Goal: Task Accomplishment & Management: Manage account settings

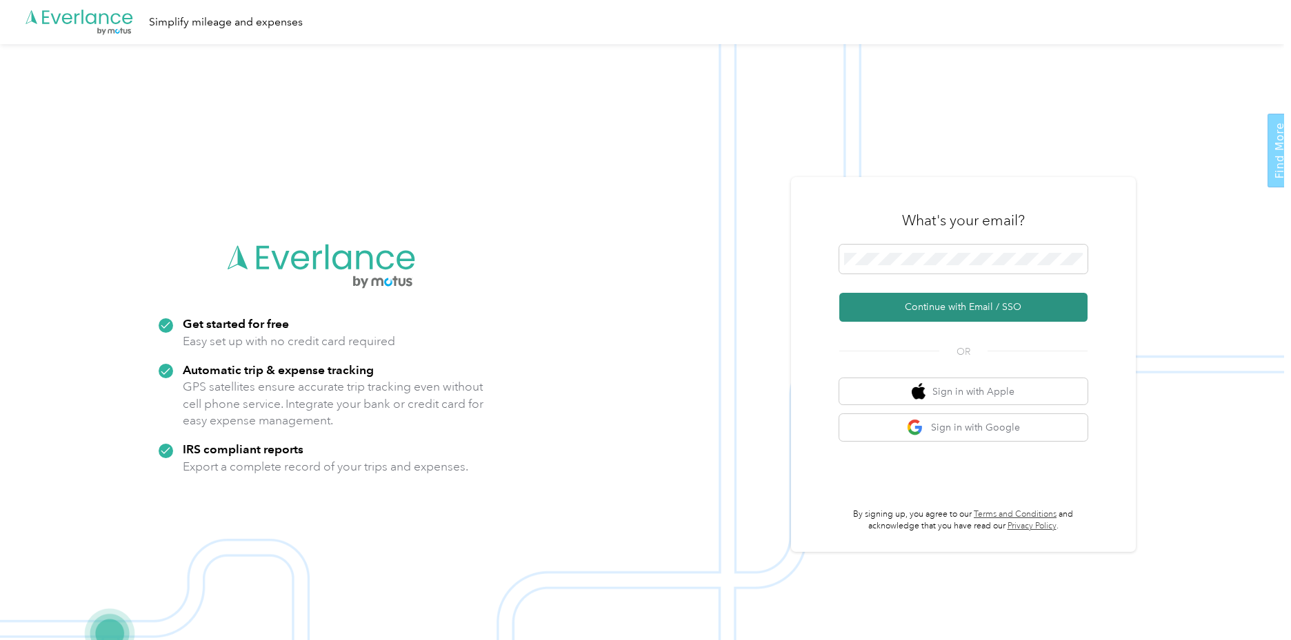
click at [953, 311] on button "Continue with Email / SSO" at bounding box center [963, 307] width 248 height 29
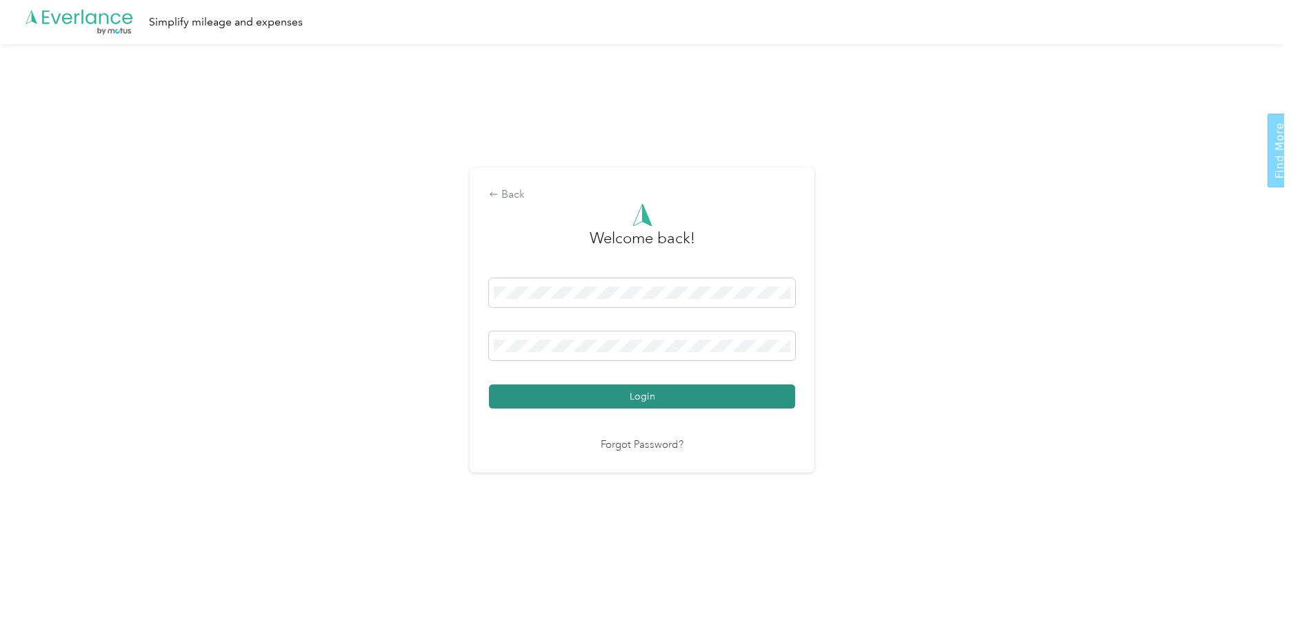
click at [631, 398] on button "Login" at bounding box center [642, 397] width 306 height 24
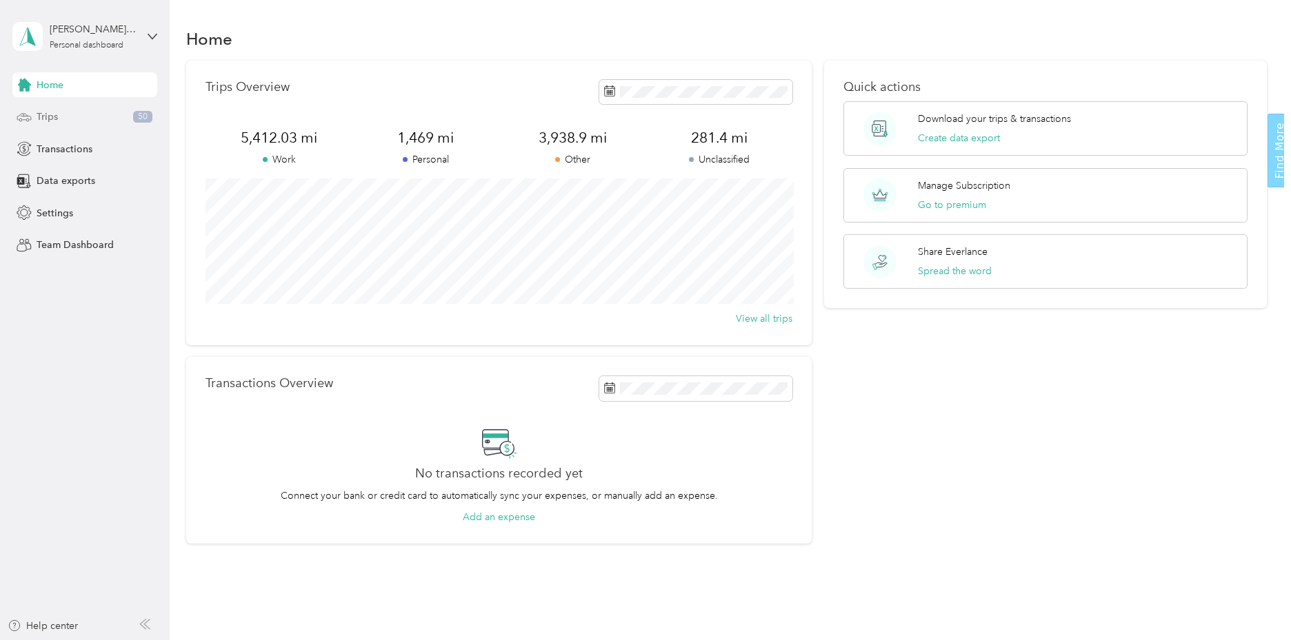
click at [41, 113] on span "Trips" at bounding box center [47, 117] width 21 height 14
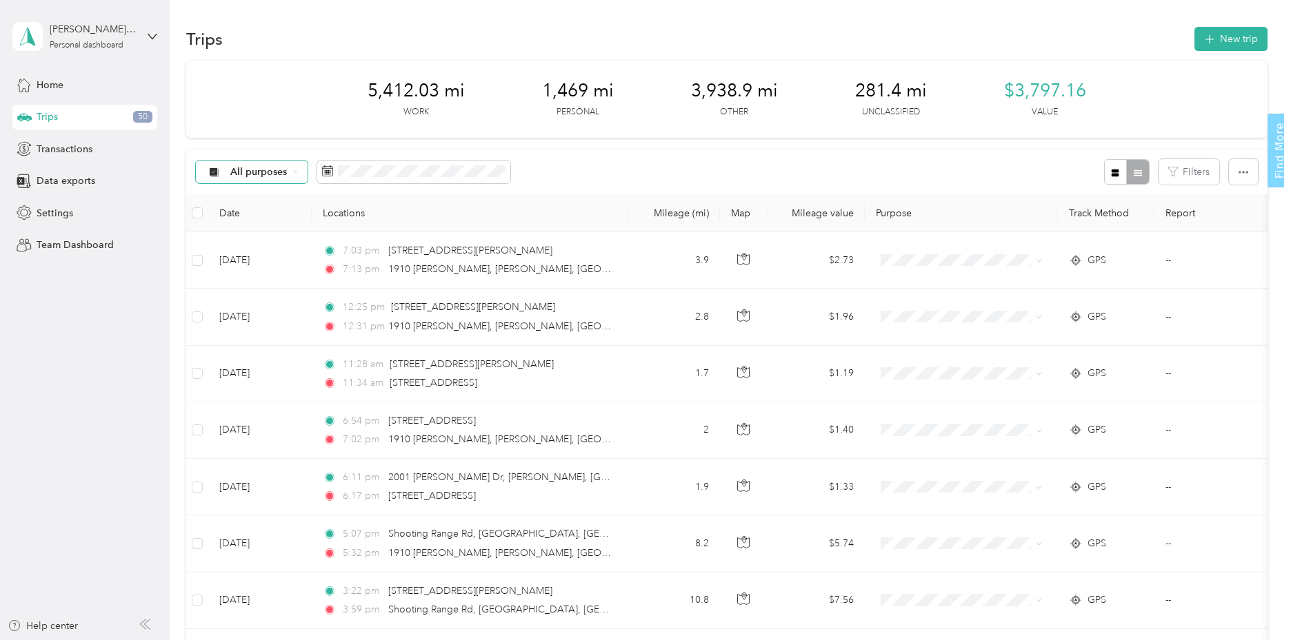
click at [295, 172] on icon at bounding box center [295, 172] width 6 height 6
click at [294, 221] on span "Unclassified" at bounding box center [294, 217] width 129 height 14
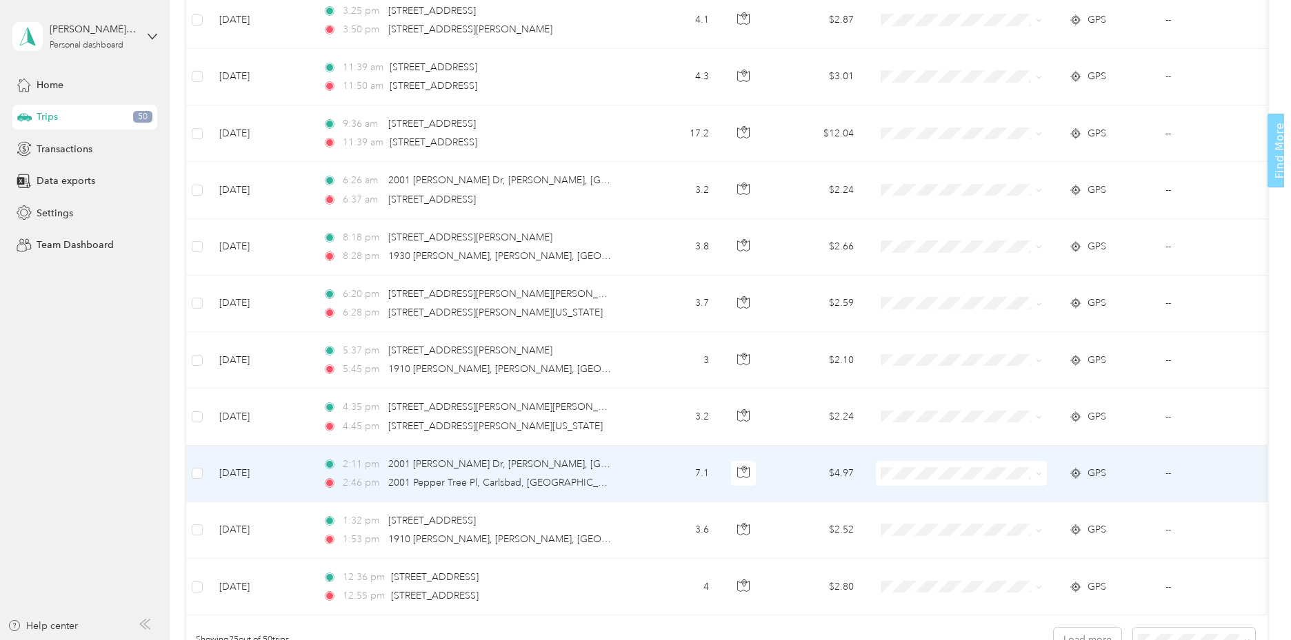
scroll to position [1252, 0]
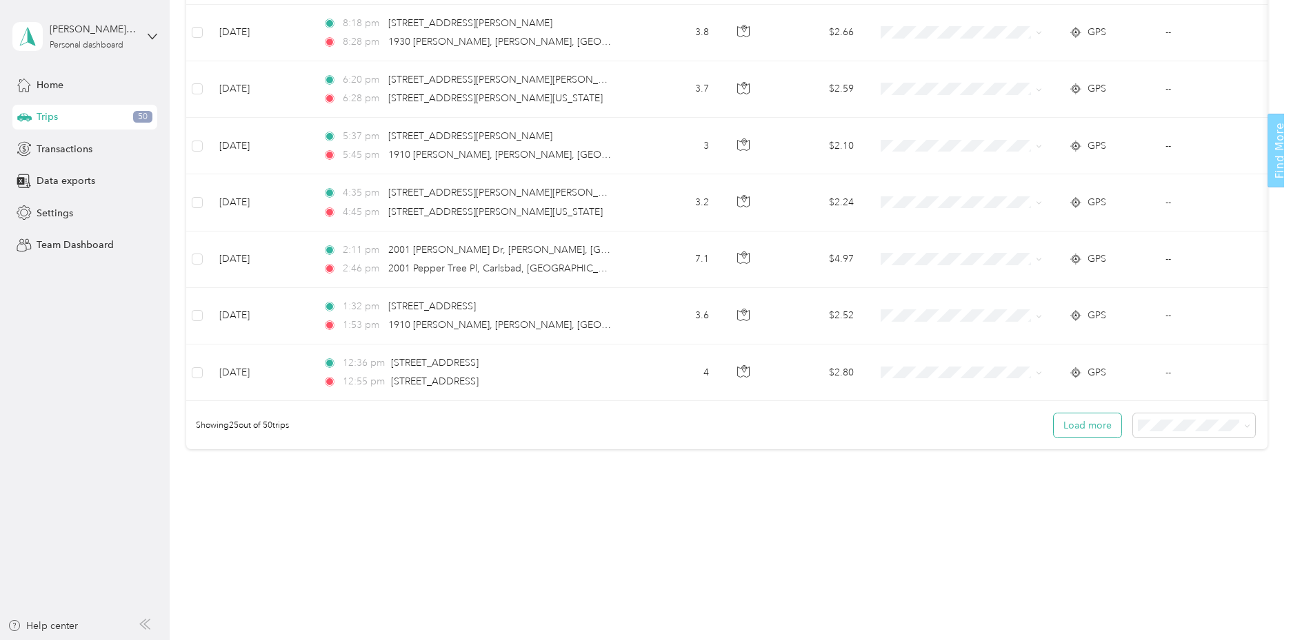
click at [1086, 428] on button "Load more" at bounding box center [1087, 426] width 68 height 24
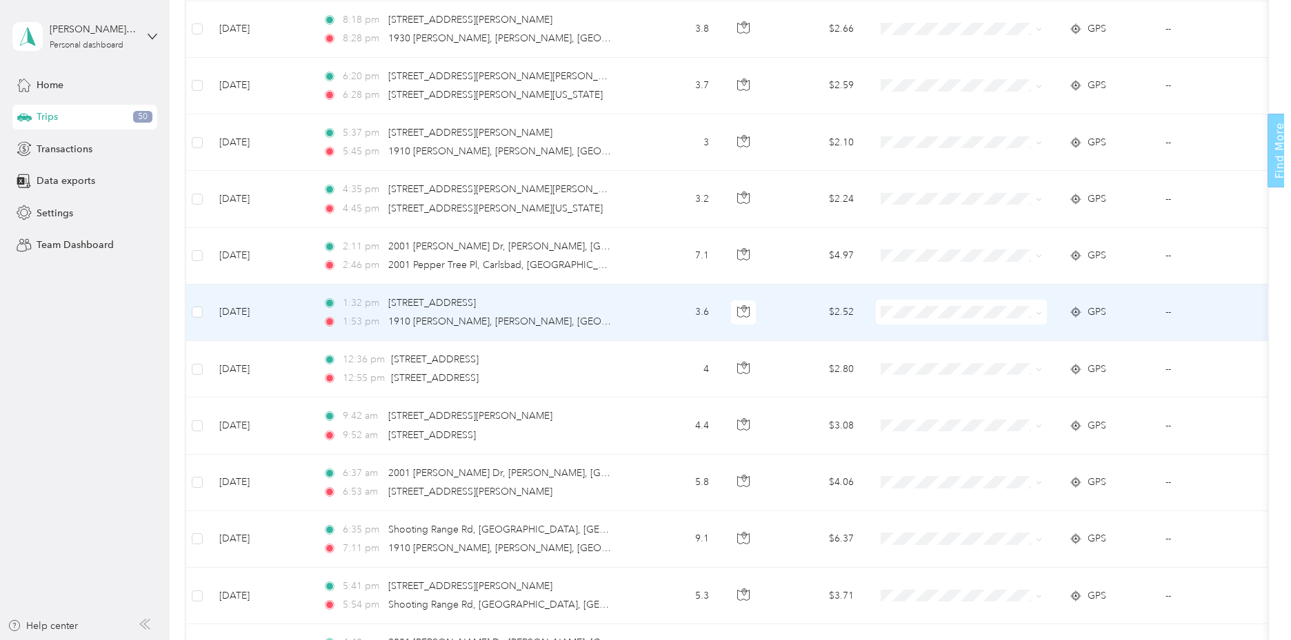
scroll to position [1321, 0]
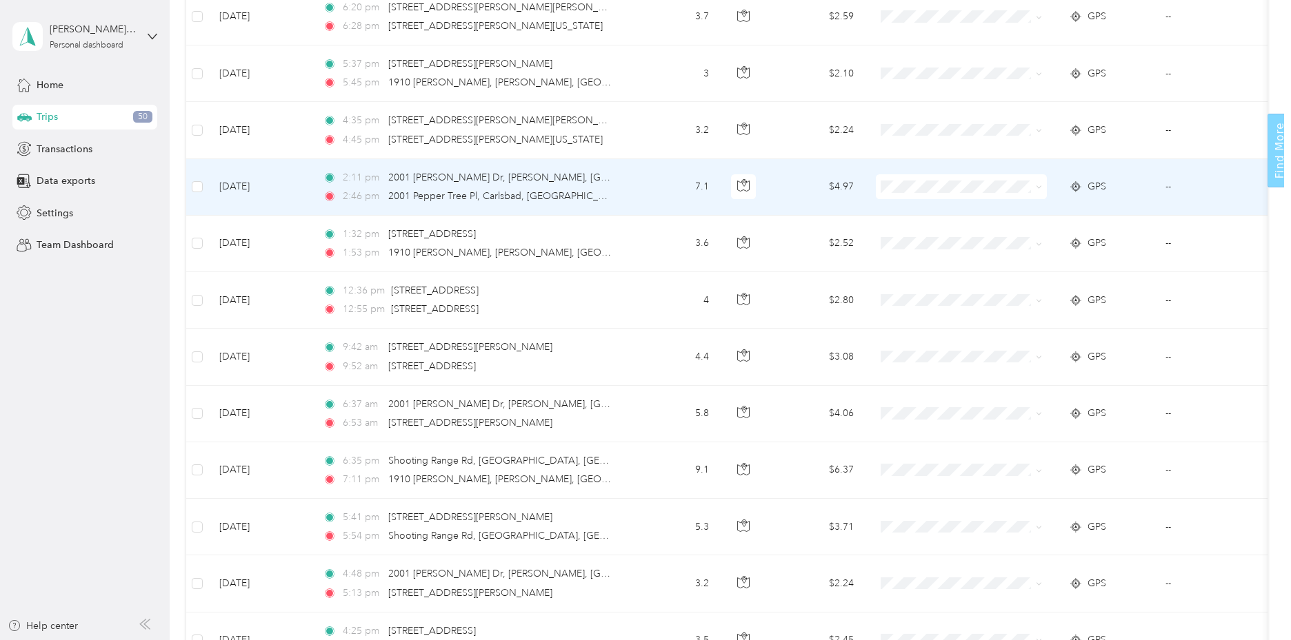
click at [1075, 186] on icon at bounding box center [1076, 186] width 14 height 11
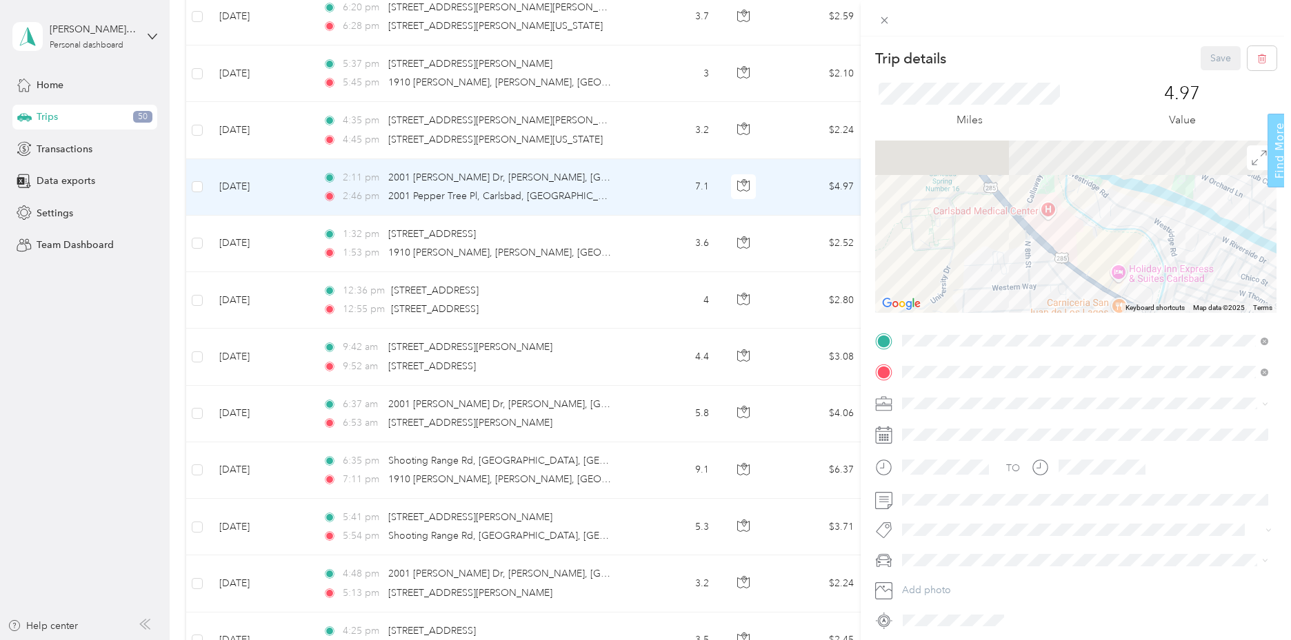
drag, startPoint x: 987, startPoint y: 233, endPoint x: 1017, endPoint y: 323, distance: 95.3
click at [1017, 323] on div "Trip details Save This trip cannot be edited because it is either under review,…" at bounding box center [1075, 338] width 401 height 585
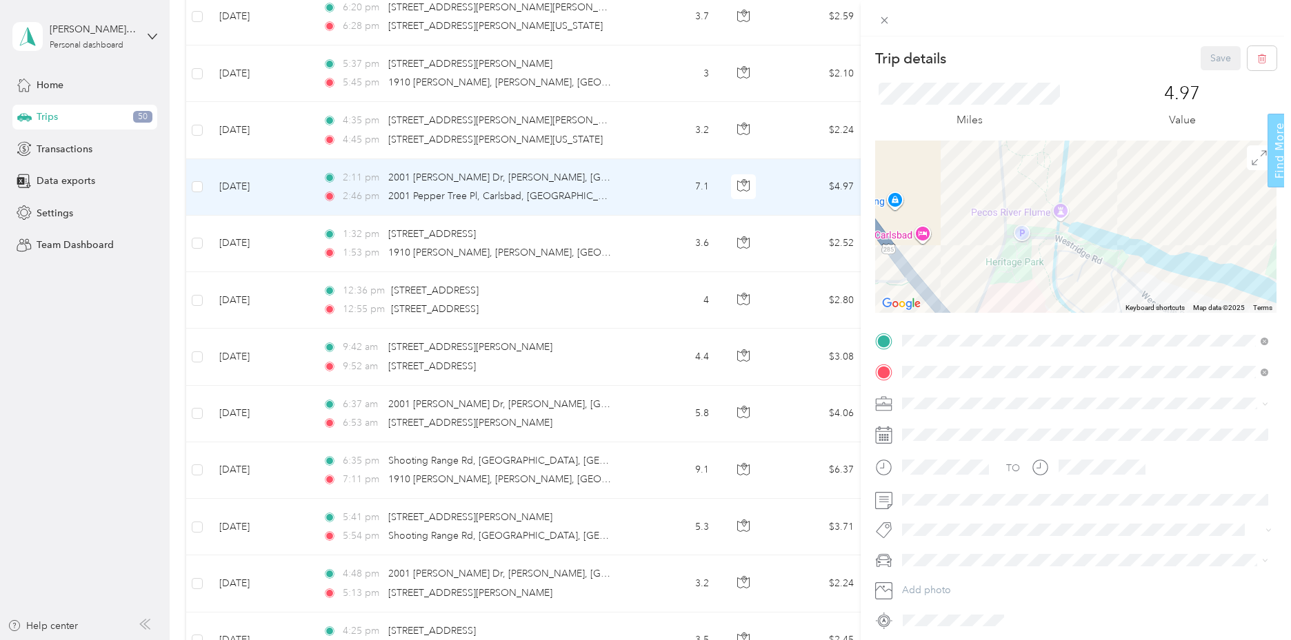
drag, startPoint x: 1164, startPoint y: 188, endPoint x: 1062, endPoint y: 310, distance: 158.6
click at [1062, 310] on div at bounding box center [1075, 227] width 401 height 172
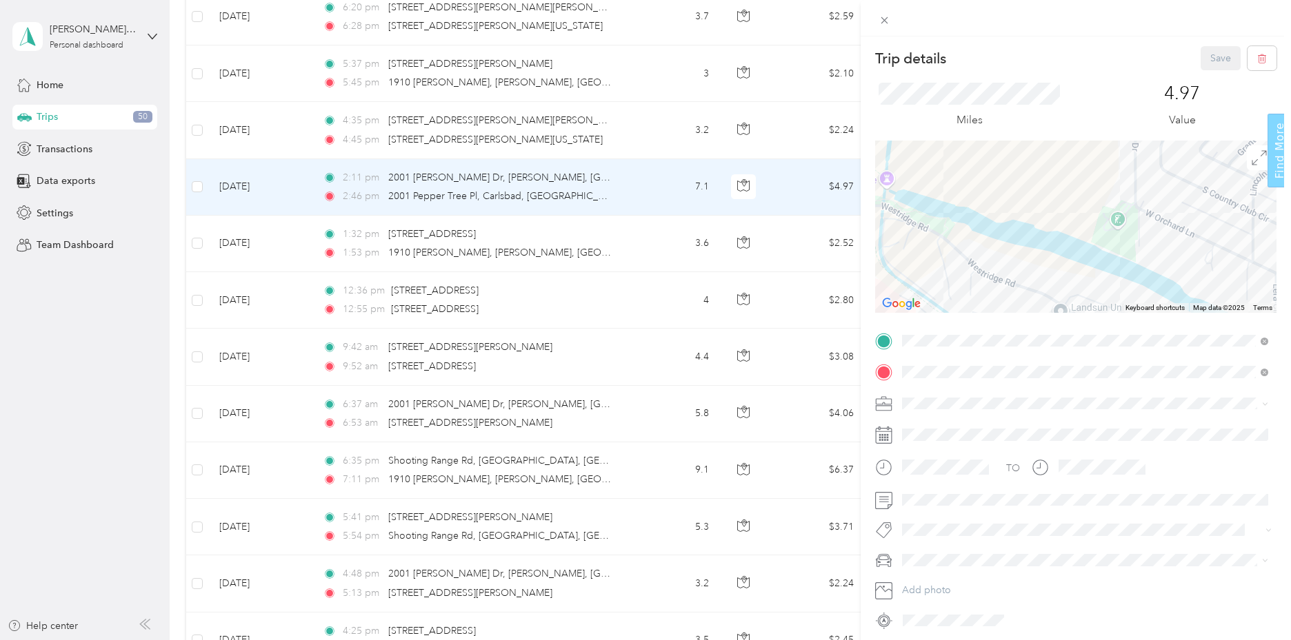
drag, startPoint x: 1119, startPoint y: 234, endPoint x: 938, endPoint y: 201, distance: 183.8
click at [938, 201] on div at bounding box center [1075, 227] width 401 height 172
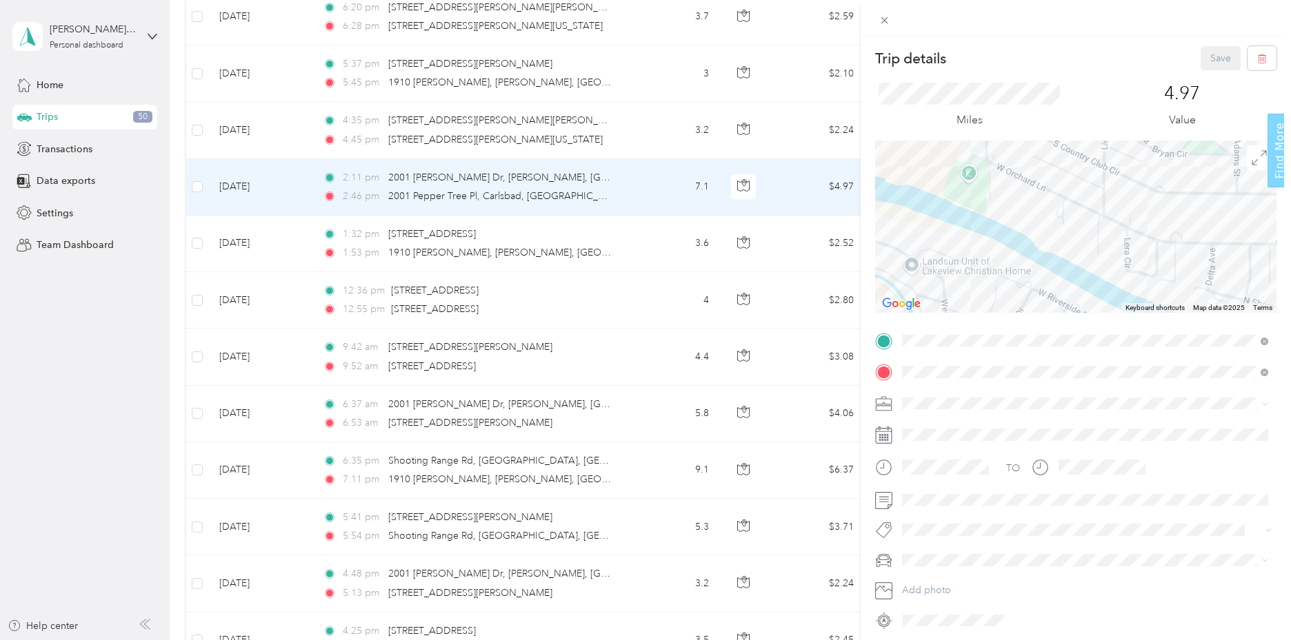
drag, startPoint x: 1091, startPoint y: 254, endPoint x: 944, endPoint y: 209, distance: 153.7
click at [944, 209] on div at bounding box center [1075, 227] width 401 height 172
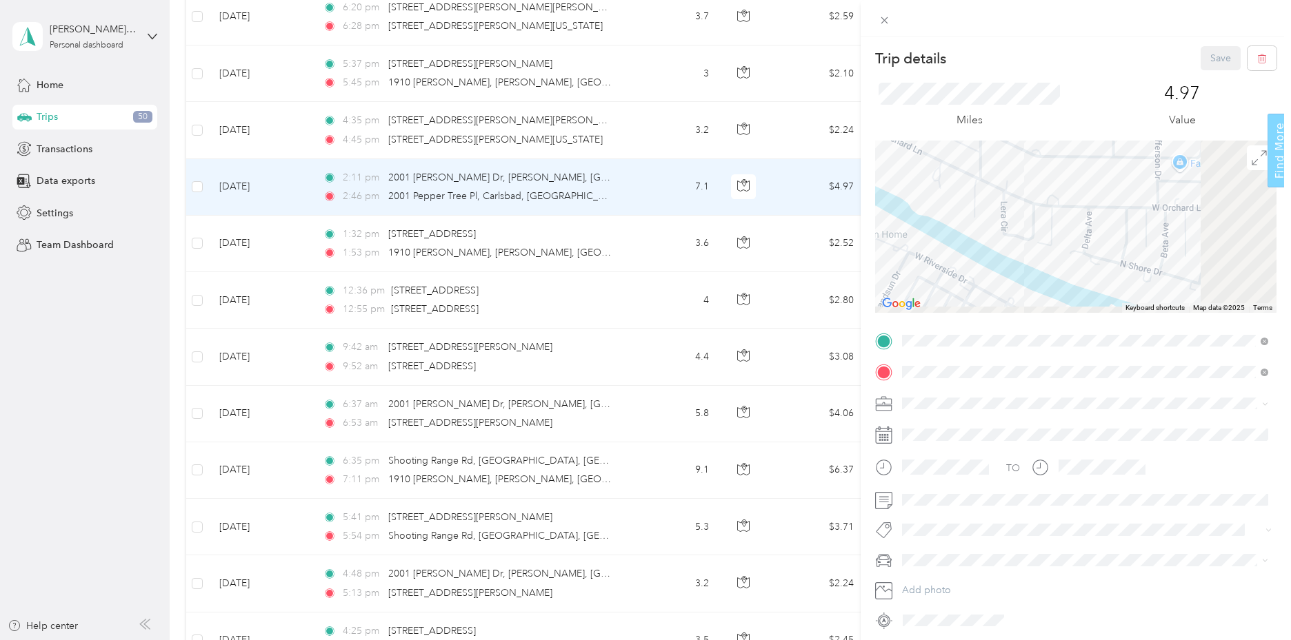
drag, startPoint x: 1066, startPoint y: 256, endPoint x: 908, endPoint y: 212, distance: 163.7
click at [909, 212] on div at bounding box center [1075, 227] width 401 height 172
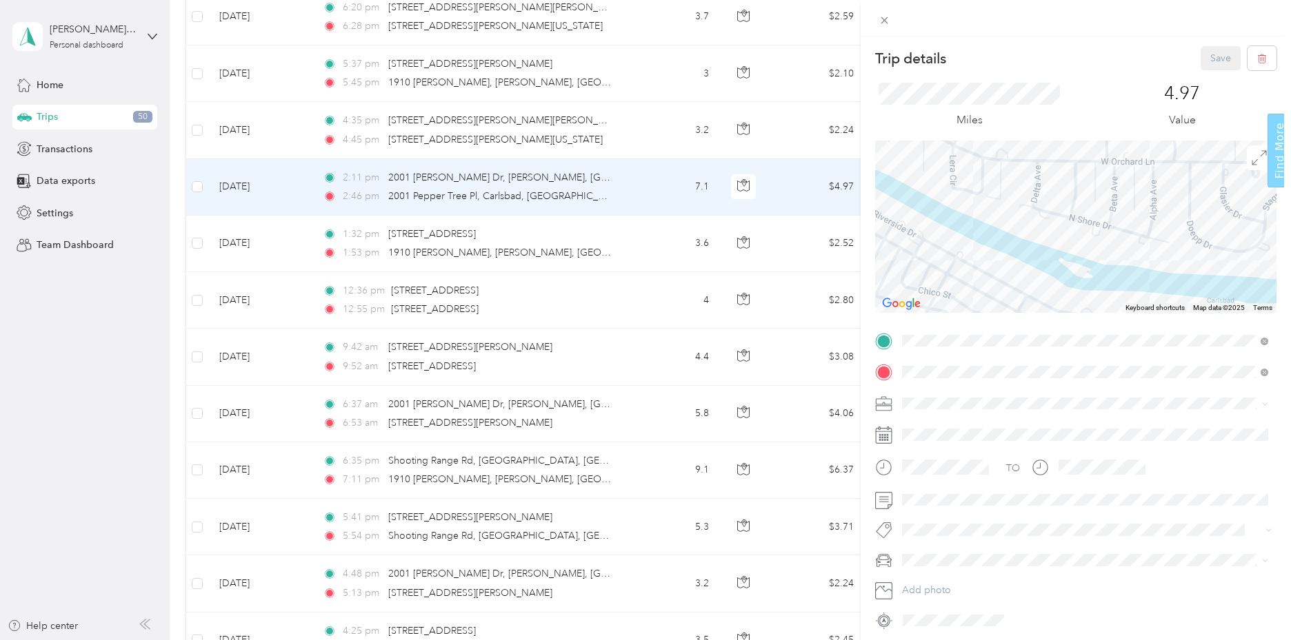
drag, startPoint x: 1011, startPoint y: 225, endPoint x: 930, endPoint y: 160, distance: 104.4
click at [930, 160] on div at bounding box center [1075, 227] width 401 height 172
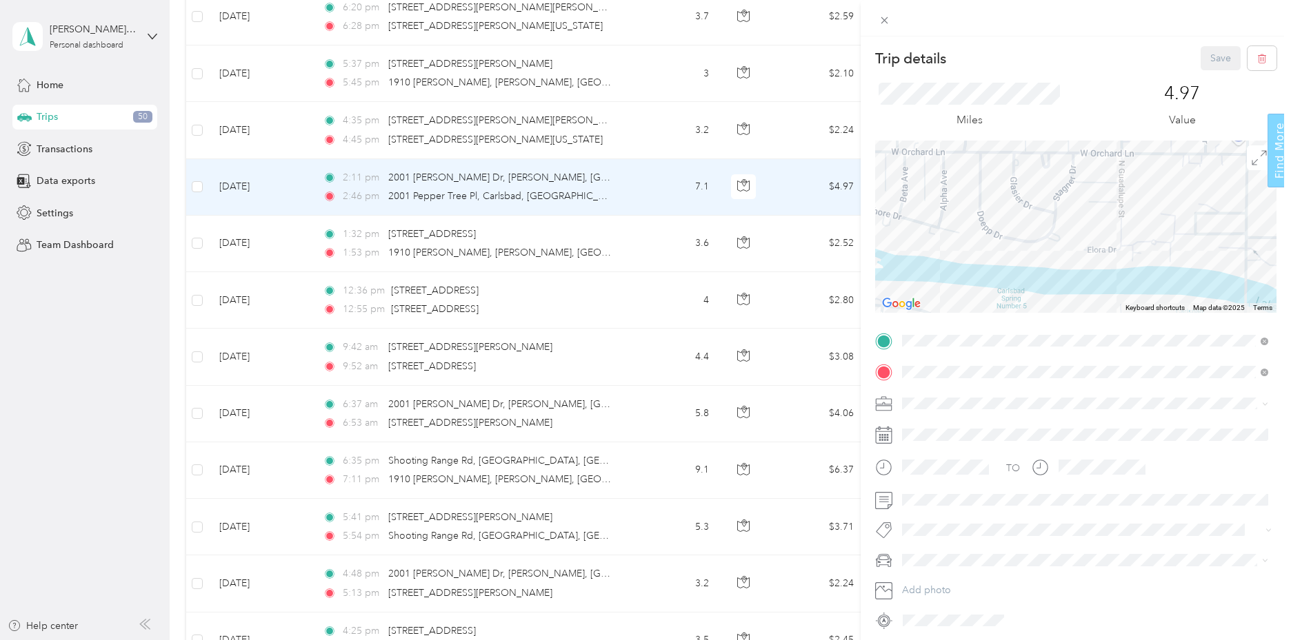
drag, startPoint x: 1109, startPoint y: 208, endPoint x: 993, endPoint y: 270, distance: 131.4
click at [993, 270] on div at bounding box center [1075, 227] width 401 height 172
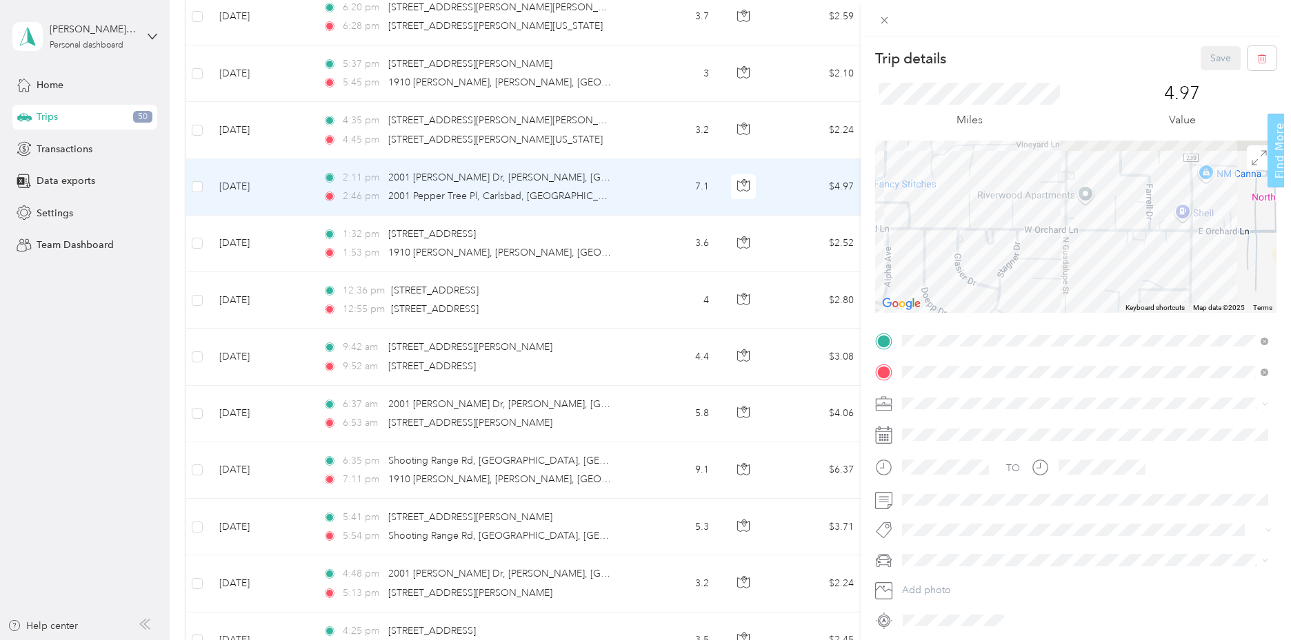
drag, startPoint x: 1100, startPoint y: 234, endPoint x: 1100, endPoint y: 253, distance: 19.3
click at [1100, 253] on div at bounding box center [1075, 227] width 401 height 172
drag, startPoint x: 1108, startPoint y: 181, endPoint x: 1100, endPoint y: 235, distance: 55.0
click at [1100, 253] on div at bounding box center [1075, 227] width 401 height 172
drag, startPoint x: 1100, startPoint y: 203, endPoint x: 1095, endPoint y: 196, distance: 8.8
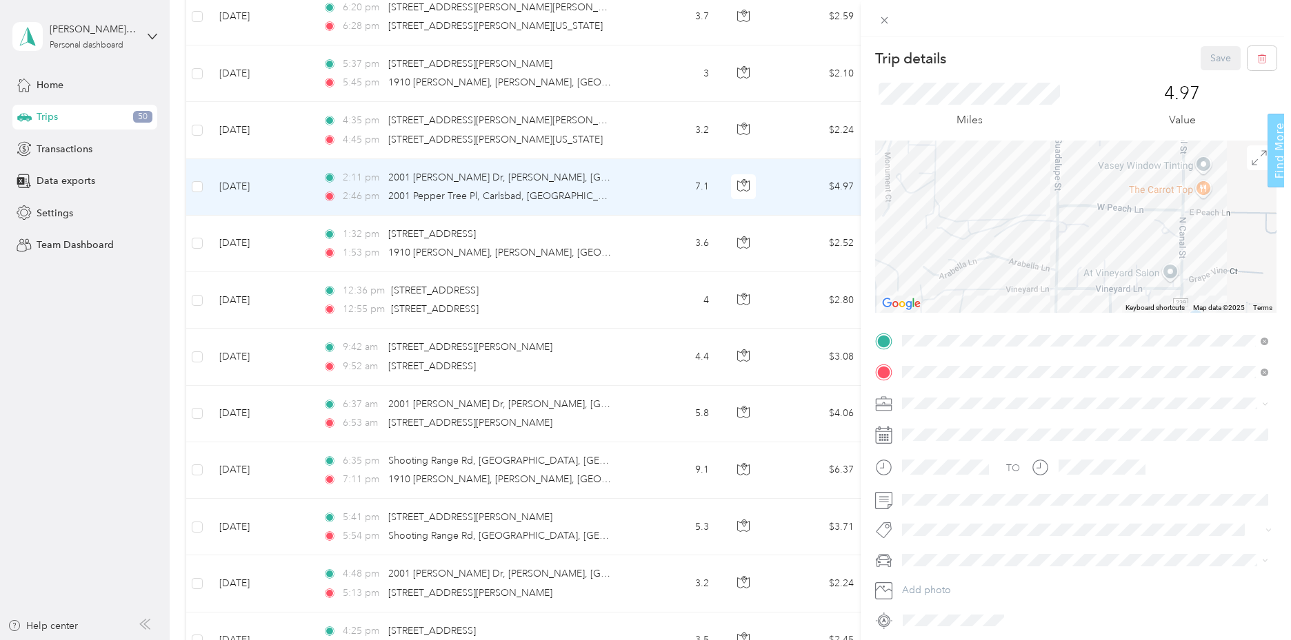
click at [1095, 263] on div at bounding box center [1075, 227] width 401 height 172
drag, startPoint x: 1089, startPoint y: 229, endPoint x: 1091, endPoint y: 267, distance: 38.0
click at [1091, 267] on div at bounding box center [1075, 227] width 401 height 172
drag, startPoint x: 1093, startPoint y: 214, endPoint x: 1094, endPoint y: 256, distance: 42.1
click at [1094, 256] on div at bounding box center [1075, 227] width 401 height 172
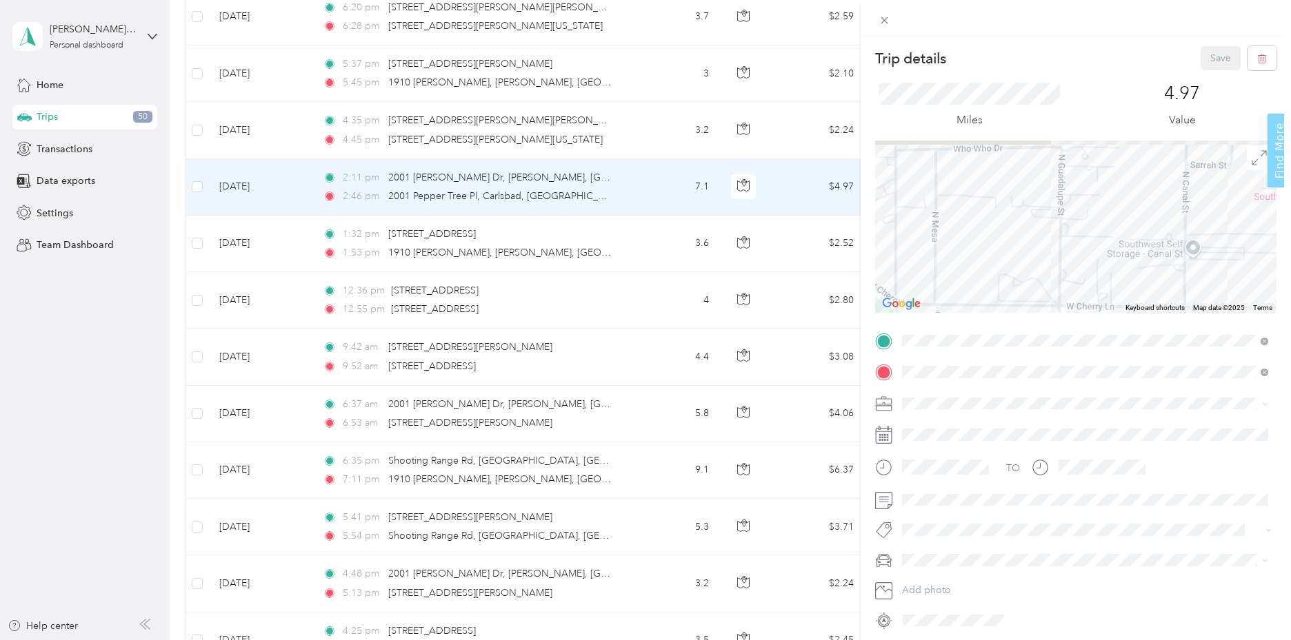
drag, startPoint x: 1061, startPoint y: 187, endPoint x: 1060, endPoint y: 247, distance: 60.7
click at [1060, 247] on div at bounding box center [1075, 227] width 401 height 172
drag, startPoint x: 1112, startPoint y: 195, endPoint x: 1045, endPoint y: 236, distance: 78.6
click at [1045, 236] on div at bounding box center [1075, 227] width 401 height 172
drag, startPoint x: 993, startPoint y: 262, endPoint x: 1025, endPoint y: 232, distance: 43.4
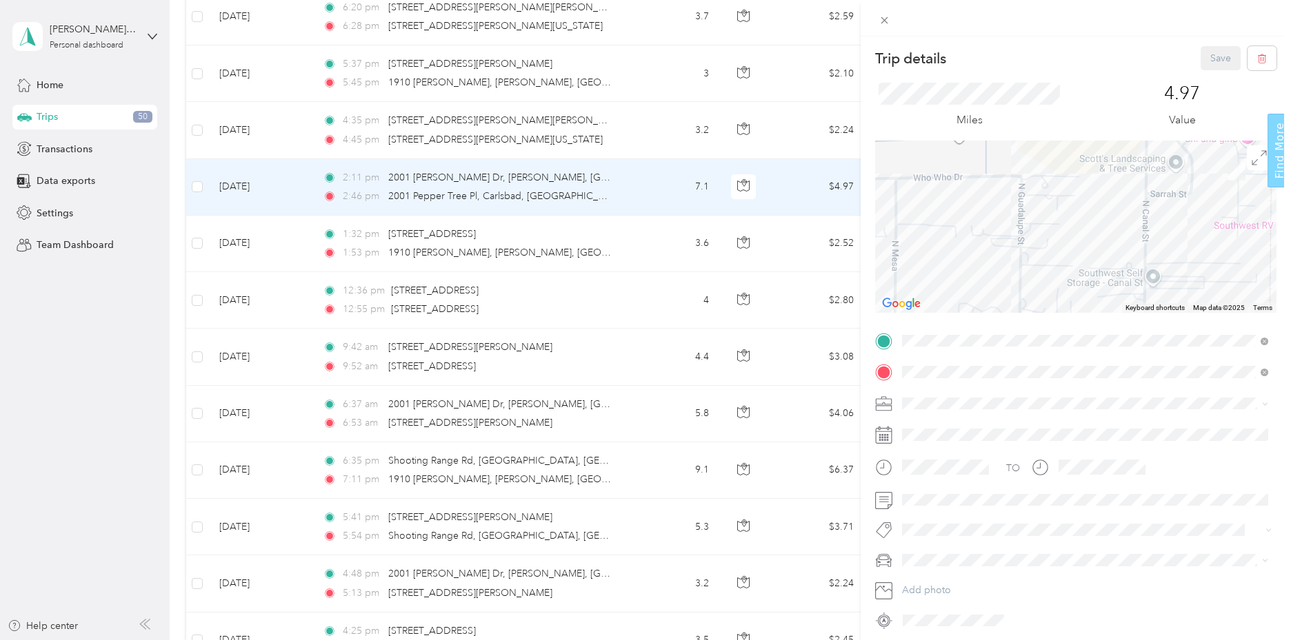
click at [1025, 232] on div at bounding box center [1075, 227] width 401 height 172
drag, startPoint x: 1066, startPoint y: 221, endPoint x: 1032, endPoint y: 201, distance: 39.6
click at [1020, 225] on div at bounding box center [1075, 227] width 401 height 172
drag, startPoint x: 1009, startPoint y: 250, endPoint x: 1069, endPoint y: 179, distance: 92.9
click at [1069, 179] on div at bounding box center [1075, 227] width 401 height 172
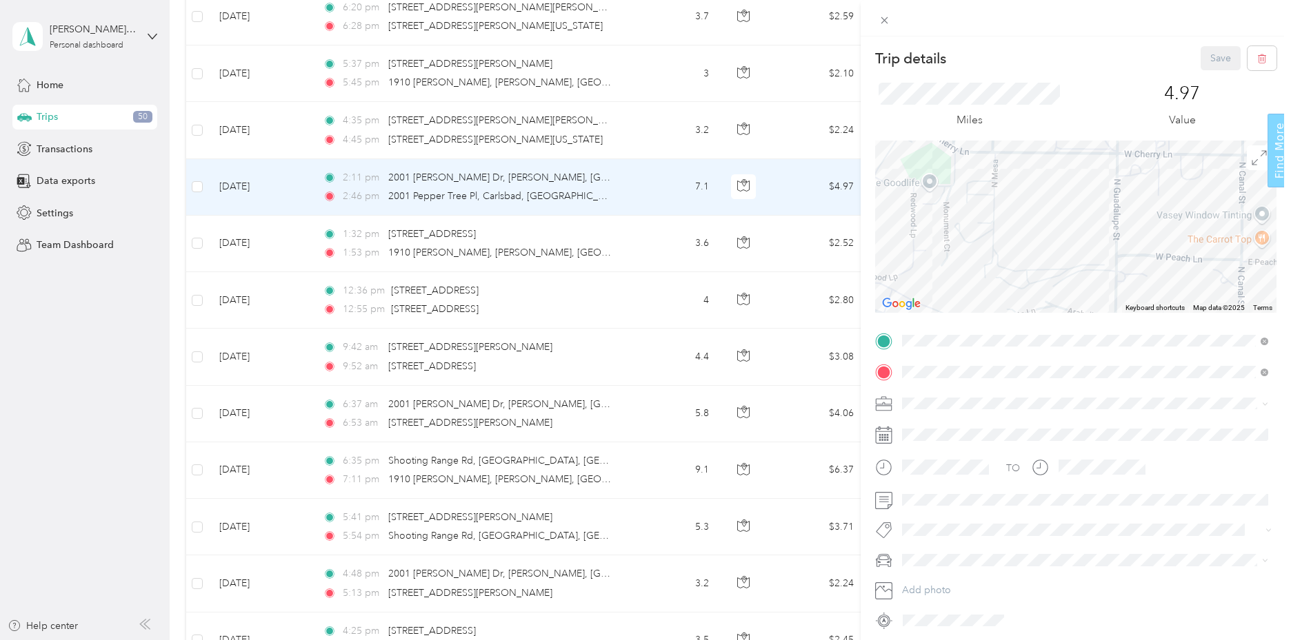
drag, startPoint x: 998, startPoint y: 251, endPoint x: 1063, endPoint y: 207, distance: 79.0
click at [1063, 207] on div at bounding box center [1075, 227] width 401 height 172
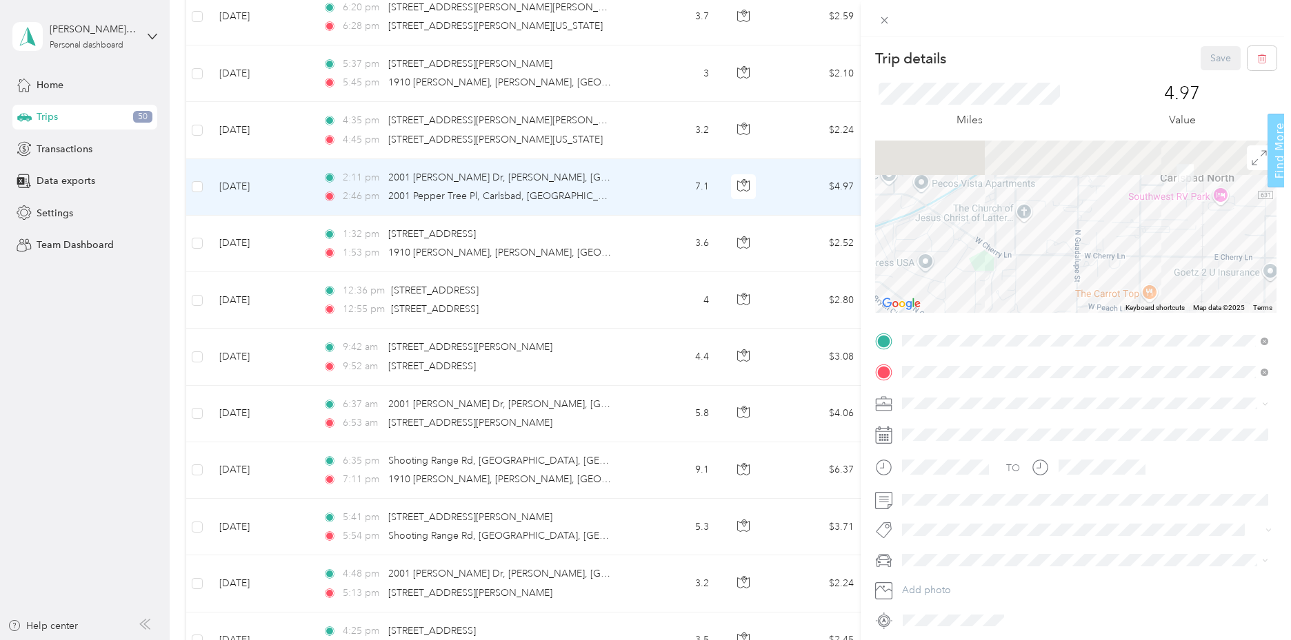
drag, startPoint x: 1089, startPoint y: 214, endPoint x: 1055, endPoint y: 295, distance: 87.2
click at [1055, 295] on div at bounding box center [1075, 227] width 401 height 172
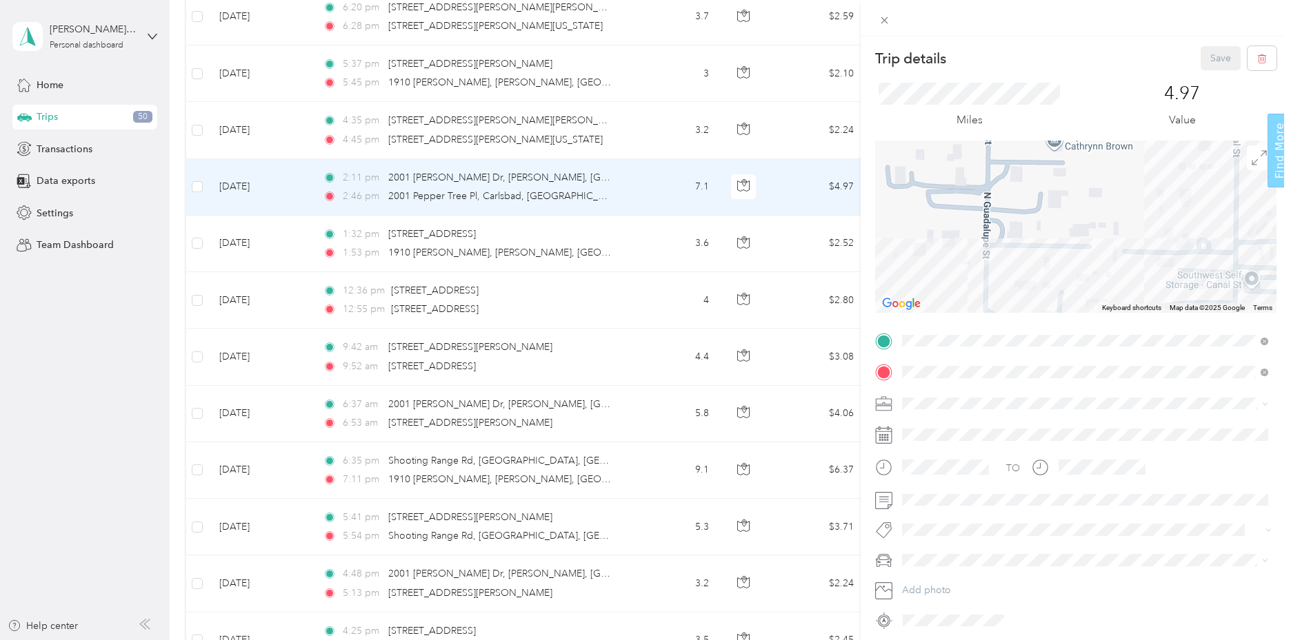
drag, startPoint x: 1083, startPoint y: 218, endPoint x: 966, endPoint y: 283, distance: 134.3
click at [967, 283] on div at bounding box center [1075, 227] width 401 height 172
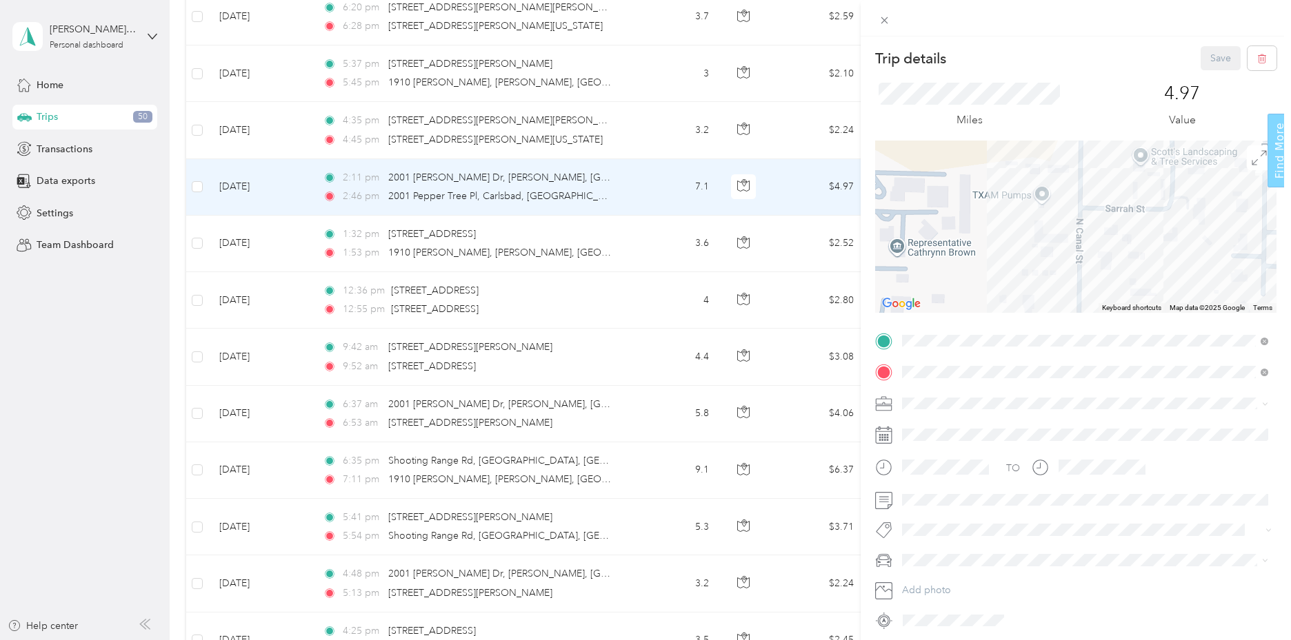
drag, startPoint x: 1041, startPoint y: 241, endPoint x: 965, endPoint y: 305, distance: 99.3
click at [965, 305] on div at bounding box center [1075, 227] width 401 height 172
drag, startPoint x: 1047, startPoint y: 240, endPoint x: 899, endPoint y: 282, distance: 154.1
click at [902, 285] on div at bounding box center [1075, 227] width 401 height 172
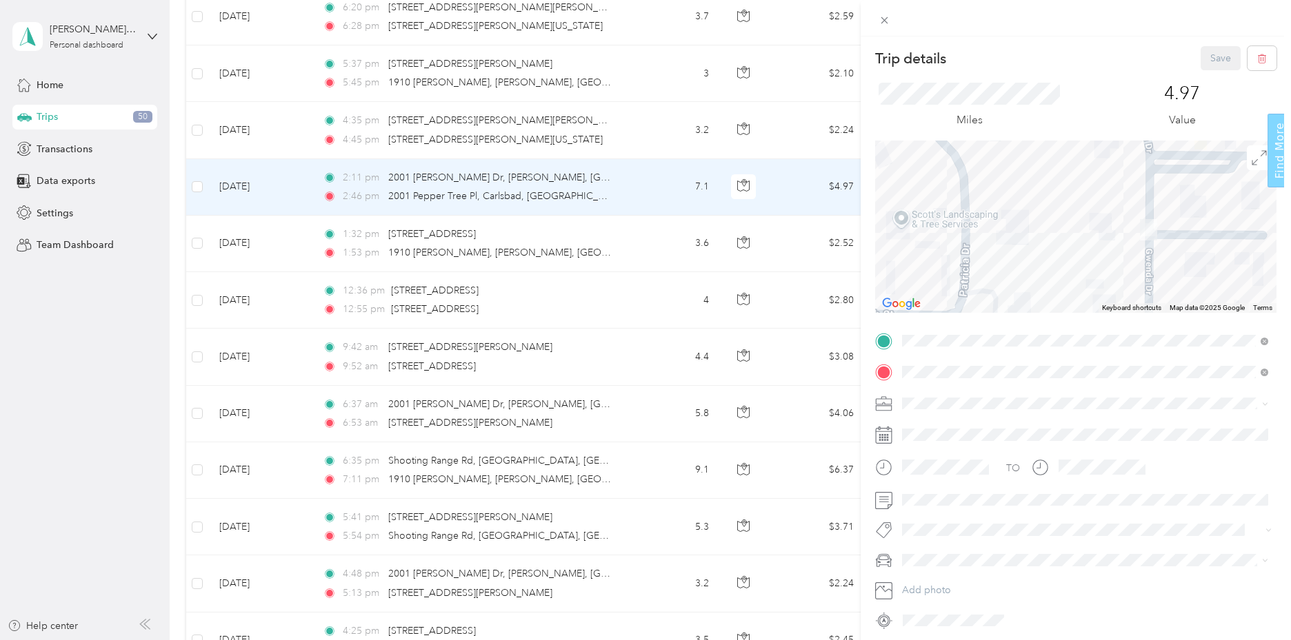
drag, startPoint x: 1086, startPoint y: 210, endPoint x: 1024, endPoint y: 286, distance: 98.5
click at [1024, 286] on div at bounding box center [1075, 227] width 401 height 172
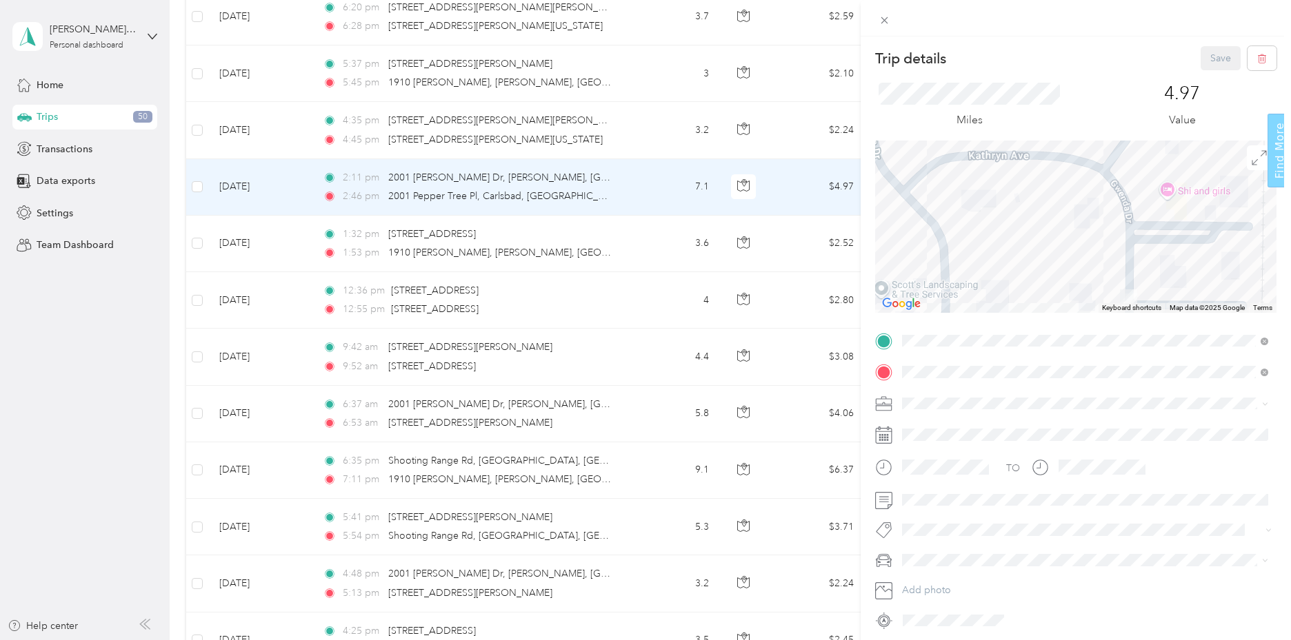
drag, startPoint x: 1054, startPoint y: 268, endPoint x: 1057, endPoint y: 302, distance: 33.9
click at [1057, 302] on div at bounding box center [1075, 227] width 401 height 172
click at [1039, 168] on div at bounding box center [1075, 227] width 401 height 172
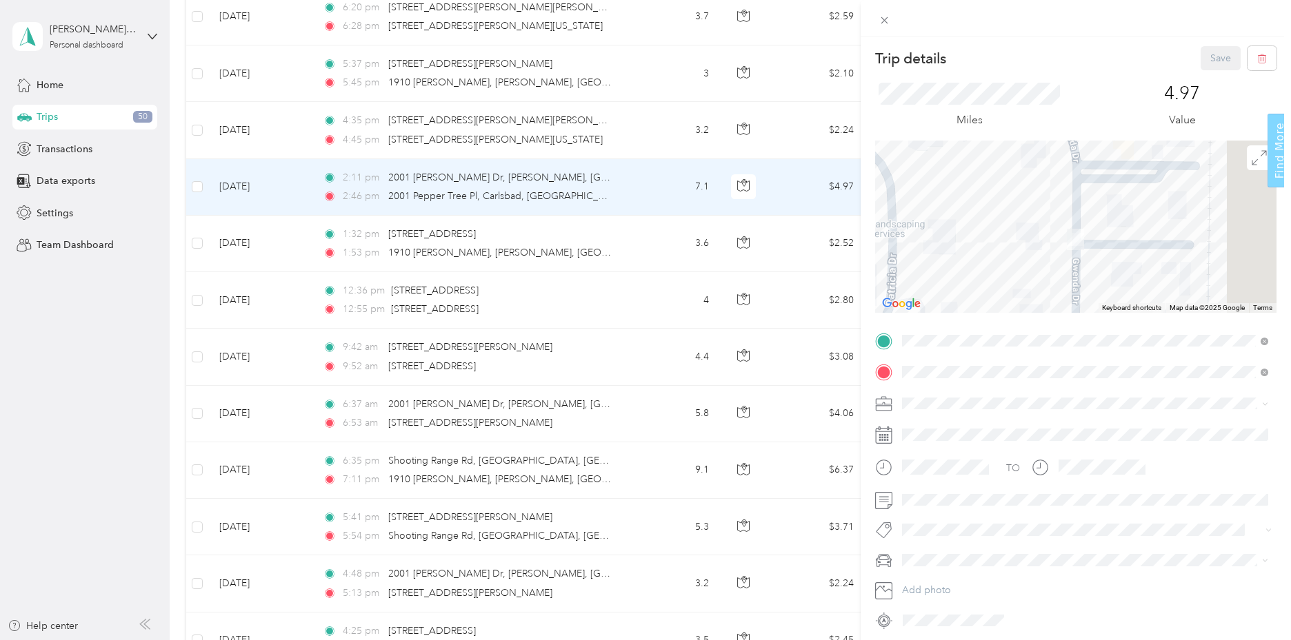
drag, startPoint x: 1091, startPoint y: 241, endPoint x: 982, endPoint y: 190, distance: 119.7
click at [987, 183] on div at bounding box center [1075, 227] width 401 height 172
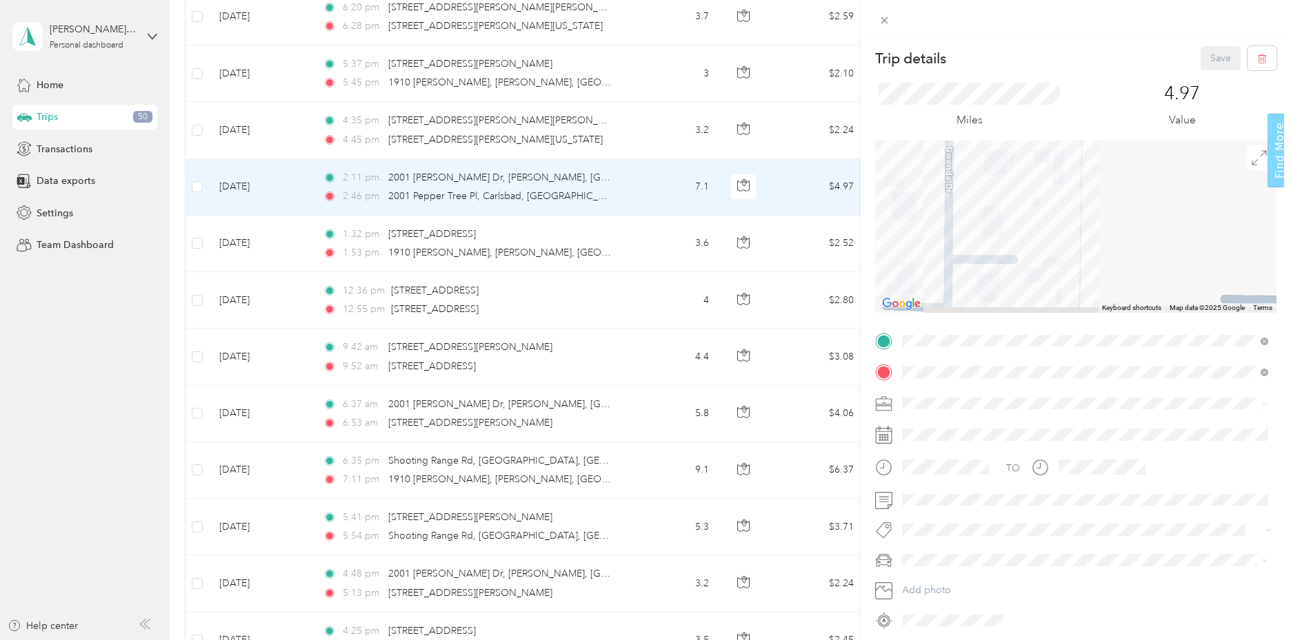
drag, startPoint x: 1022, startPoint y: 275, endPoint x: 1049, endPoint y: 190, distance: 89.0
click at [1049, 190] on div at bounding box center [1075, 227] width 401 height 172
drag, startPoint x: 1015, startPoint y: 250, endPoint x: 1046, endPoint y: 168, distance: 87.7
click at [1046, 168] on div at bounding box center [1075, 227] width 401 height 172
drag, startPoint x: 928, startPoint y: 187, endPoint x: 940, endPoint y: 254, distance: 68.6
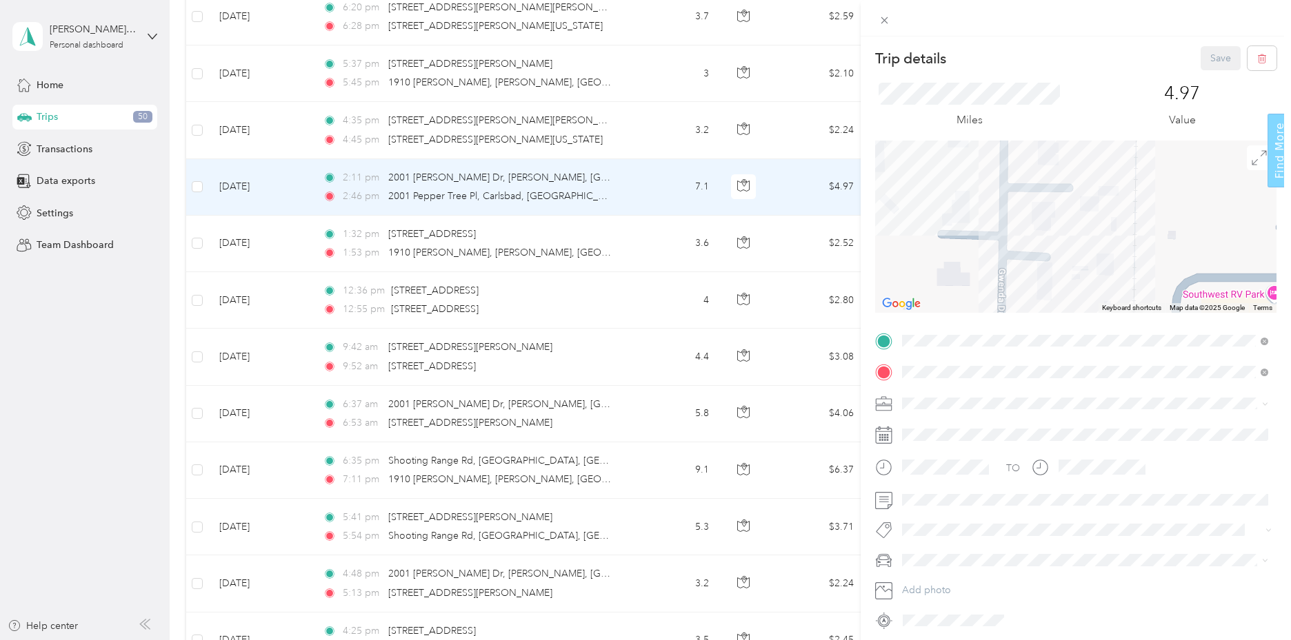
click at [940, 254] on div at bounding box center [1075, 227] width 401 height 172
drag, startPoint x: 935, startPoint y: 218, endPoint x: 938, endPoint y: 269, distance: 51.1
click at [938, 269] on div at bounding box center [1075, 227] width 401 height 172
drag, startPoint x: 956, startPoint y: 230, endPoint x: 960, endPoint y: 267, distance: 37.4
click at [960, 267] on div at bounding box center [1075, 227] width 401 height 172
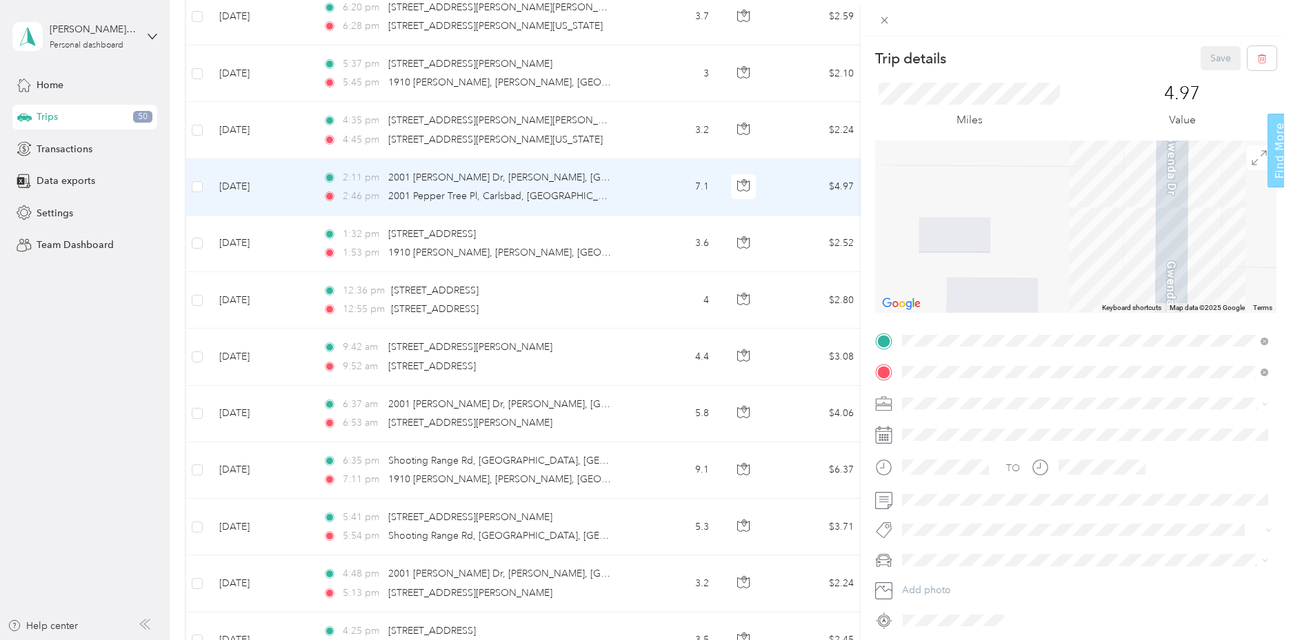
drag, startPoint x: 986, startPoint y: 194, endPoint x: 974, endPoint y: 294, distance: 100.0
click at [974, 294] on div at bounding box center [1075, 227] width 401 height 172
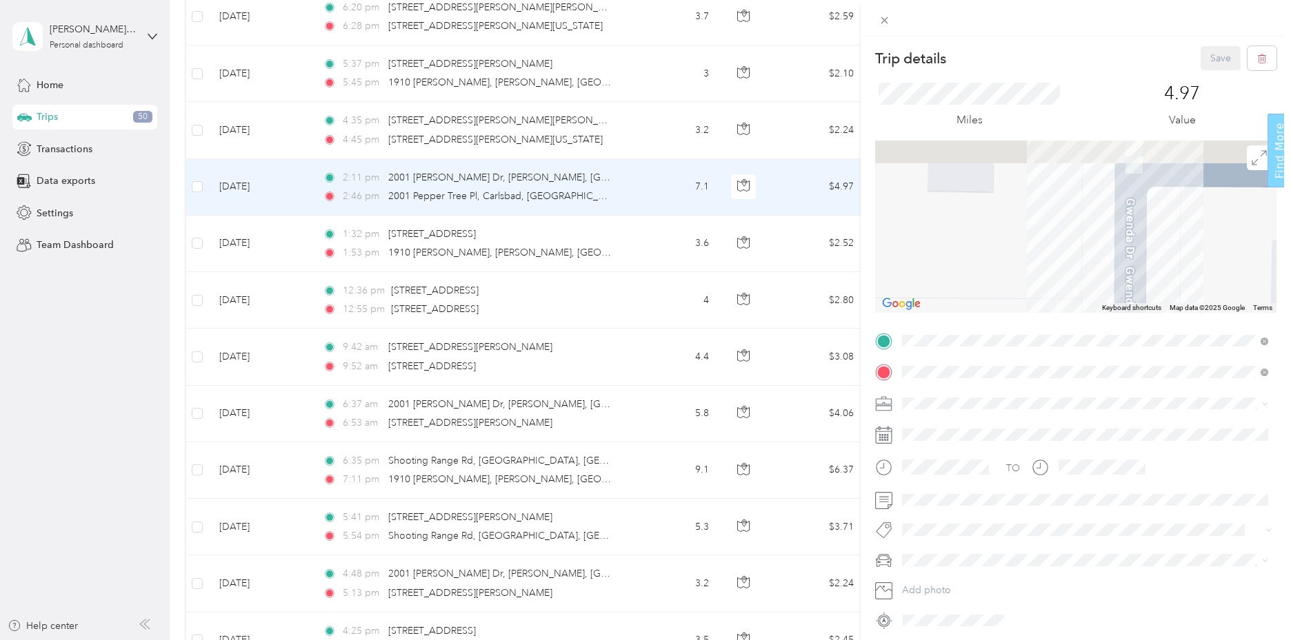
drag, startPoint x: 1028, startPoint y: 221, endPoint x: 998, endPoint y: 295, distance: 79.8
click at [998, 294] on div at bounding box center [1075, 227] width 401 height 172
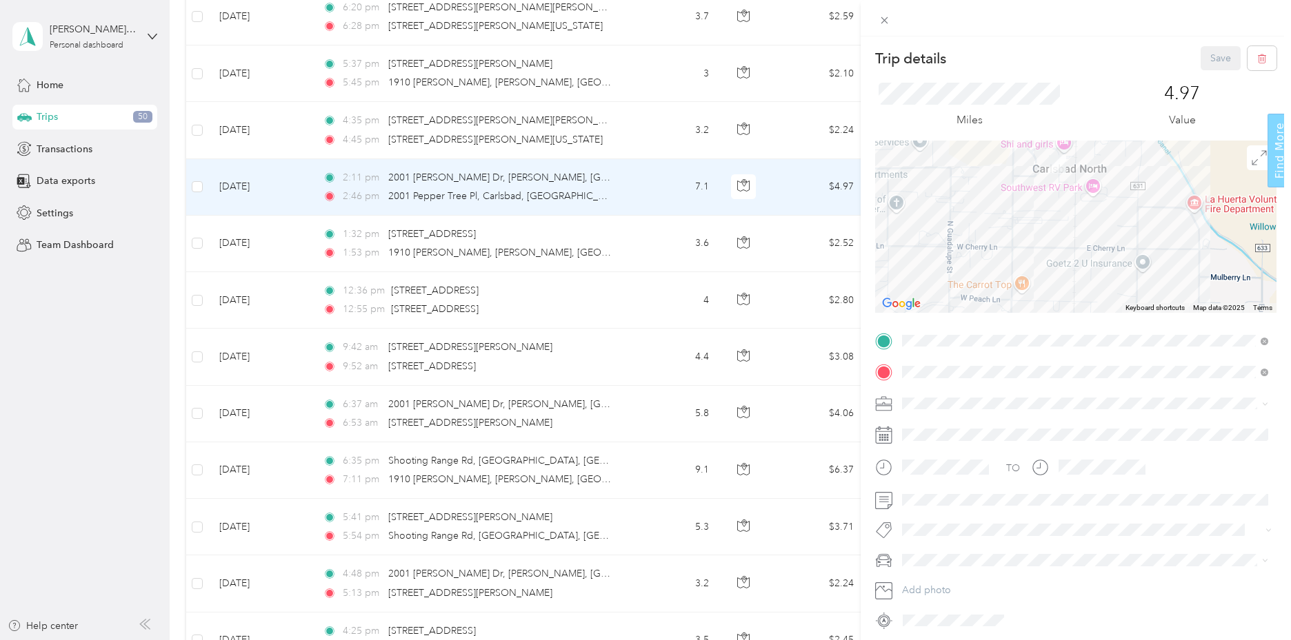
drag, startPoint x: 999, startPoint y: 283, endPoint x: 1049, endPoint y: 203, distance: 94.5
click at [1049, 203] on div at bounding box center [1075, 227] width 401 height 172
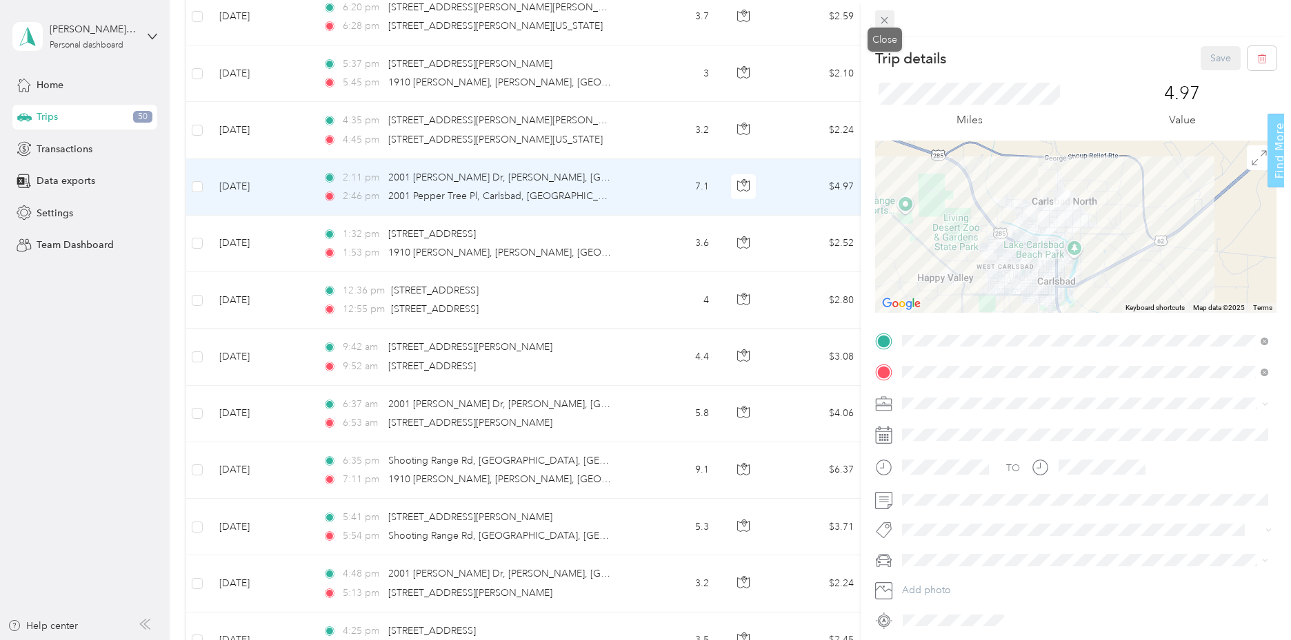
click at [886, 19] on icon at bounding box center [884, 20] width 7 height 7
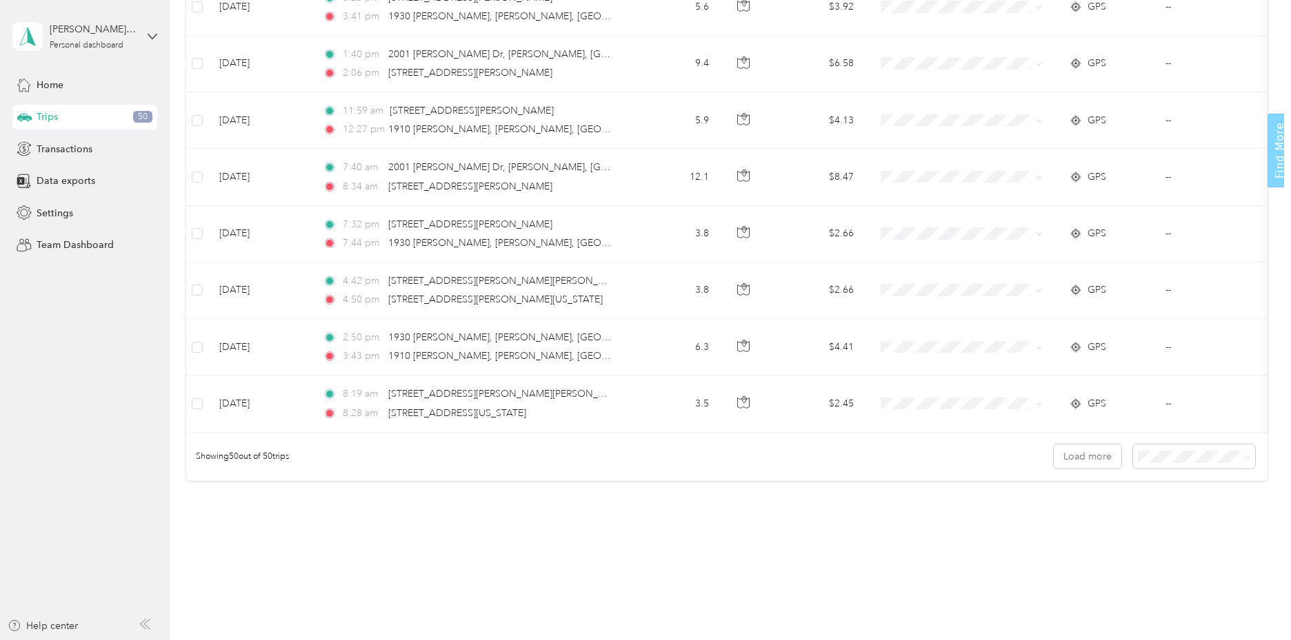
scroll to position [2669, 0]
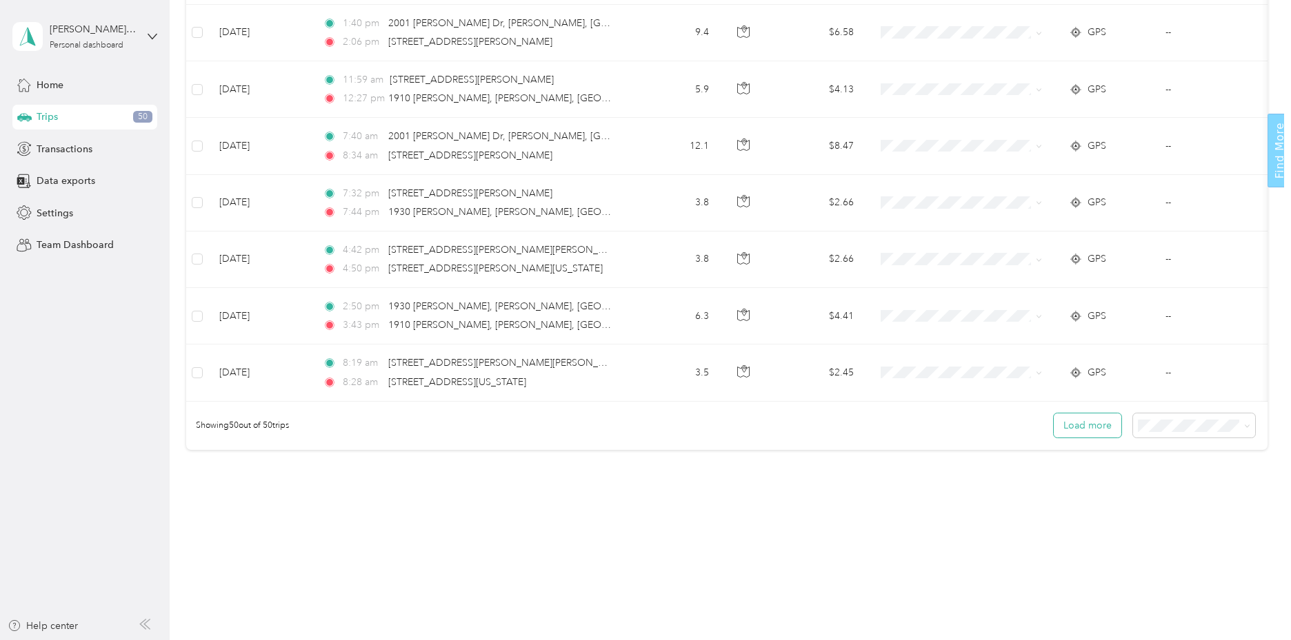
click at [1097, 426] on button "Load more" at bounding box center [1087, 426] width 68 height 24
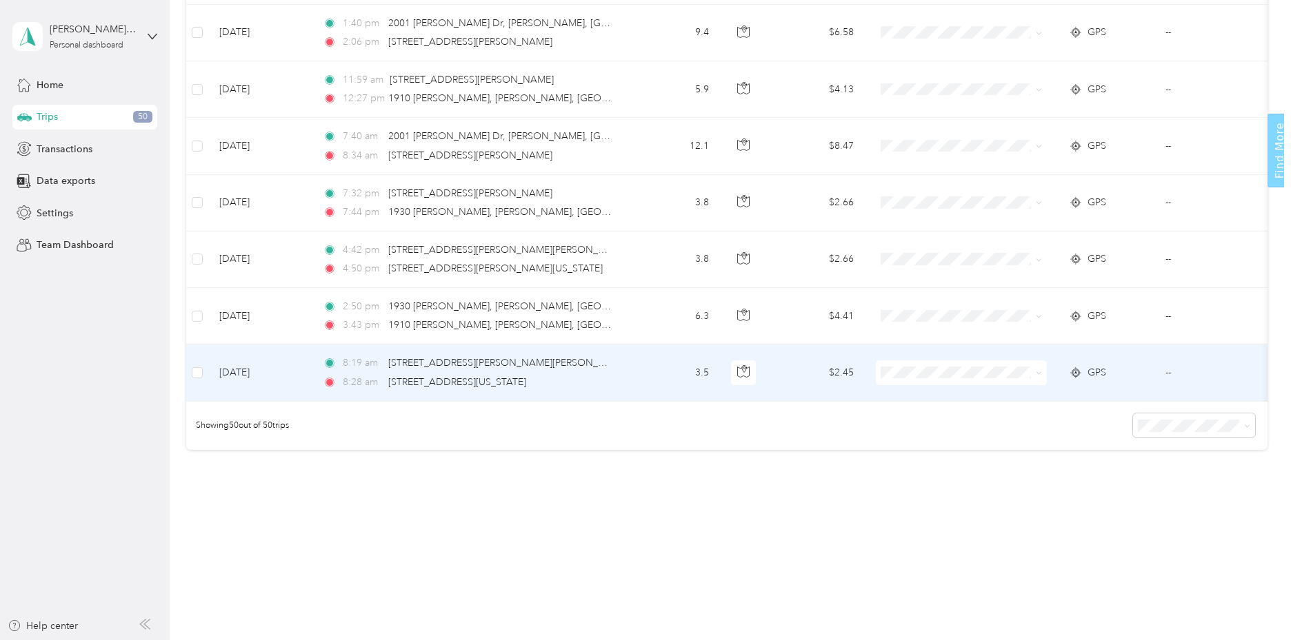
click at [1038, 372] on icon at bounding box center [1039, 373] width 4 height 3
click at [936, 540] on span "[DEMOGRAPHIC_DATA]" at bounding box center [974, 540] width 129 height 14
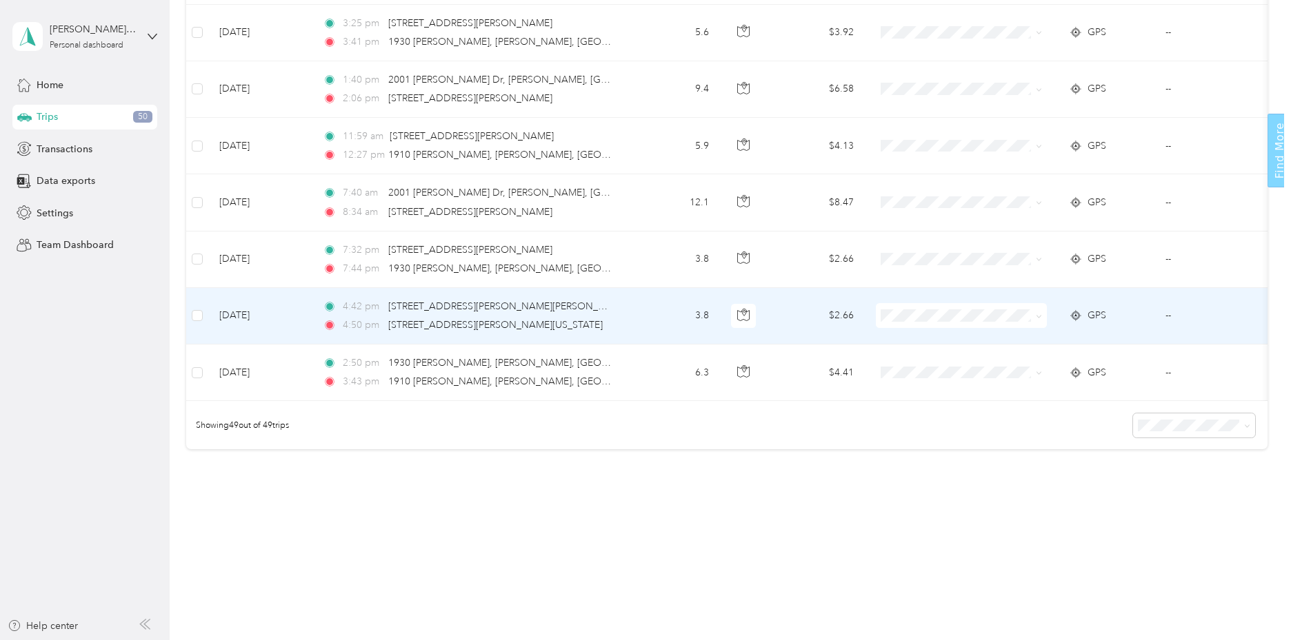
scroll to position [2613, 0]
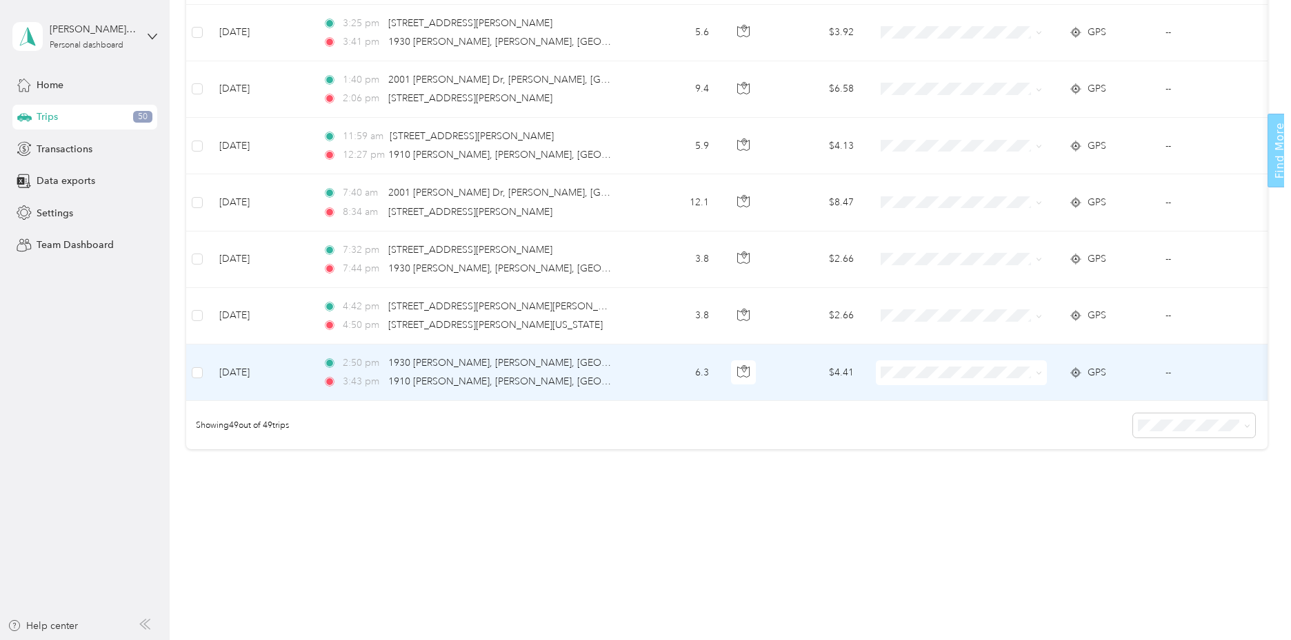
click at [1074, 370] on circle at bounding box center [1076, 373] width 6 height 6
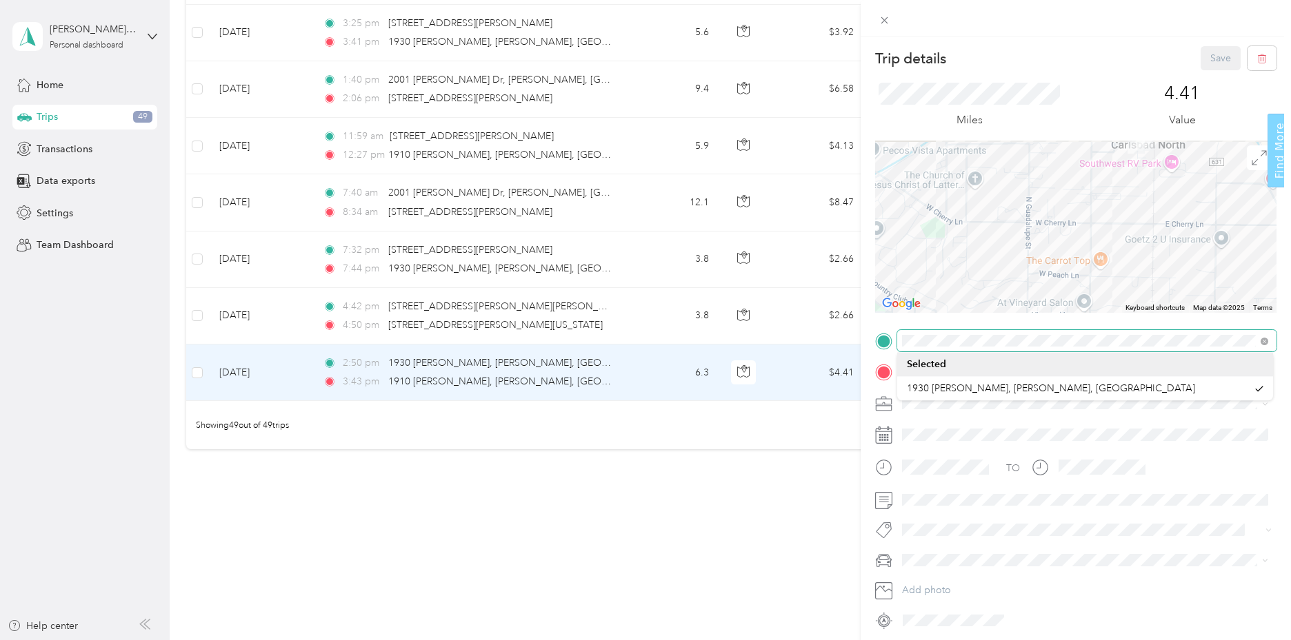
drag, startPoint x: 1137, startPoint y: 194, endPoint x: 1129, endPoint y: 321, distance: 127.1
click at [1122, 640] on div "Trip details Save This trip cannot be edited because it is either under review,…" at bounding box center [642, 640] width 1284 height 0
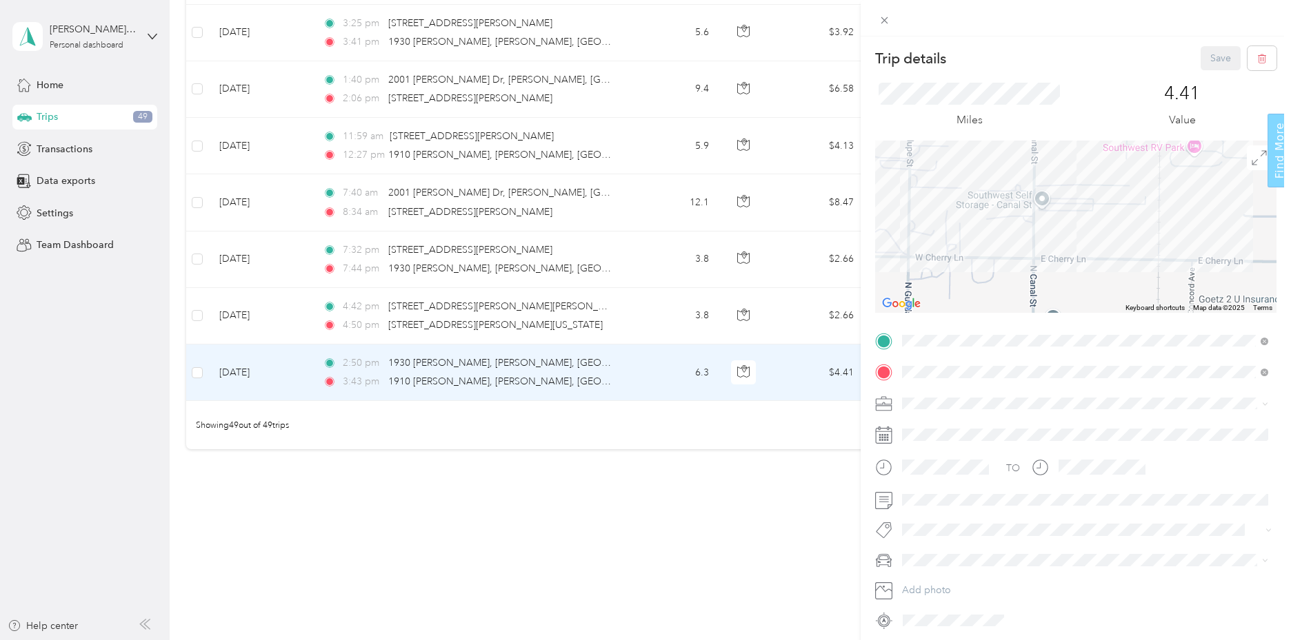
drag, startPoint x: 1138, startPoint y: 246, endPoint x: 1140, endPoint y: 327, distance: 81.4
click at [1140, 327] on div "Trip details Save This trip cannot be edited because it is either under review,…" at bounding box center [1075, 338] width 401 height 585
drag, startPoint x: 1131, startPoint y: 238, endPoint x: 1129, endPoint y: 289, distance: 51.1
click at [1129, 289] on div at bounding box center [1075, 227] width 401 height 172
drag, startPoint x: 1109, startPoint y: 232, endPoint x: 1097, endPoint y: 272, distance: 41.2
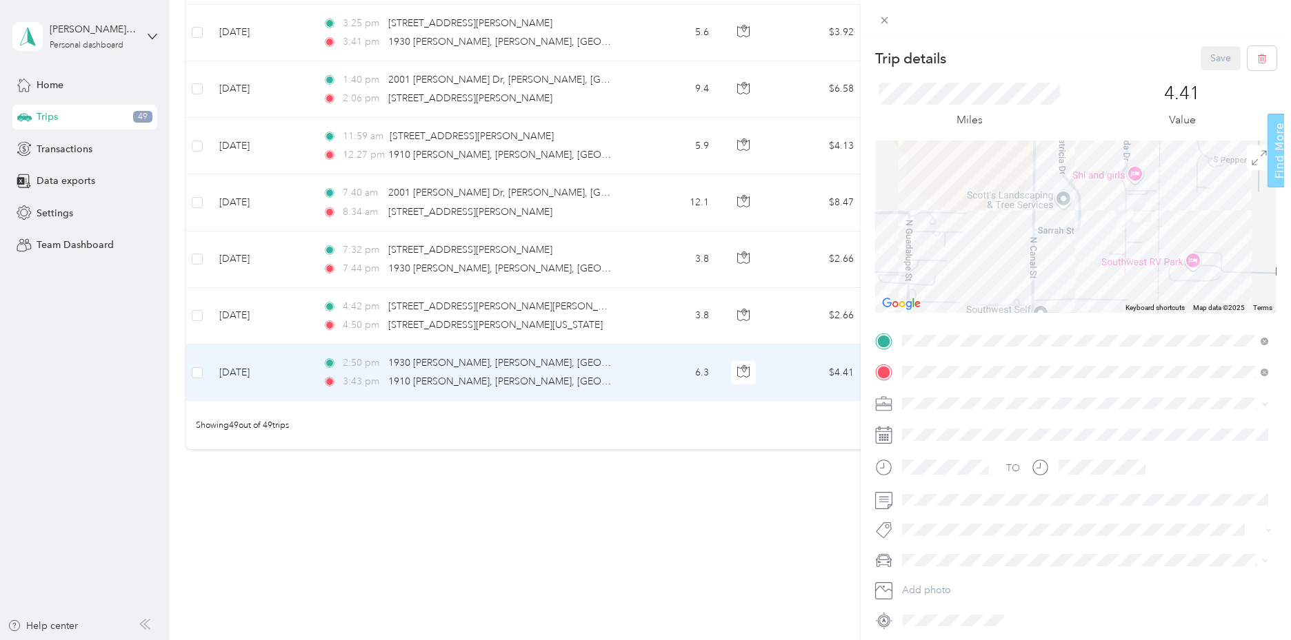
click at [1097, 272] on div at bounding box center [1075, 227] width 401 height 172
drag, startPoint x: 1126, startPoint y: 236, endPoint x: 1108, endPoint y: 271, distance: 38.9
click at [1108, 269] on img at bounding box center [1109, 255] width 28 height 28
drag, startPoint x: 1054, startPoint y: 294, endPoint x: 1116, endPoint y: 218, distance: 98.5
click at [1117, 216] on div at bounding box center [1075, 227] width 401 height 172
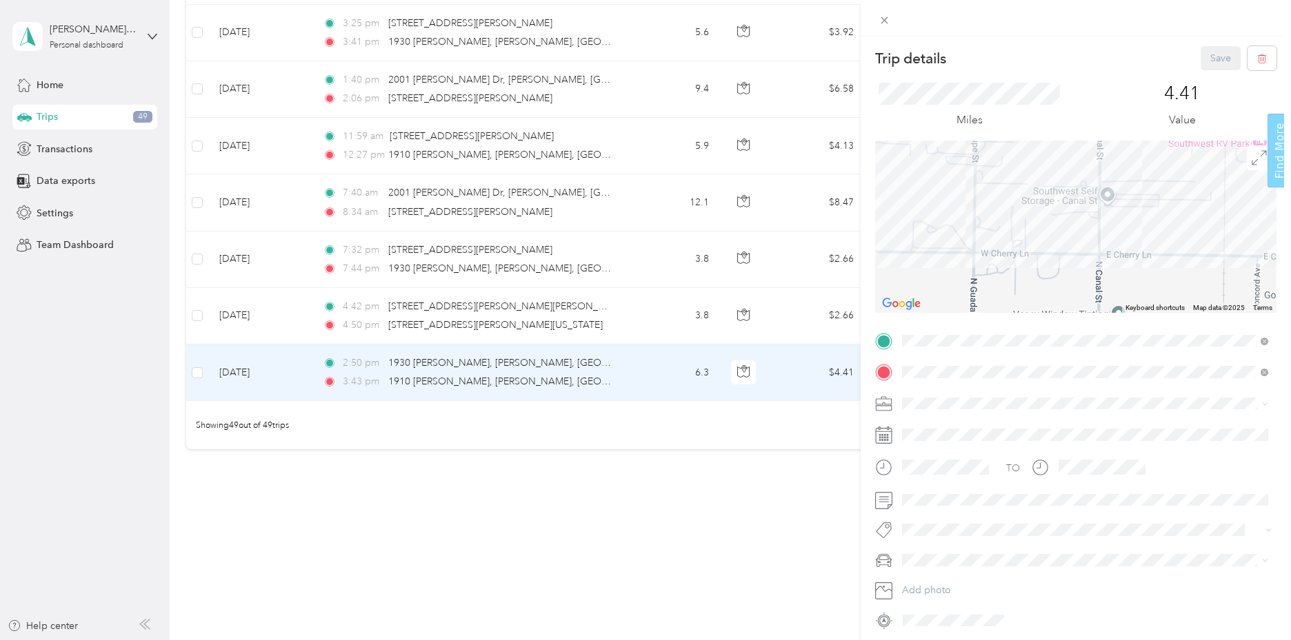
drag, startPoint x: 1124, startPoint y: 274, endPoint x: 1153, endPoint y: 196, distance: 84.0
click at [1155, 185] on div at bounding box center [1075, 227] width 401 height 172
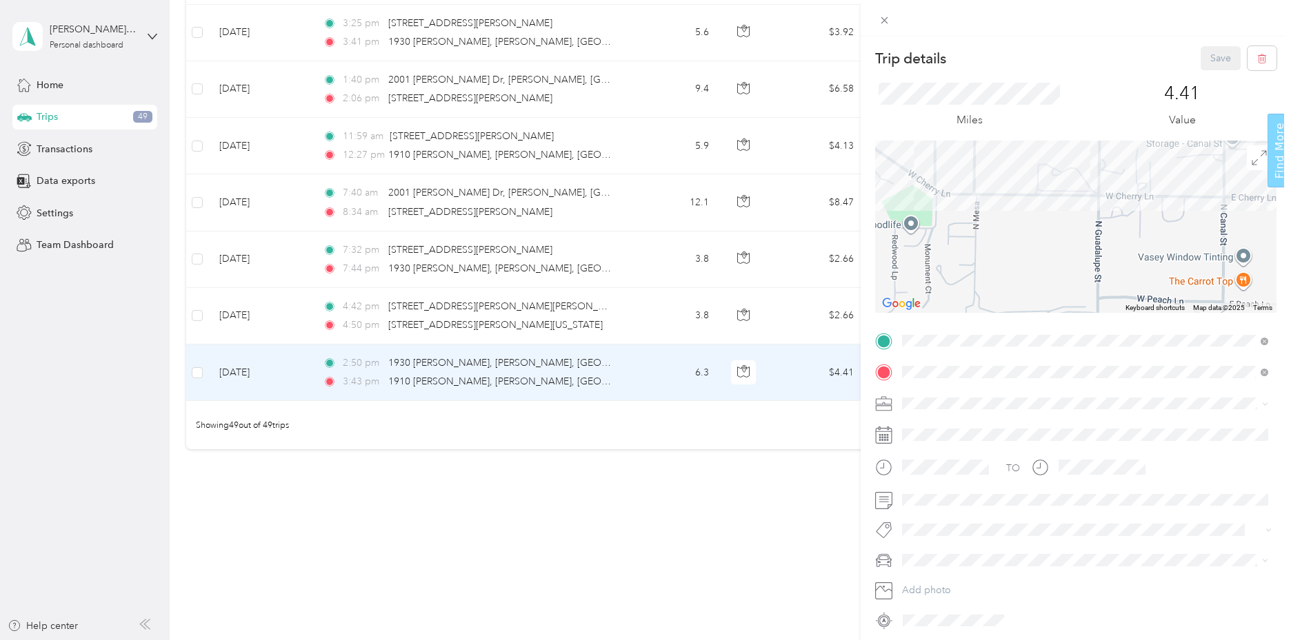
drag, startPoint x: 1029, startPoint y: 252, endPoint x: 1169, endPoint y: 240, distance: 140.4
click at [1169, 240] on div at bounding box center [1075, 227] width 401 height 172
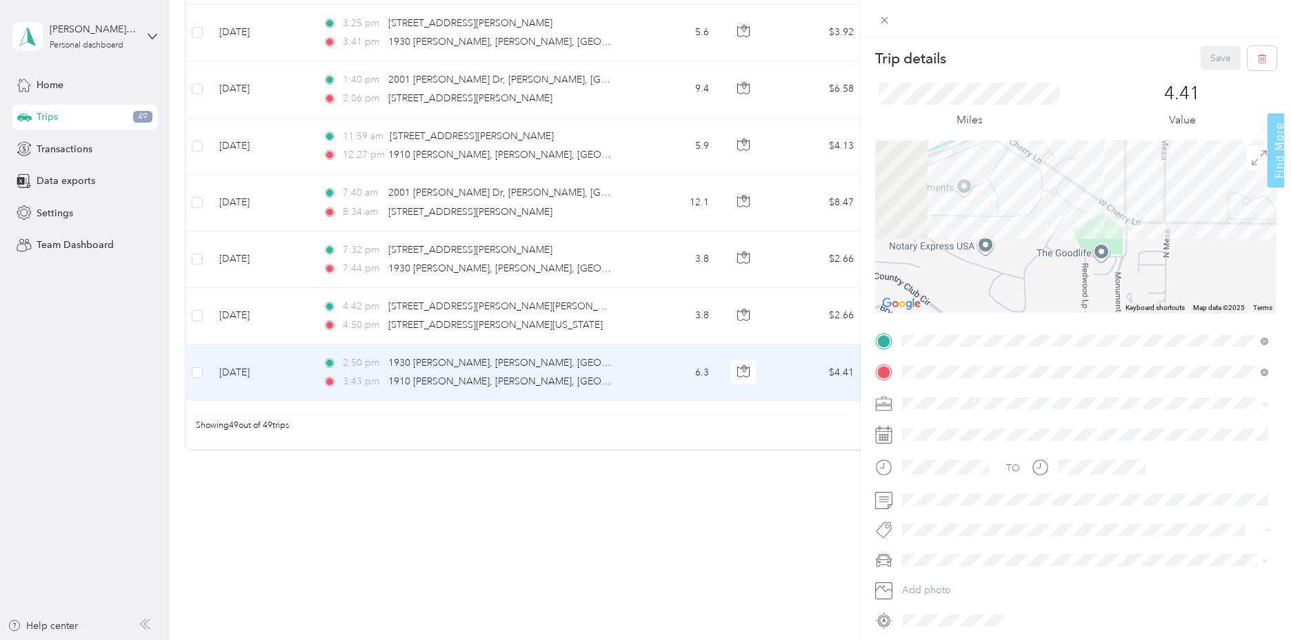
drag, startPoint x: 933, startPoint y: 235, endPoint x: 1126, endPoint y: 267, distance: 196.4
click at [1109, 265] on div at bounding box center [1075, 227] width 401 height 172
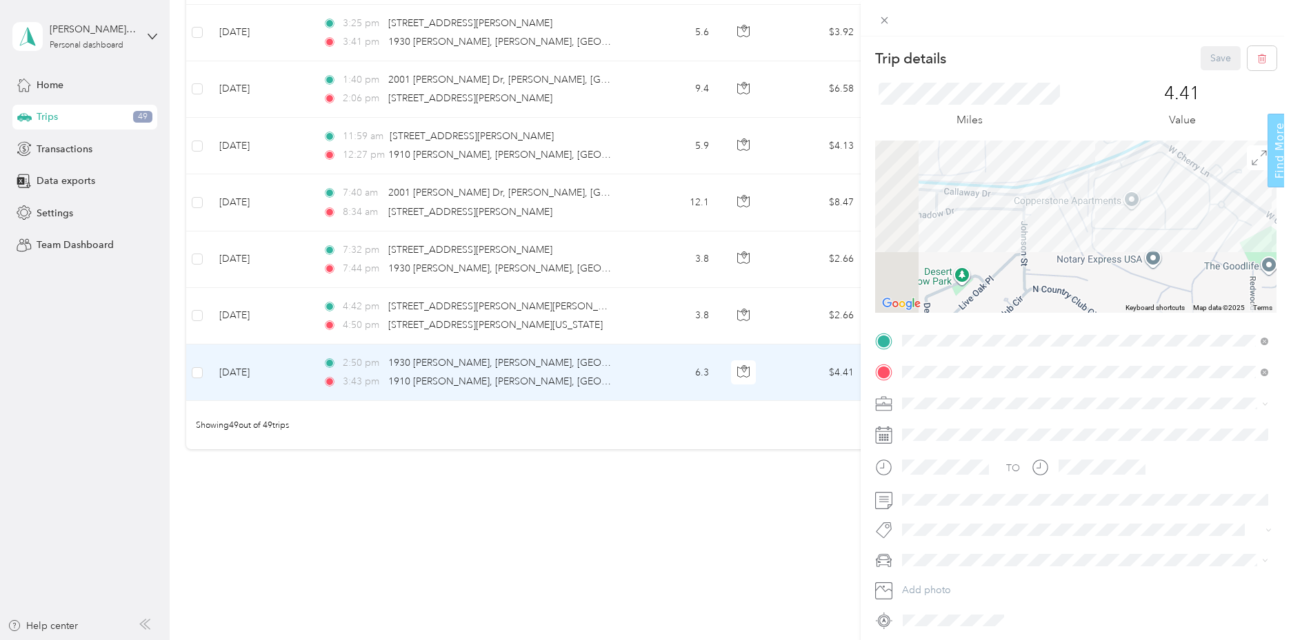
drag, startPoint x: 1007, startPoint y: 238, endPoint x: 1189, endPoint y: 243, distance: 182.8
click at [1153, 243] on div at bounding box center [1075, 227] width 401 height 172
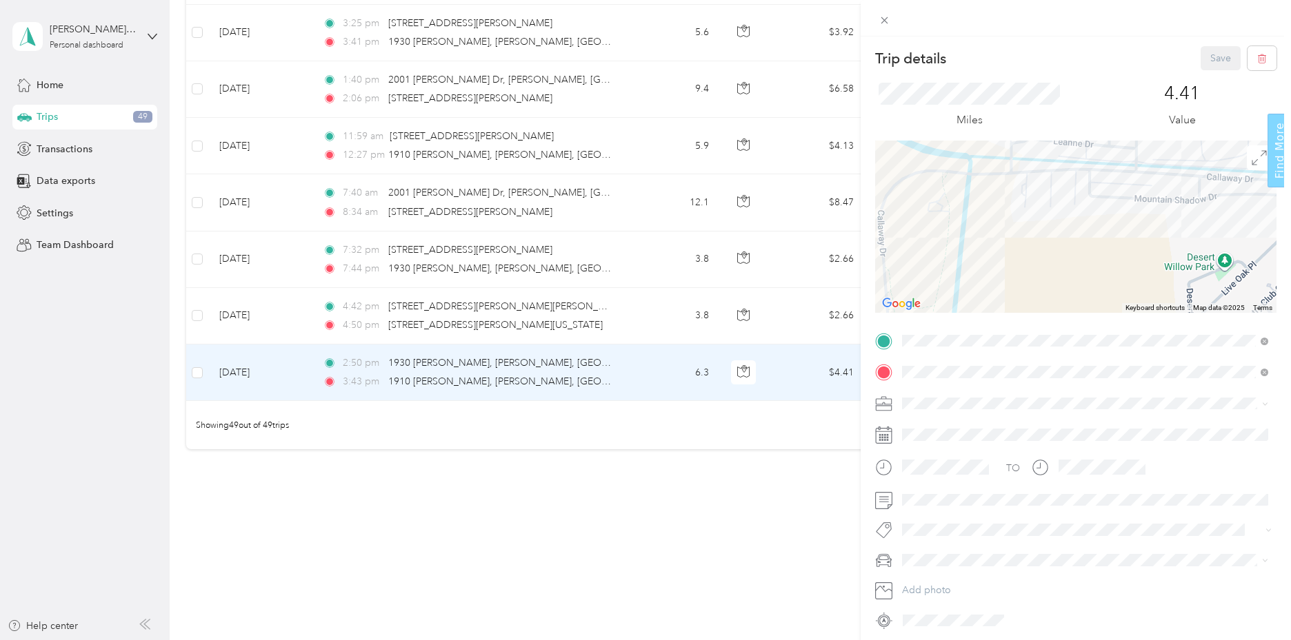
drag, startPoint x: 987, startPoint y: 251, endPoint x: 1140, endPoint y: 237, distance: 153.7
click at [1140, 237] on div at bounding box center [1075, 227] width 401 height 172
drag, startPoint x: 1024, startPoint y: 219, endPoint x: 1037, endPoint y: 186, distance: 34.9
click at [1033, 192] on div at bounding box center [1075, 227] width 401 height 172
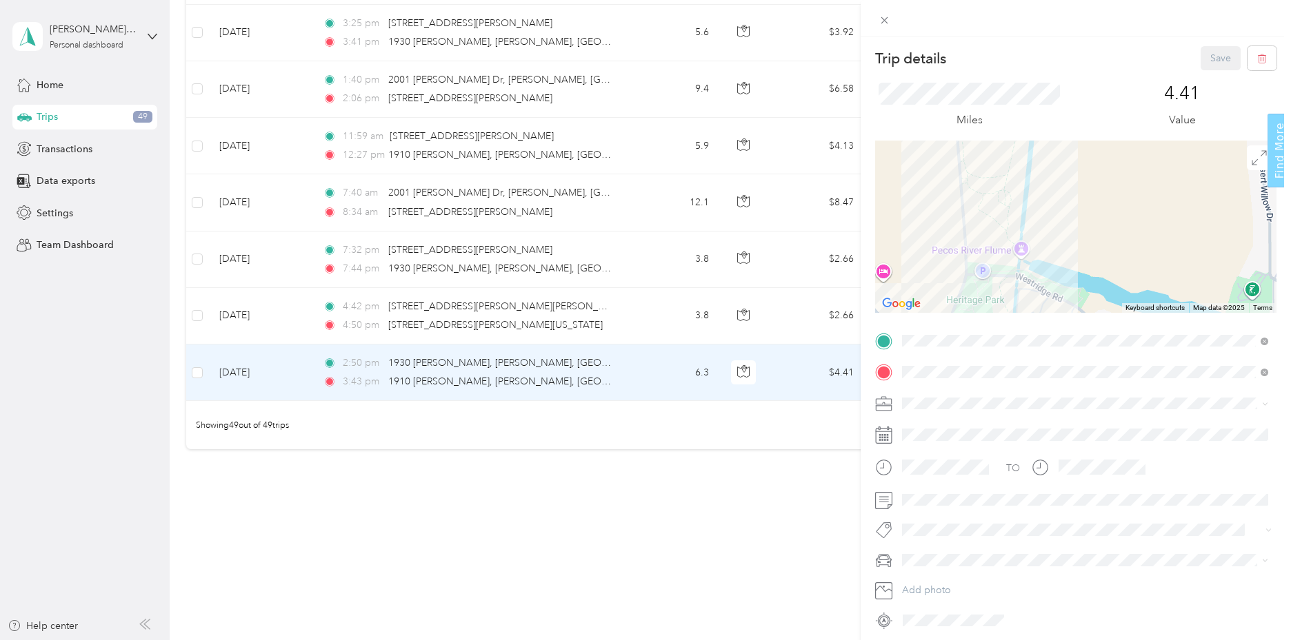
drag, startPoint x: 1011, startPoint y: 274, endPoint x: 1039, endPoint y: 197, distance: 81.3
click at [1038, 200] on div at bounding box center [1075, 227] width 401 height 172
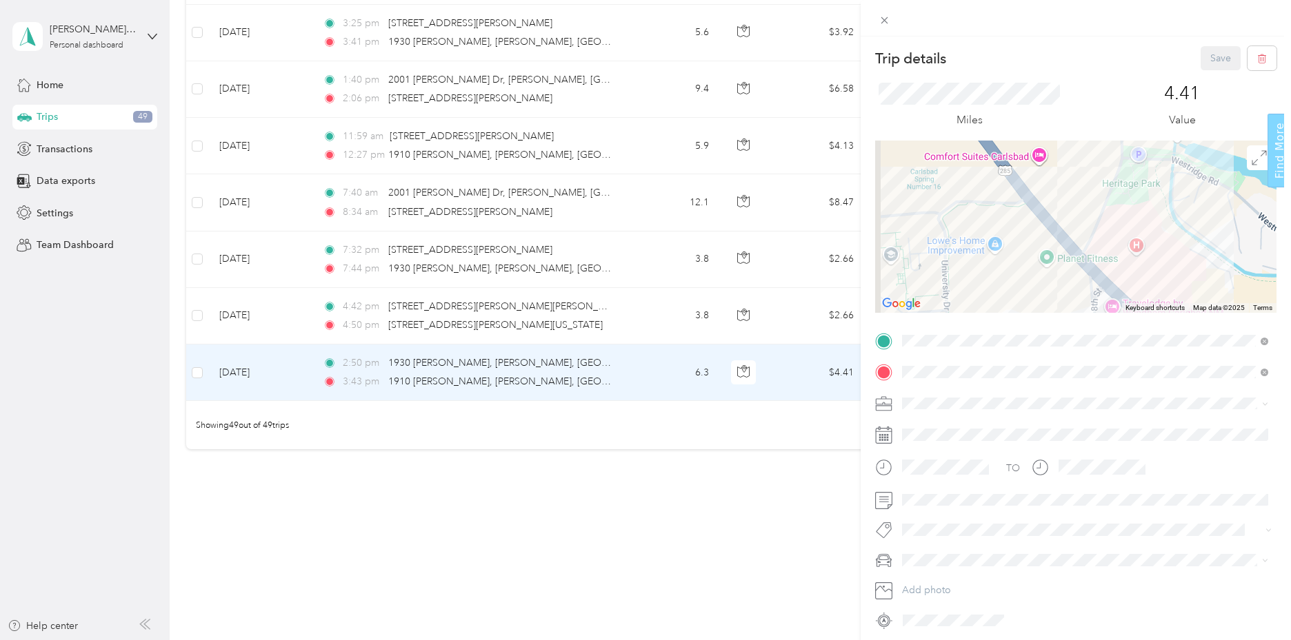
drag, startPoint x: 991, startPoint y: 255, endPoint x: 1112, endPoint y: 259, distance: 121.4
click at [1112, 259] on div at bounding box center [1075, 227] width 401 height 172
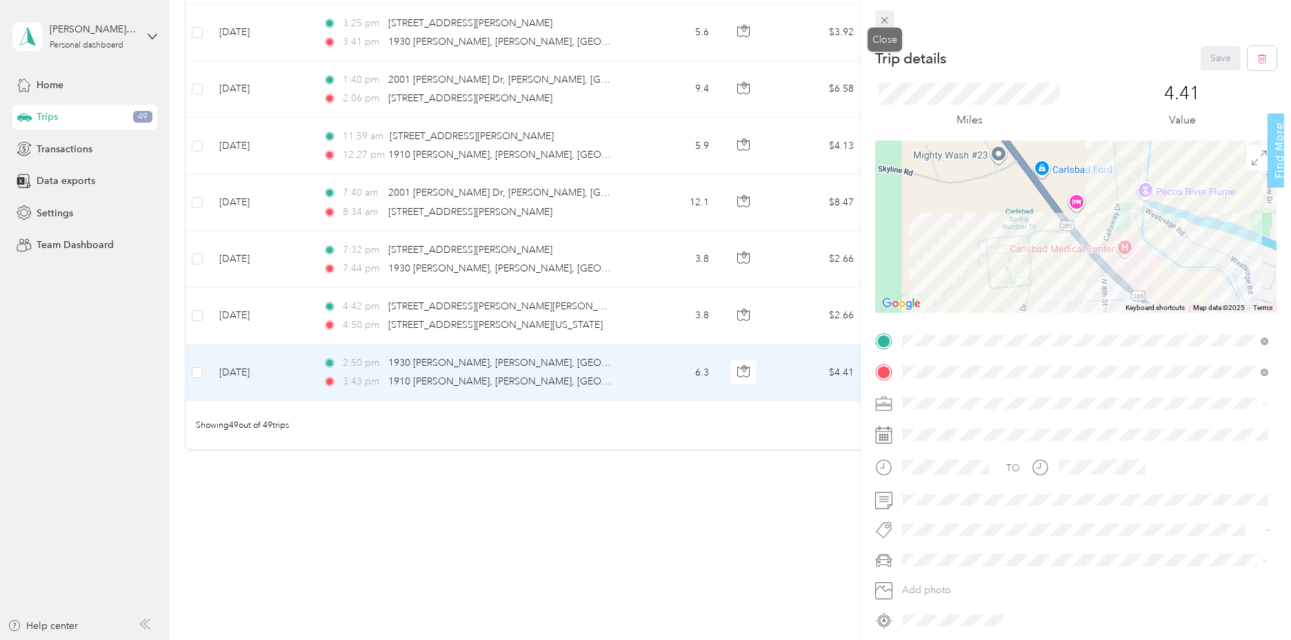
click at [884, 20] on icon at bounding box center [884, 20] width 7 height 7
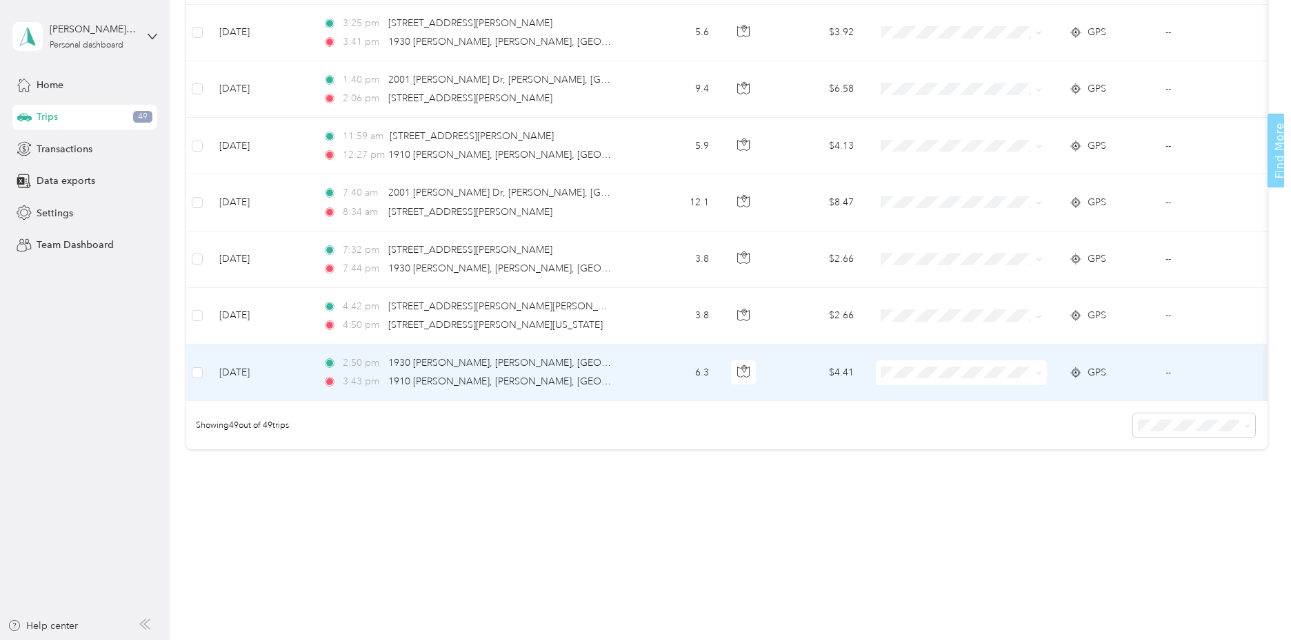
click at [1036, 370] on icon at bounding box center [1038, 373] width 6 height 6
click at [952, 418] on span "Personal" at bounding box center [974, 414] width 129 height 14
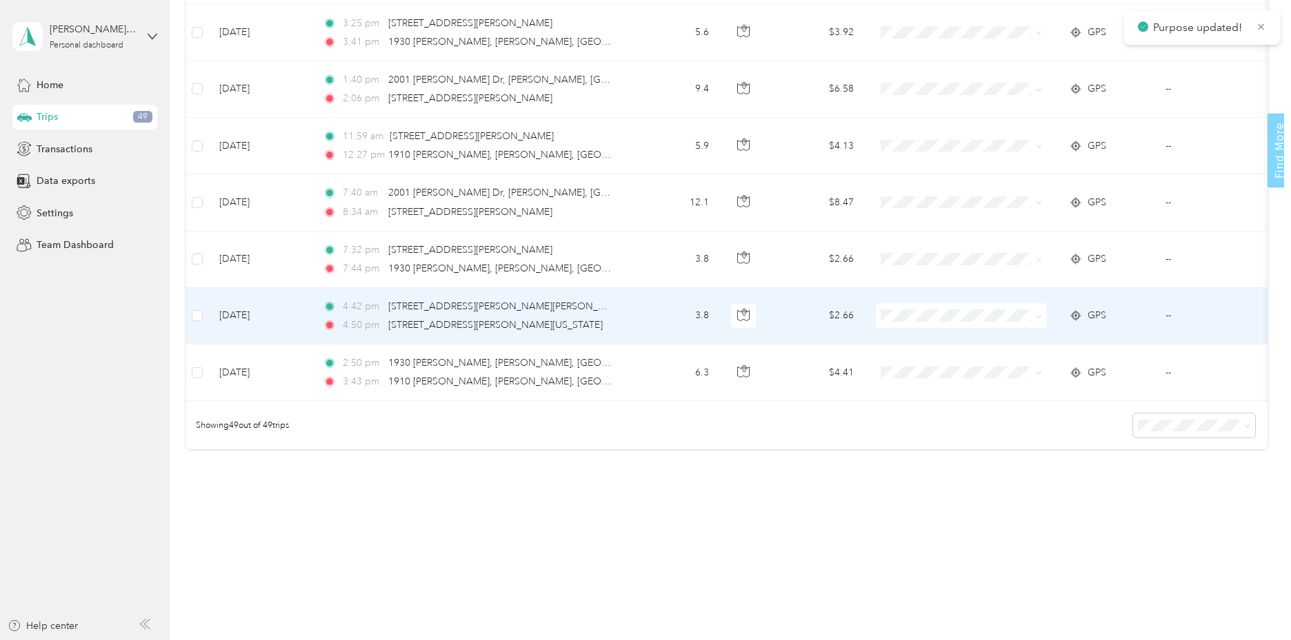
click at [1036, 314] on icon at bounding box center [1038, 317] width 6 height 6
click at [931, 486] on li "[DEMOGRAPHIC_DATA]" at bounding box center [962, 483] width 173 height 24
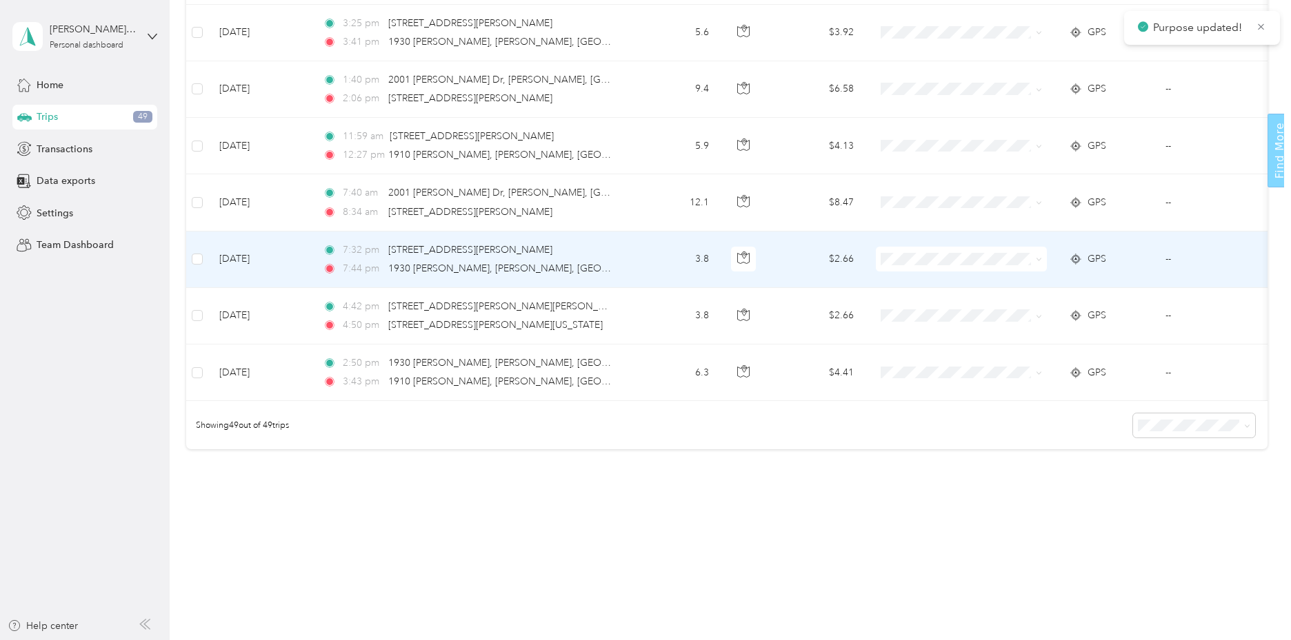
click at [1041, 259] on icon at bounding box center [1039, 260] width 4 height 3
click at [931, 427] on span "[DEMOGRAPHIC_DATA]" at bounding box center [974, 426] width 129 height 14
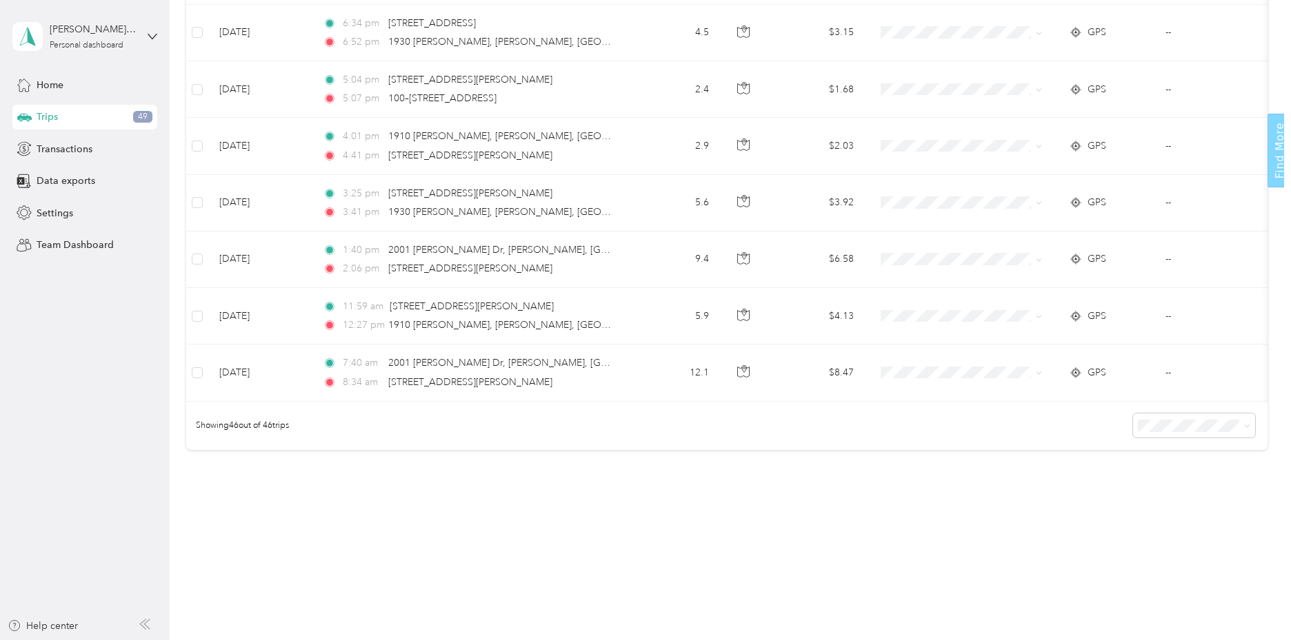
scroll to position [2443, 0]
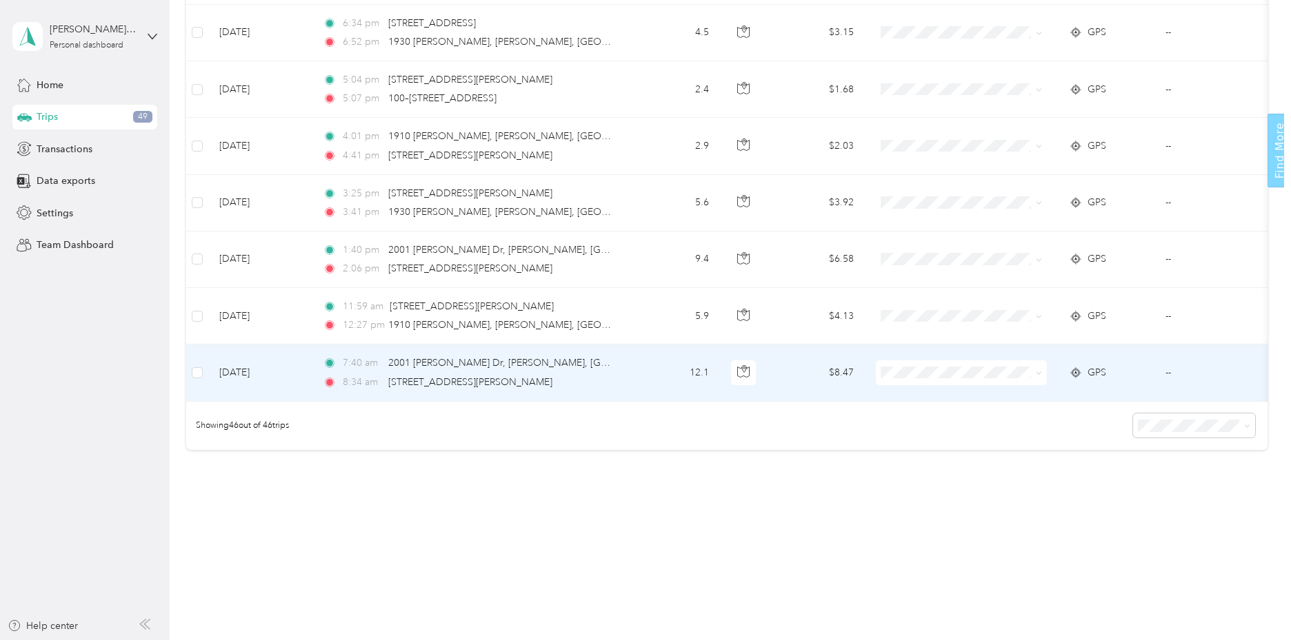
click at [1040, 370] on icon at bounding box center [1038, 373] width 6 height 6
click at [931, 543] on li "[DEMOGRAPHIC_DATA]" at bounding box center [962, 534] width 173 height 24
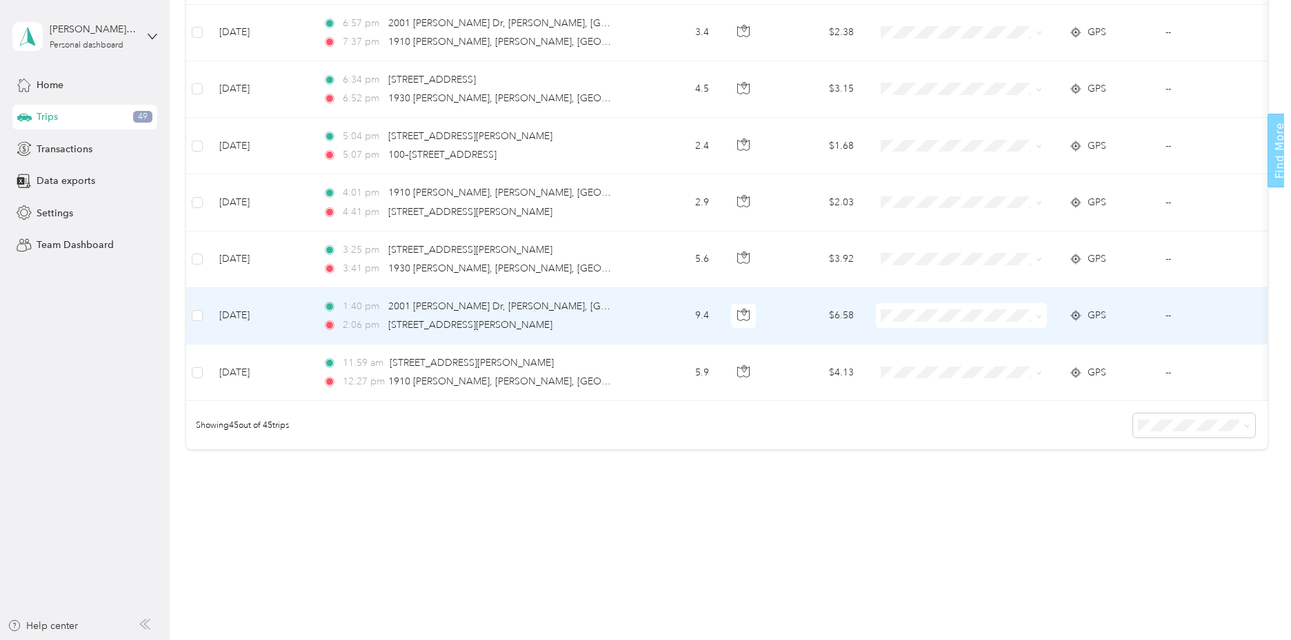
scroll to position [2386, 0]
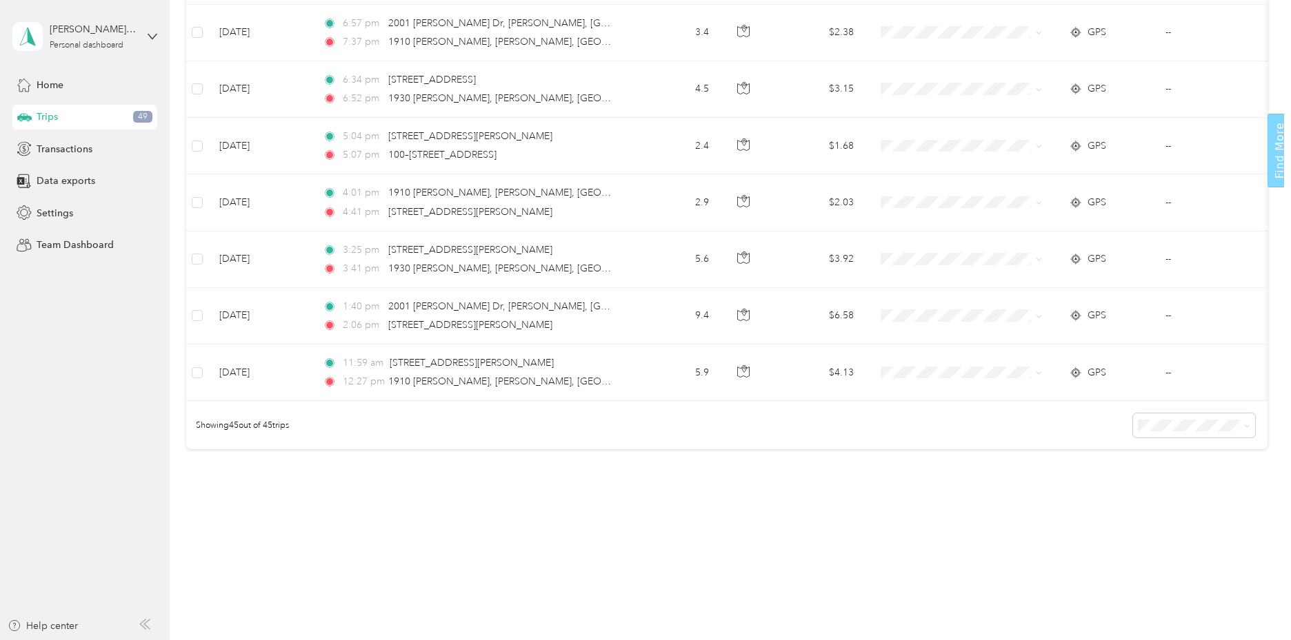
click at [48, 116] on span "Trips" at bounding box center [47, 117] width 21 height 14
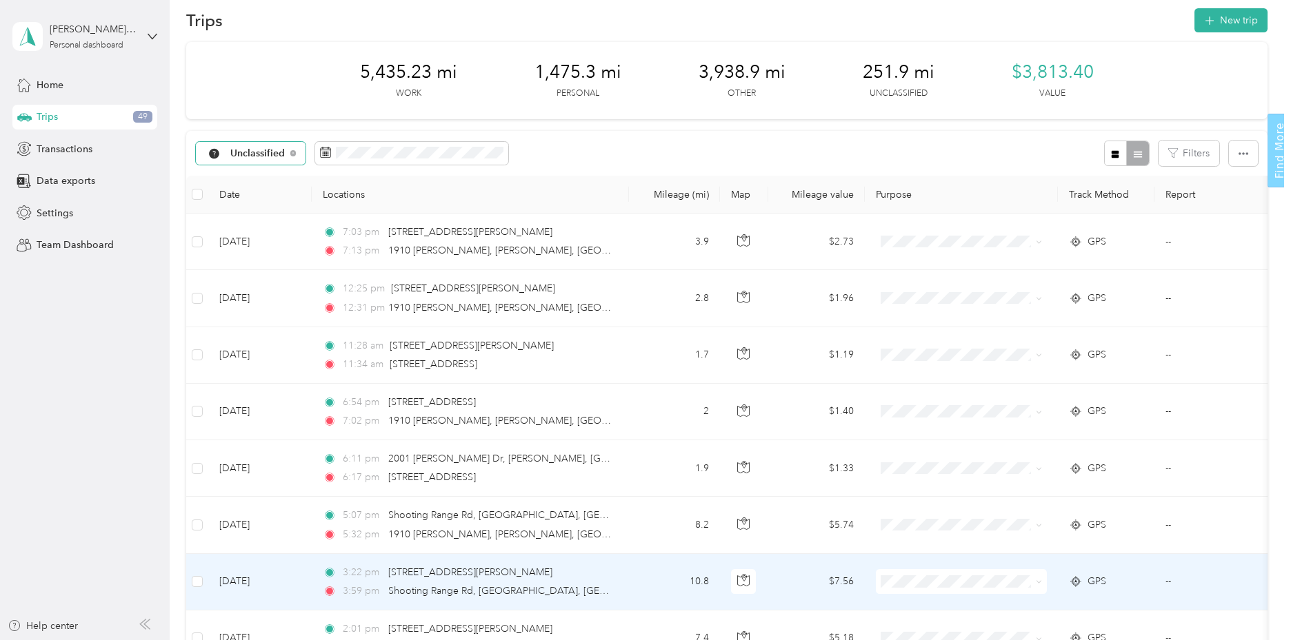
scroll to position [0, 0]
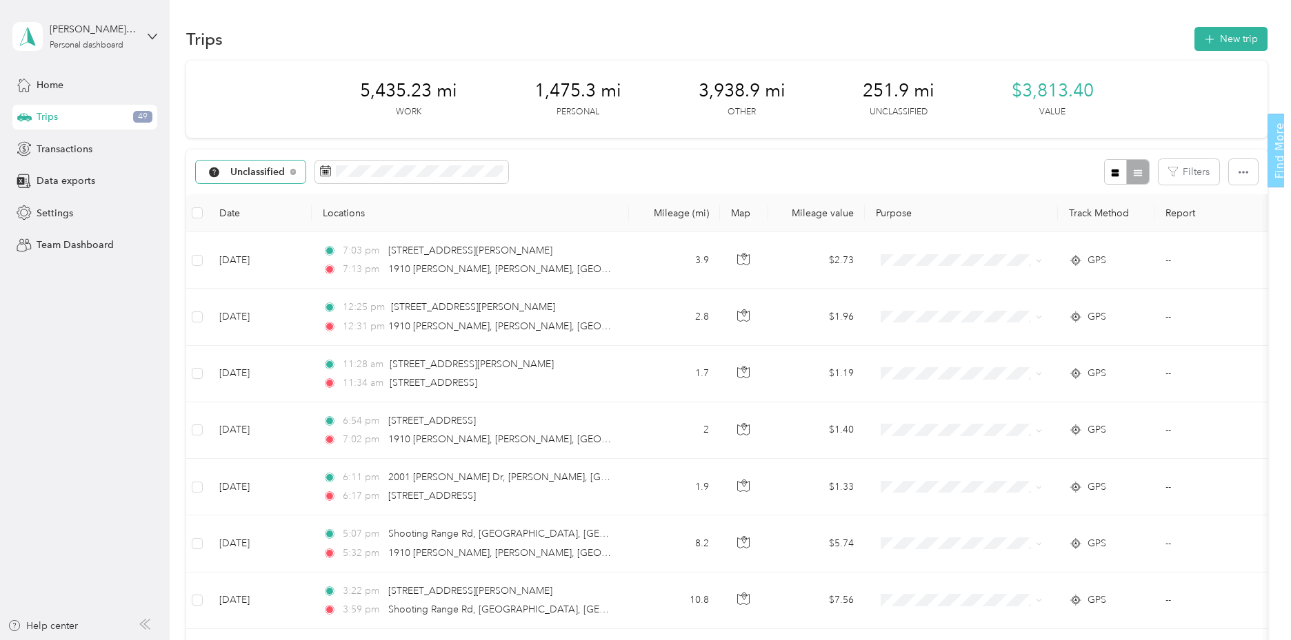
click at [256, 172] on span "Unclassified" at bounding box center [257, 173] width 55 height 10
click at [263, 198] on span "All purposes" at bounding box center [294, 197] width 129 height 14
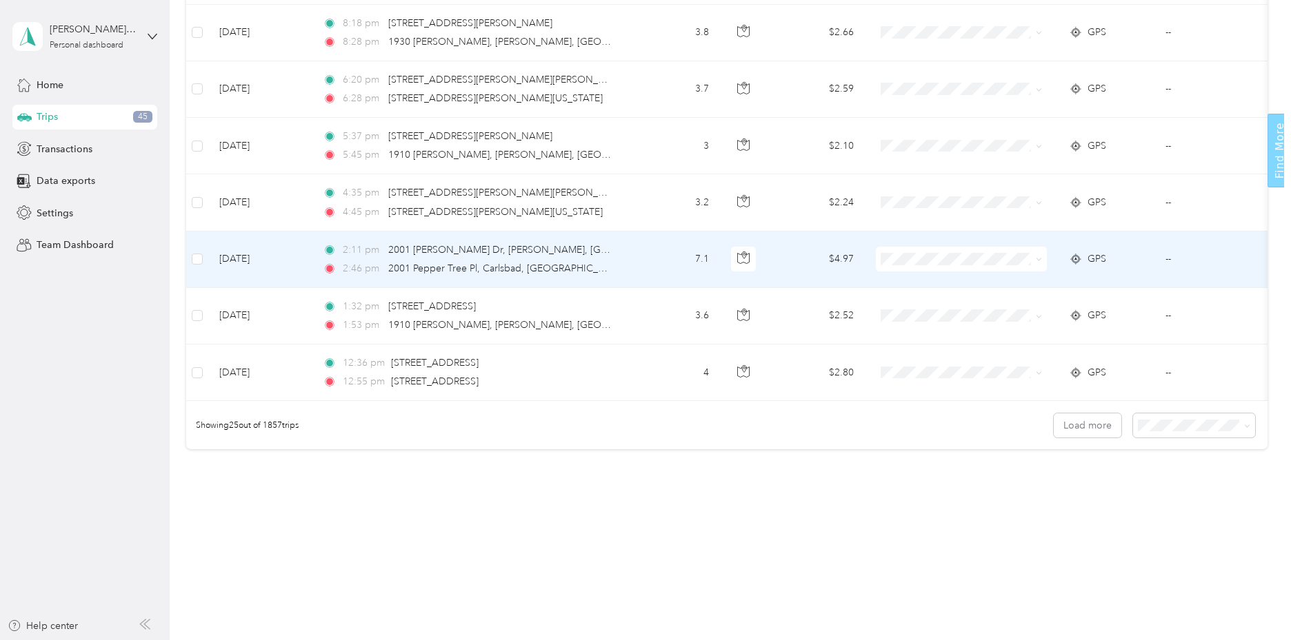
scroll to position [1252, 0]
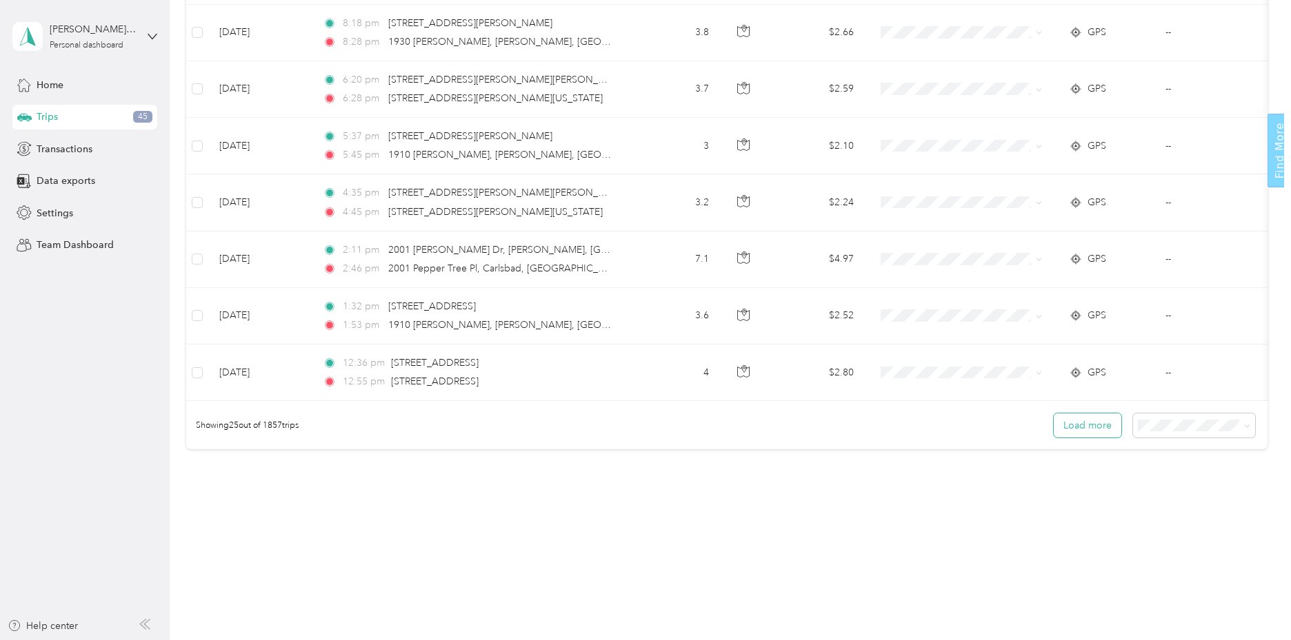
click at [1082, 420] on button "Load more" at bounding box center [1087, 426] width 68 height 24
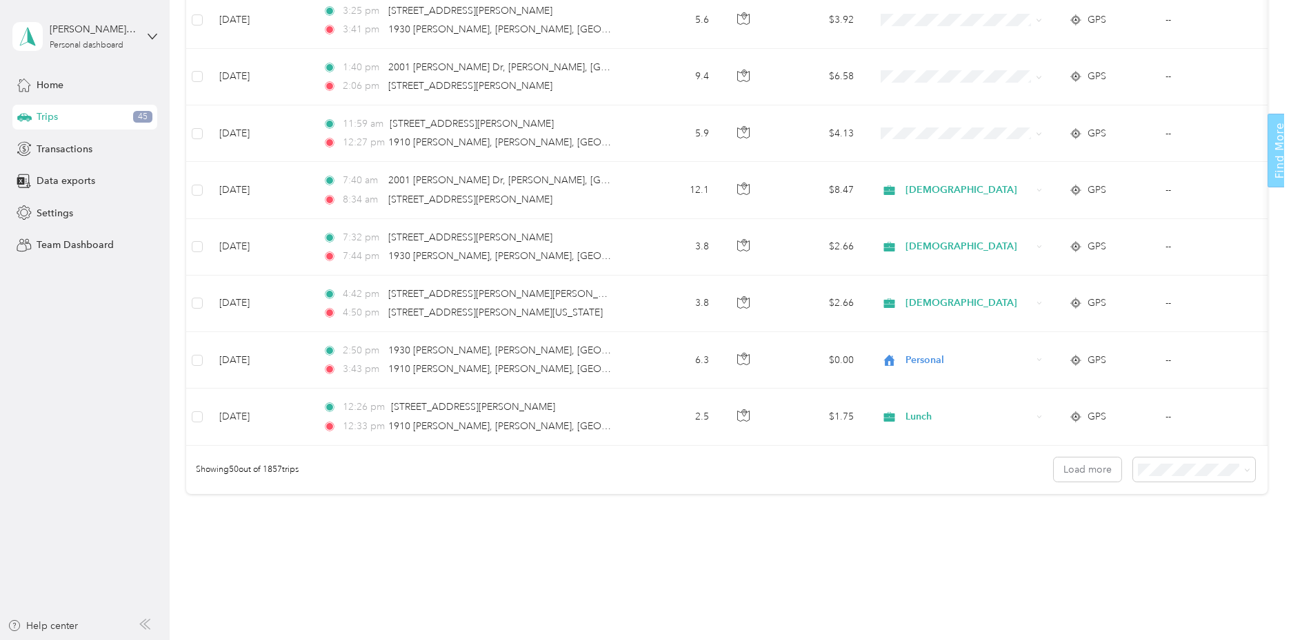
scroll to position [2669, 0]
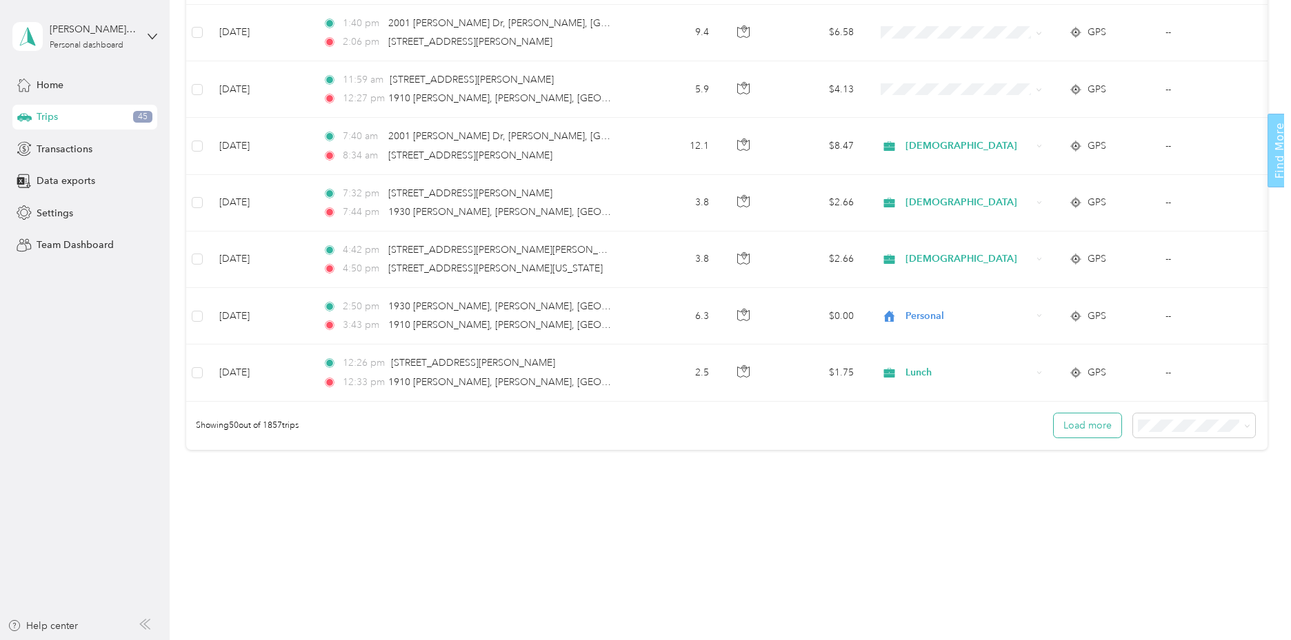
click at [1077, 425] on button "Load more" at bounding box center [1087, 426] width 68 height 24
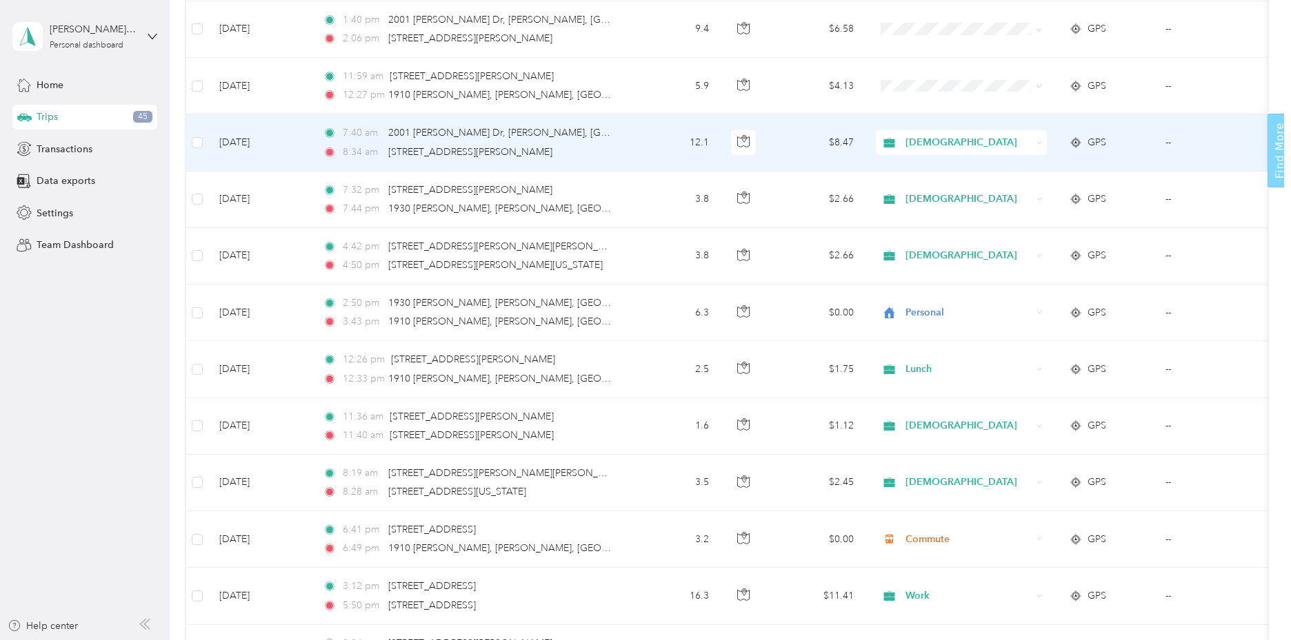
click at [1038, 142] on icon at bounding box center [1039, 143] width 6 height 6
click at [914, 170] on li "Work" at bounding box center [962, 167] width 173 height 24
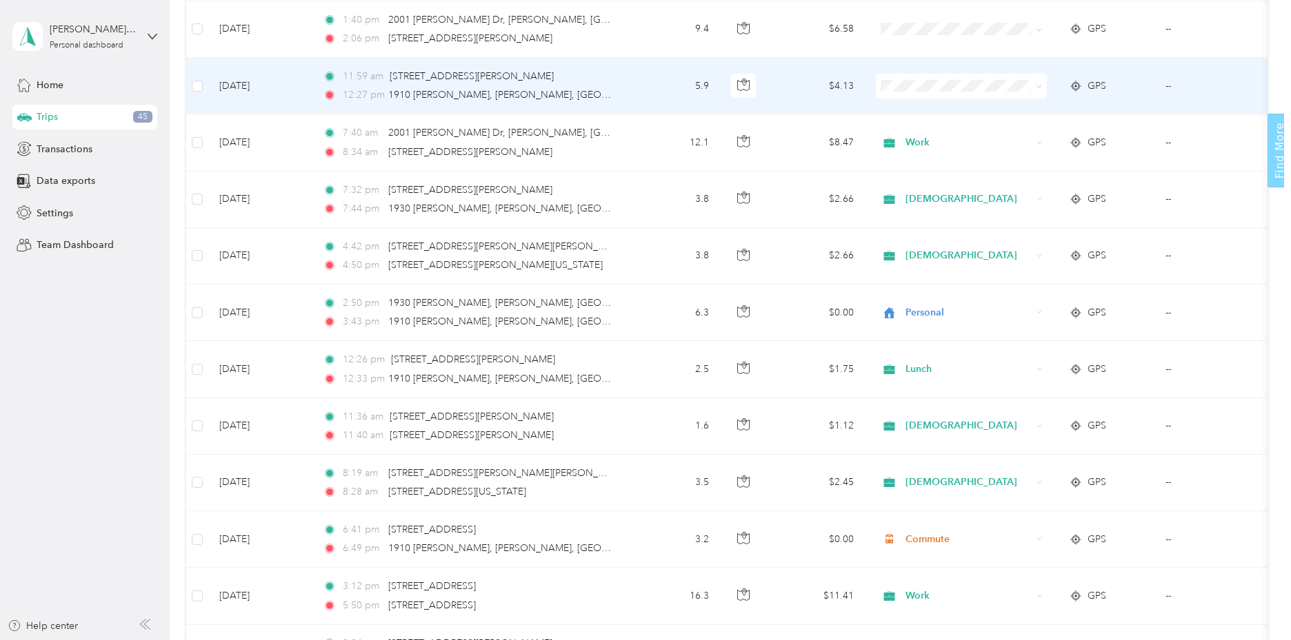
click at [1036, 86] on icon at bounding box center [1038, 86] width 6 height 6
click at [951, 207] on span "Lunch" at bounding box center [974, 208] width 129 height 14
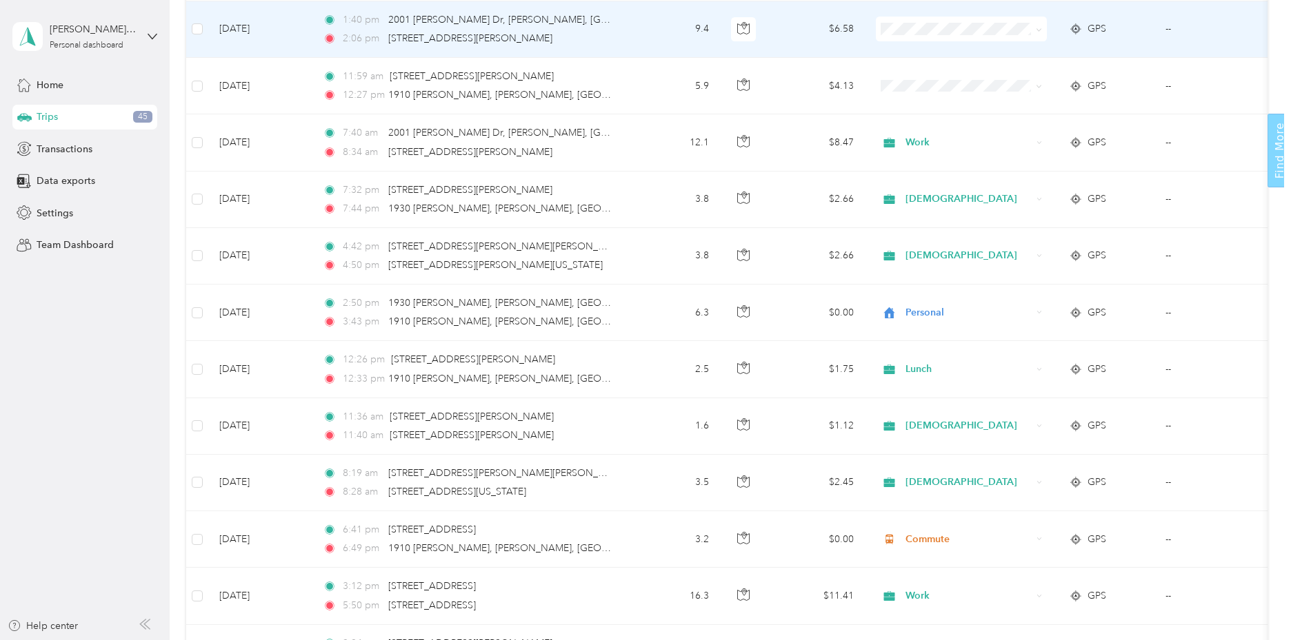
click at [1035, 30] on icon at bounding box center [1038, 30] width 6 height 6
click at [935, 53] on span "Work" at bounding box center [974, 55] width 129 height 14
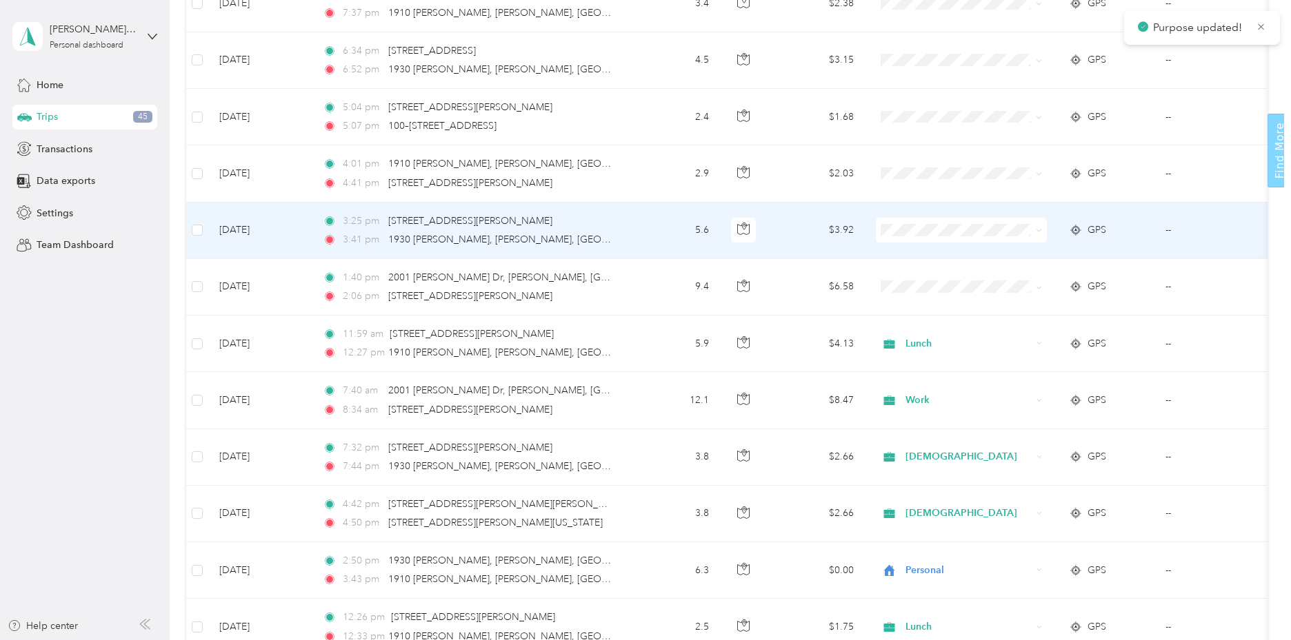
scroll to position [2394, 0]
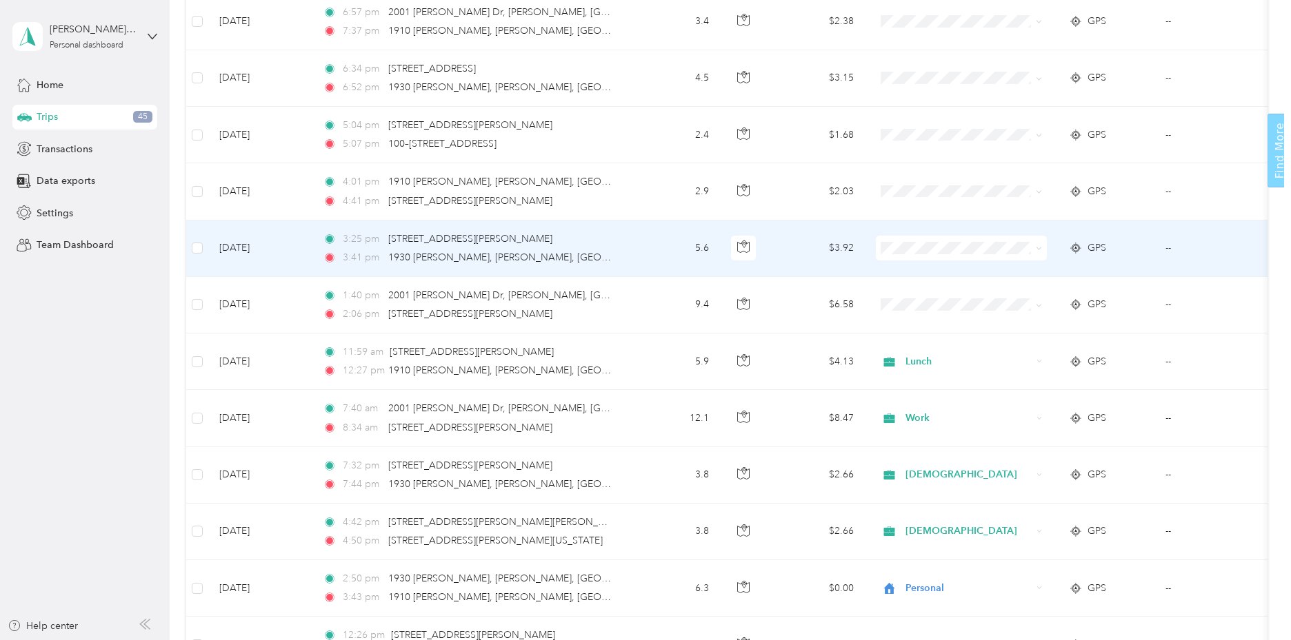
click at [1038, 248] on icon at bounding box center [1039, 248] width 4 height 3
click at [947, 272] on span "Work" at bounding box center [974, 274] width 129 height 14
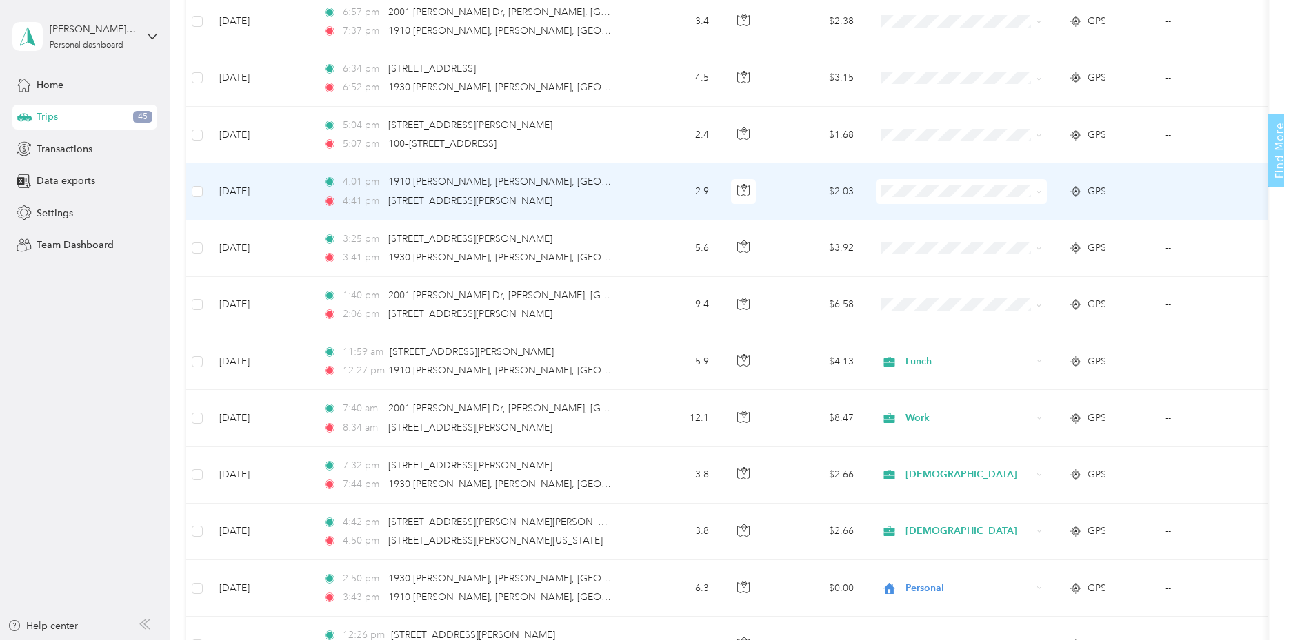
click at [1038, 193] on icon at bounding box center [1038, 192] width 6 height 6
click at [918, 287] on span "Gym" at bounding box center [974, 286] width 129 height 14
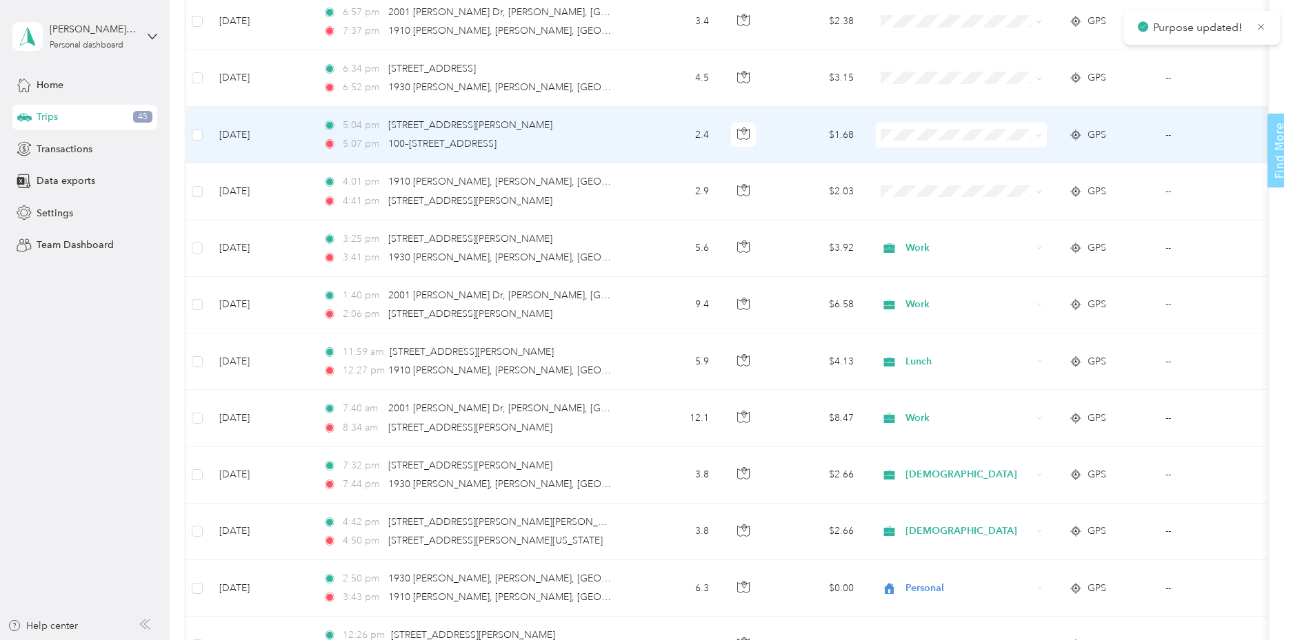
click at [1036, 134] on icon at bounding box center [1038, 135] width 6 height 6
click at [998, 283] on li "Celebrate Recovery" at bounding box center [962, 282] width 173 height 24
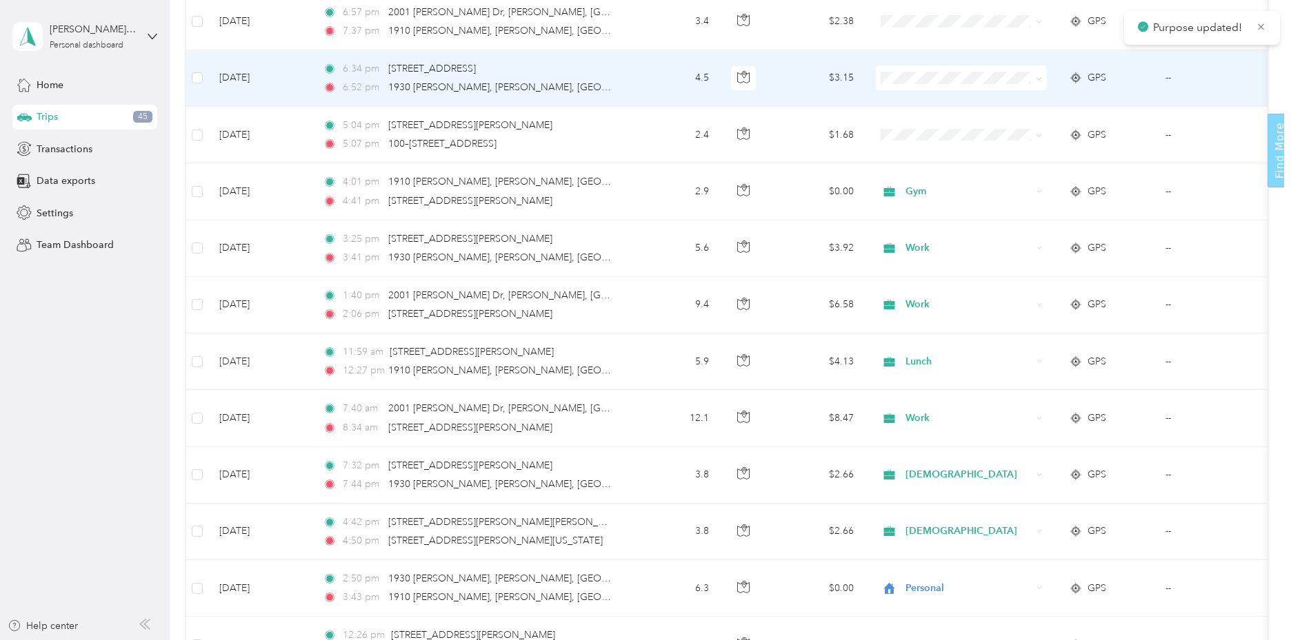
click at [1036, 74] on span at bounding box center [1038, 78] width 6 height 12
click at [1038, 81] on icon at bounding box center [1038, 79] width 6 height 6
click at [992, 225] on span "Celebrate Recovery" at bounding box center [974, 224] width 129 height 14
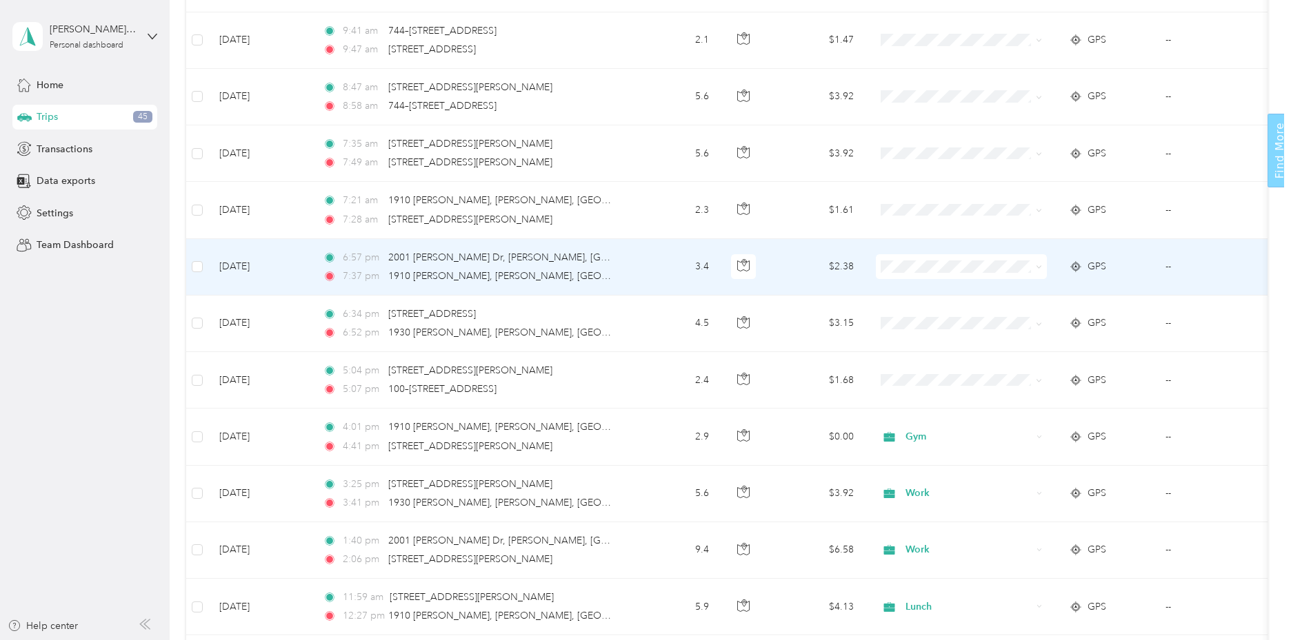
scroll to position [2118, 0]
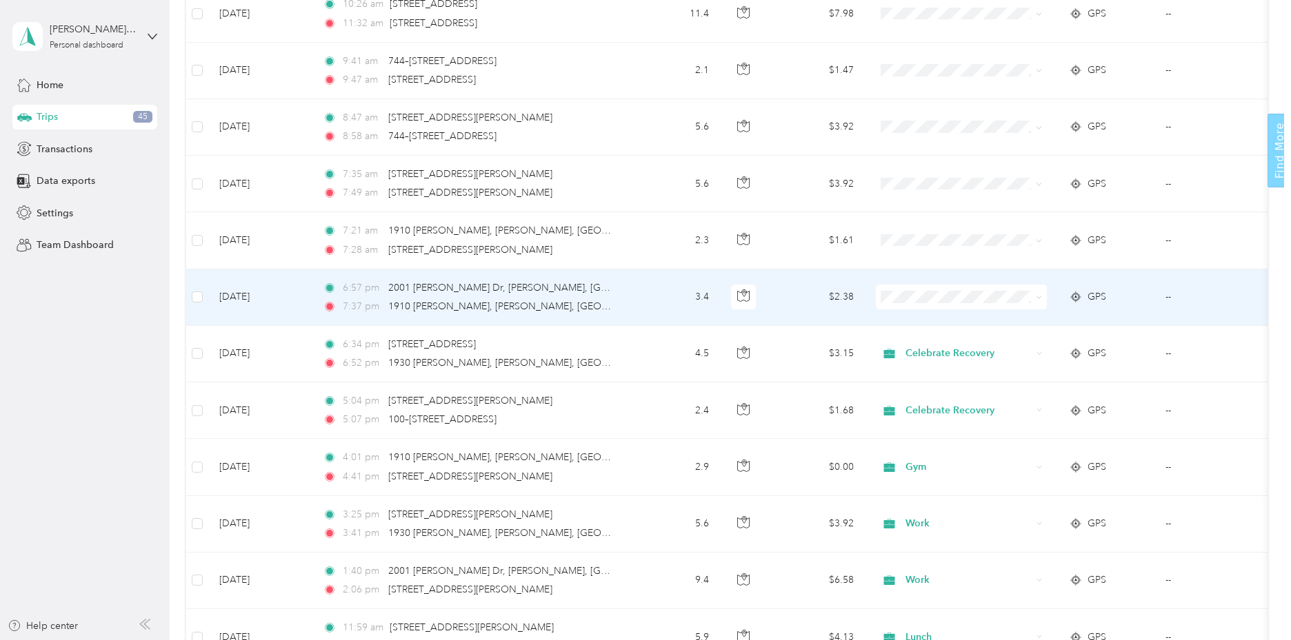
click at [1073, 296] on icon at bounding box center [1076, 297] width 14 height 11
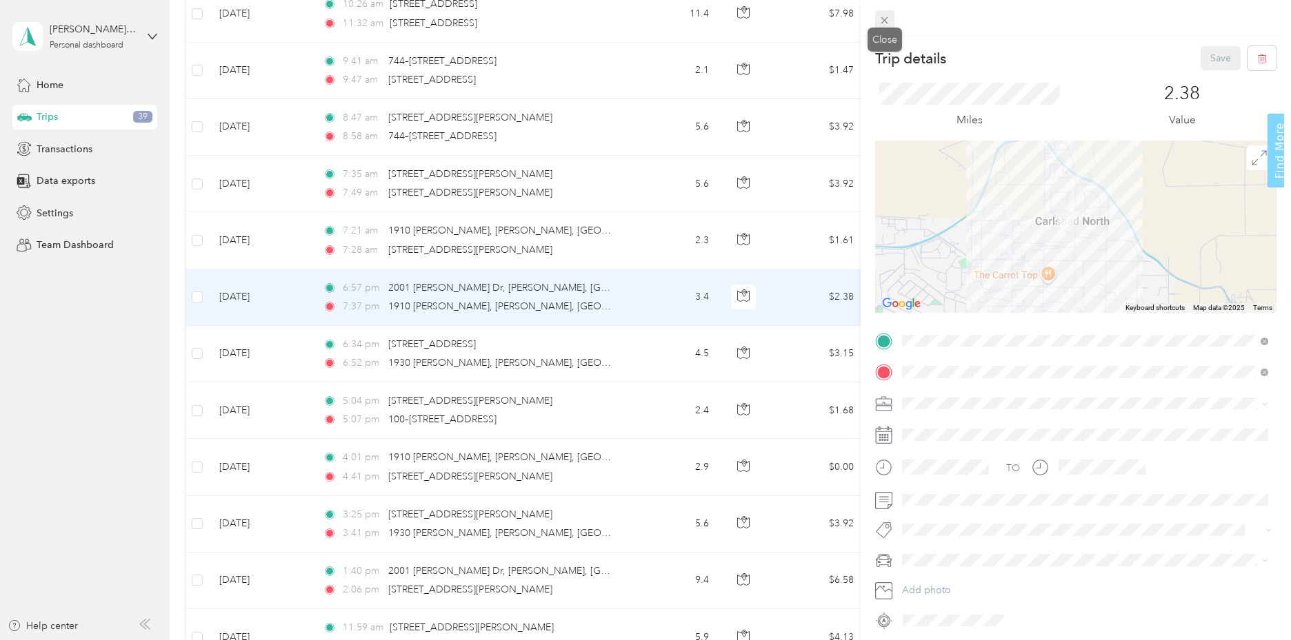
click at [879, 17] on icon at bounding box center [884, 20] width 12 height 12
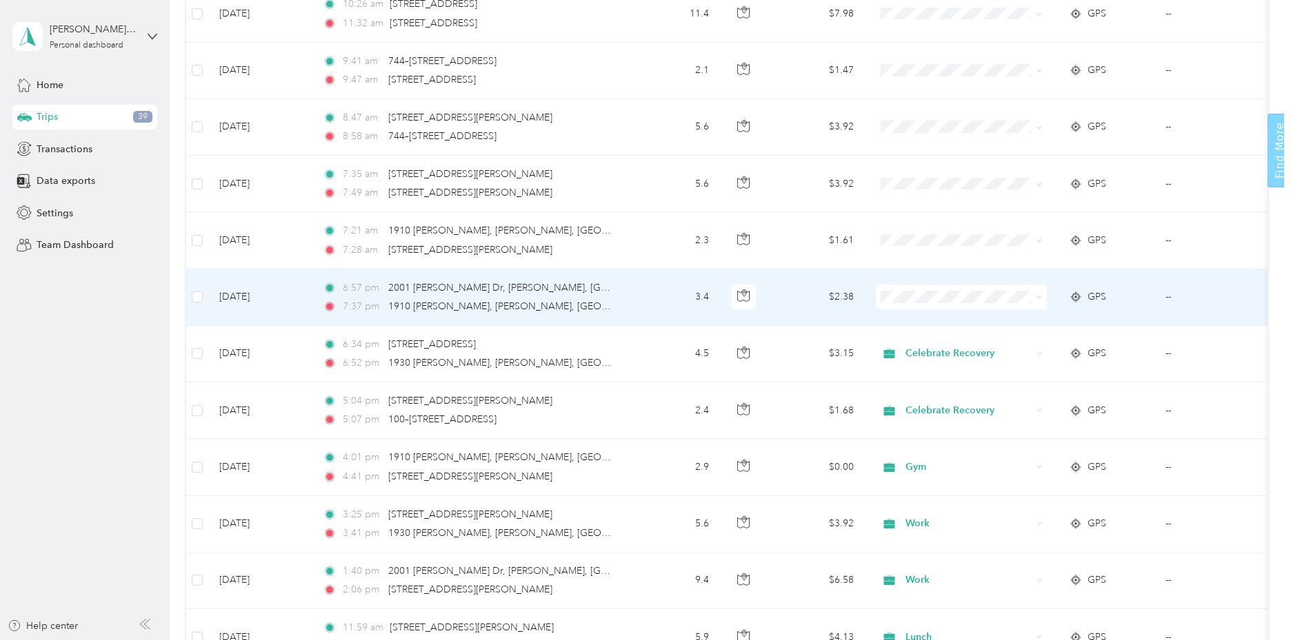
click at [1035, 298] on span at bounding box center [1036, 297] width 11 height 15
click at [1035, 296] on icon at bounding box center [1038, 297] width 6 height 6
click at [931, 347] on span "Personal" at bounding box center [974, 347] width 129 height 14
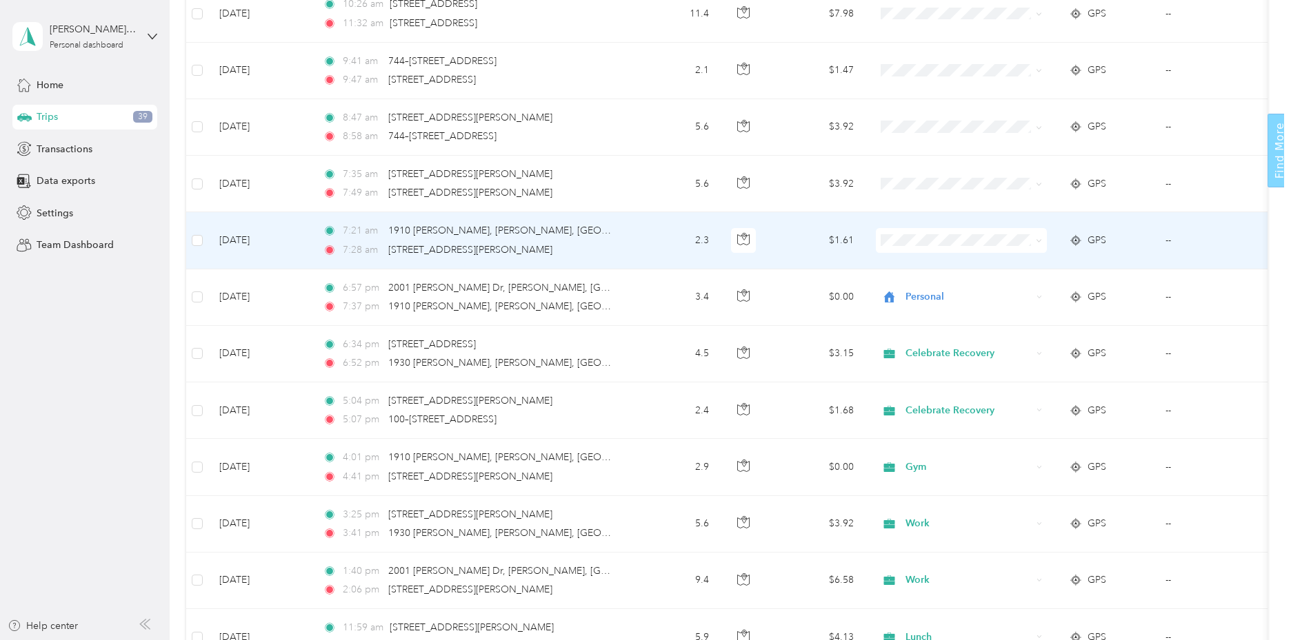
click at [1041, 239] on icon at bounding box center [1038, 241] width 6 height 6
click at [937, 266] on span "Work" at bounding box center [974, 266] width 129 height 14
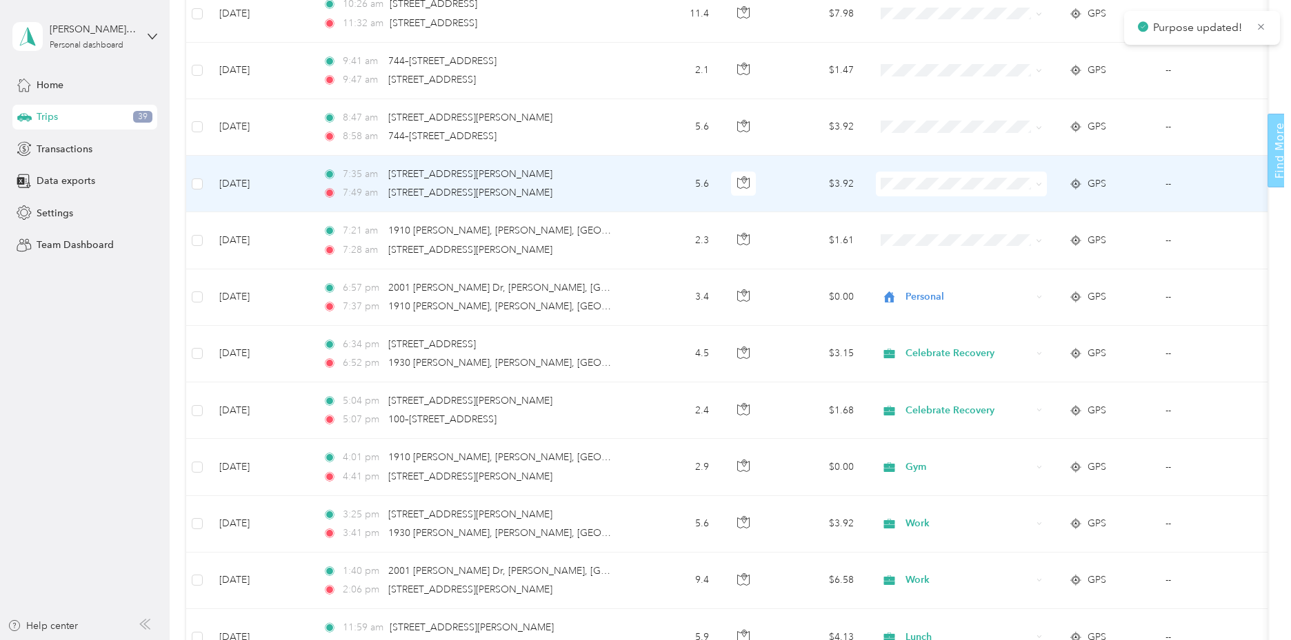
click at [1038, 185] on icon at bounding box center [1038, 184] width 6 height 6
click at [939, 210] on span "Work" at bounding box center [974, 210] width 129 height 14
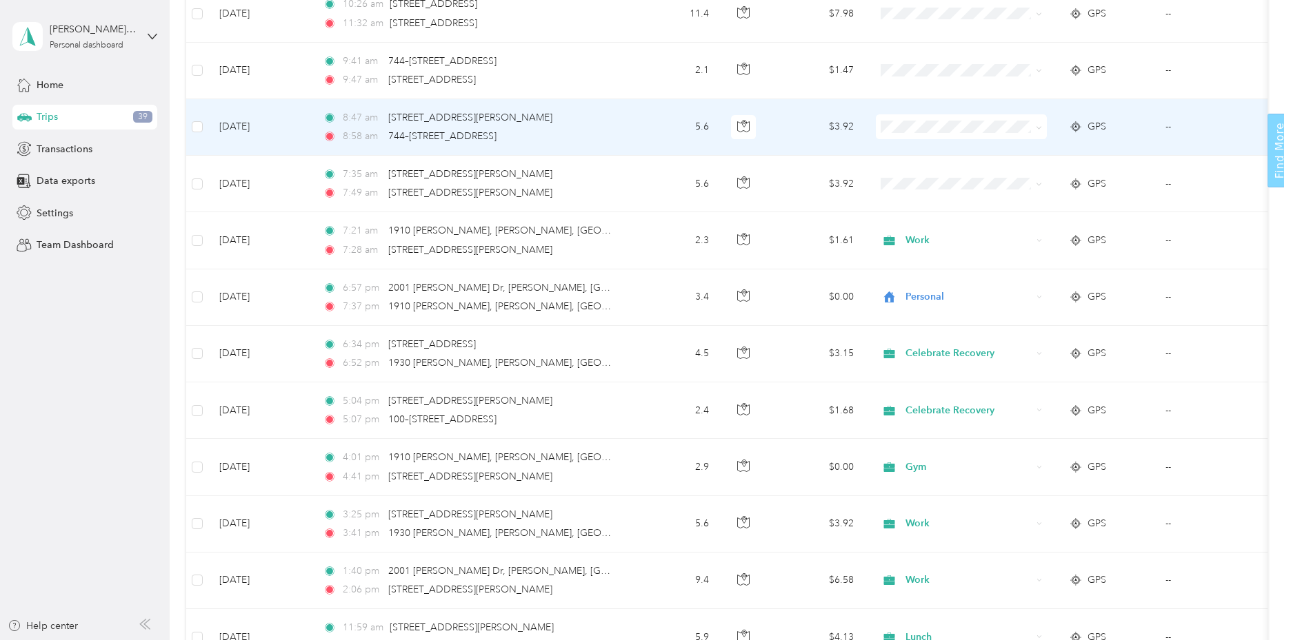
click at [1039, 128] on icon at bounding box center [1038, 128] width 6 height 6
click at [934, 152] on span "Work" at bounding box center [974, 149] width 129 height 14
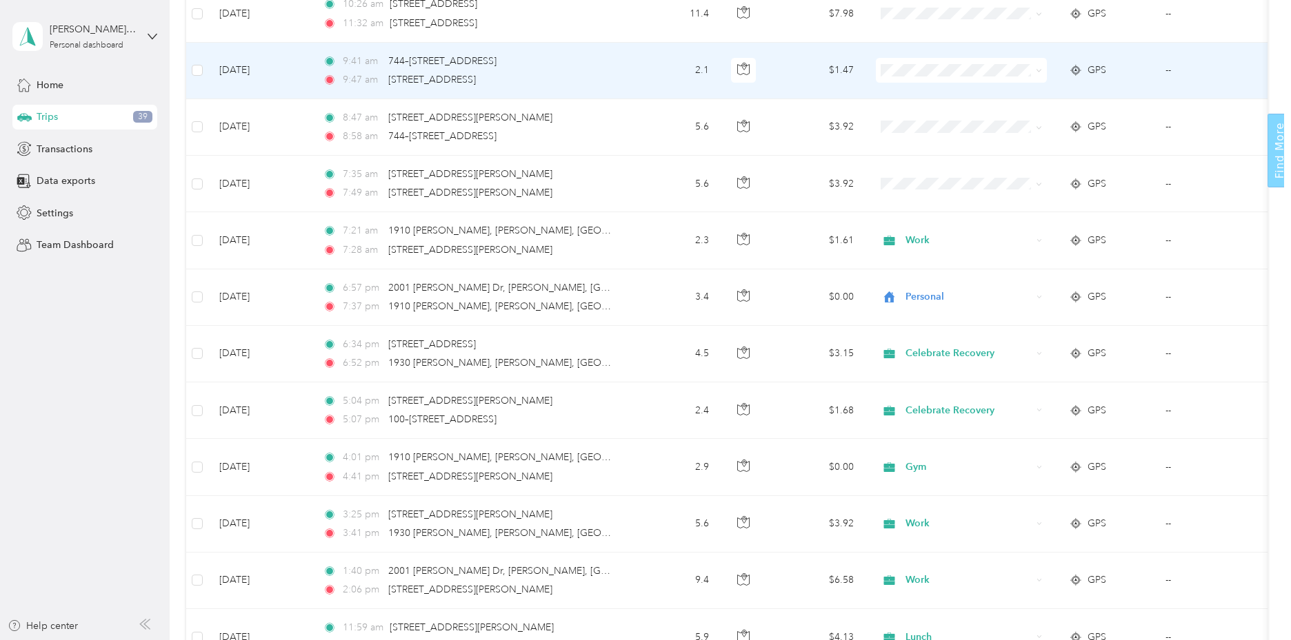
click at [1038, 74] on icon at bounding box center [1038, 71] width 6 height 6
click at [944, 96] on span "Work" at bounding box center [974, 96] width 129 height 14
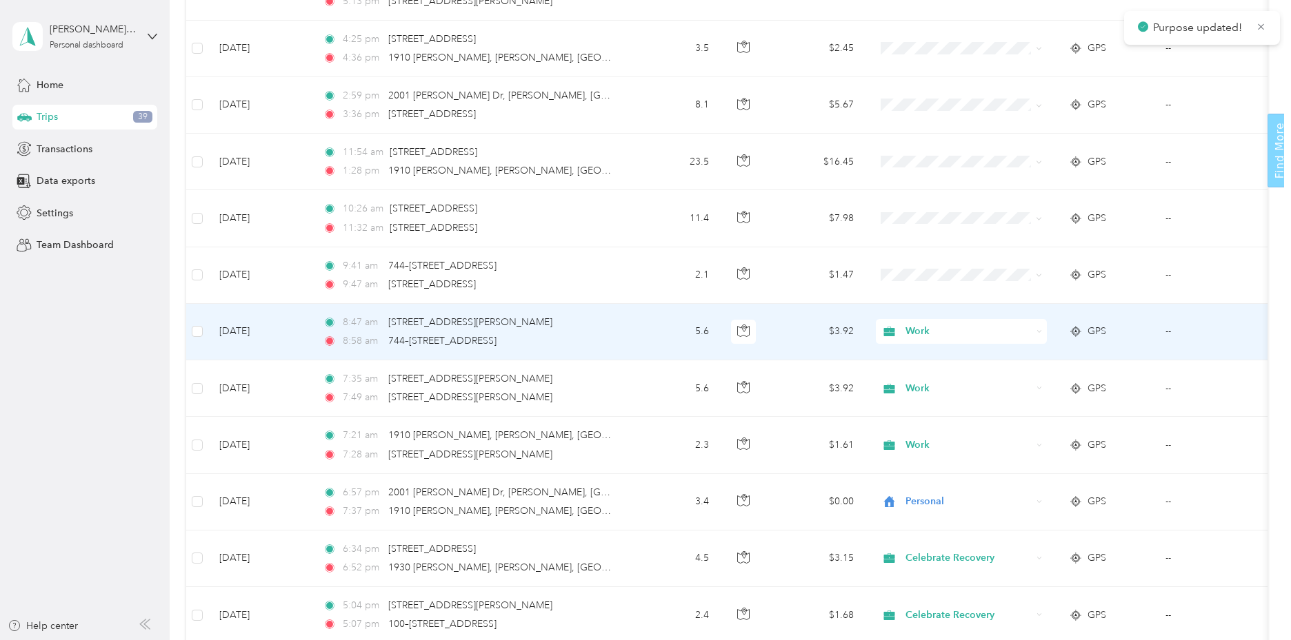
scroll to position [1911, 0]
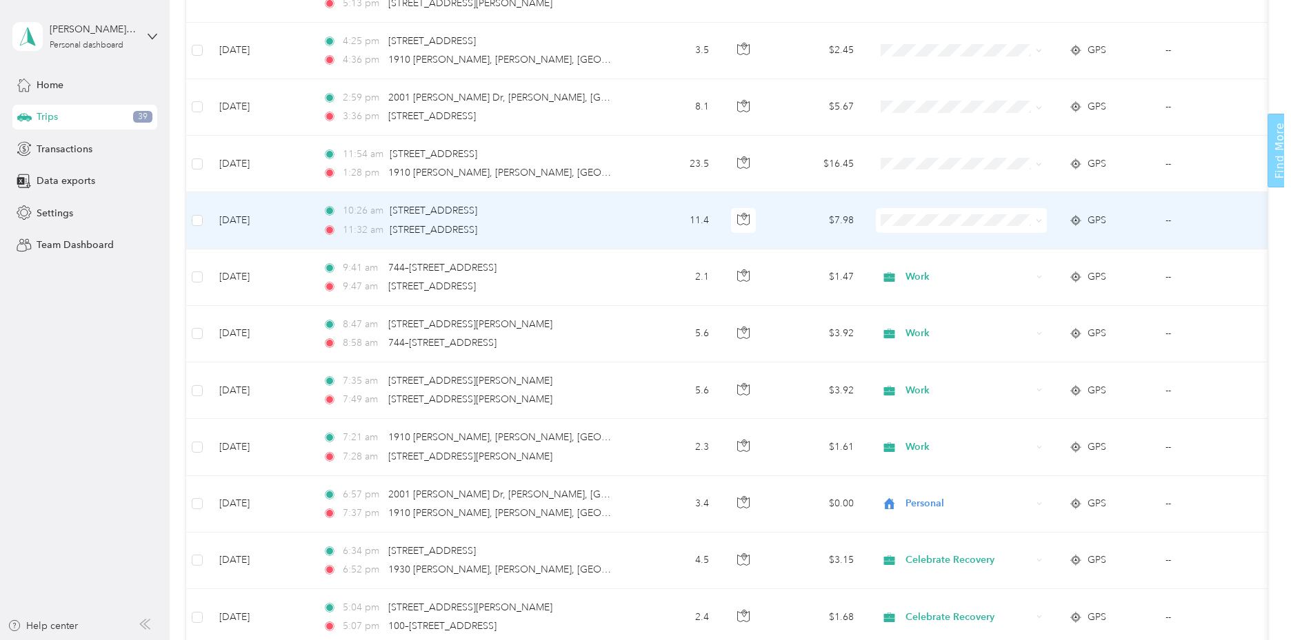
click at [1041, 220] on icon at bounding box center [1039, 221] width 4 height 3
click at [947, 247] on span "Work" at bounding box center [974, 246] width 129 height 14
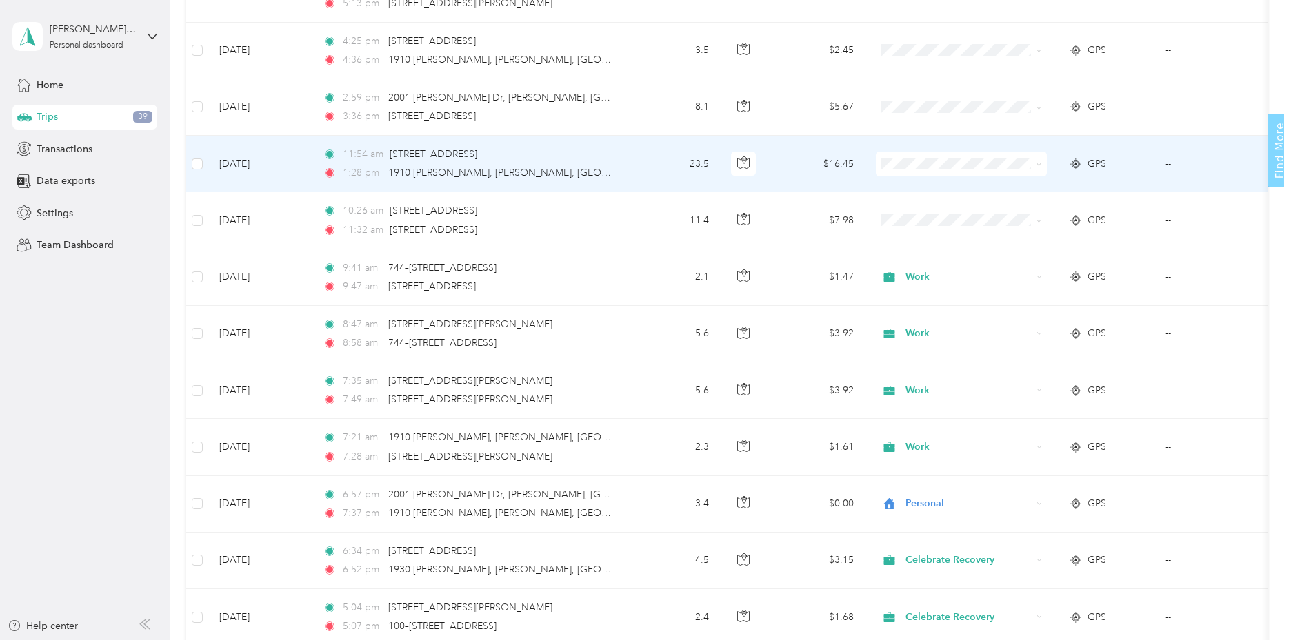
click at [1040, 163] on icon at bounding box center [1038, 164] width 6 height 6
click at [931, 282] on span "Lunch" at bounding box center [974, 286] width 129 height 14
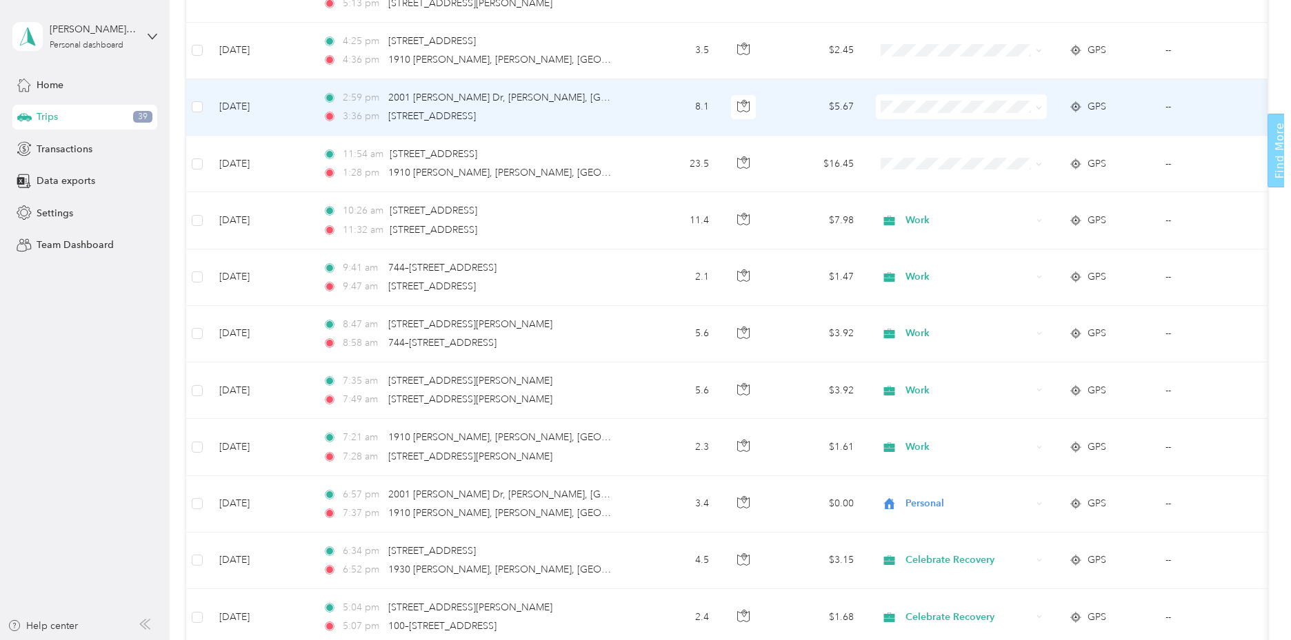
click at [1042, 108] on icon at bounding box center [1038, 108] width 6 height 6
drag, startPoint x: 942, startPoint y: 133, endPoint x: 954, endPoint y: 117, distance: 20.7
click at [941, 133] on span "Work" at bounding box center [974, 132] width 129 height 14
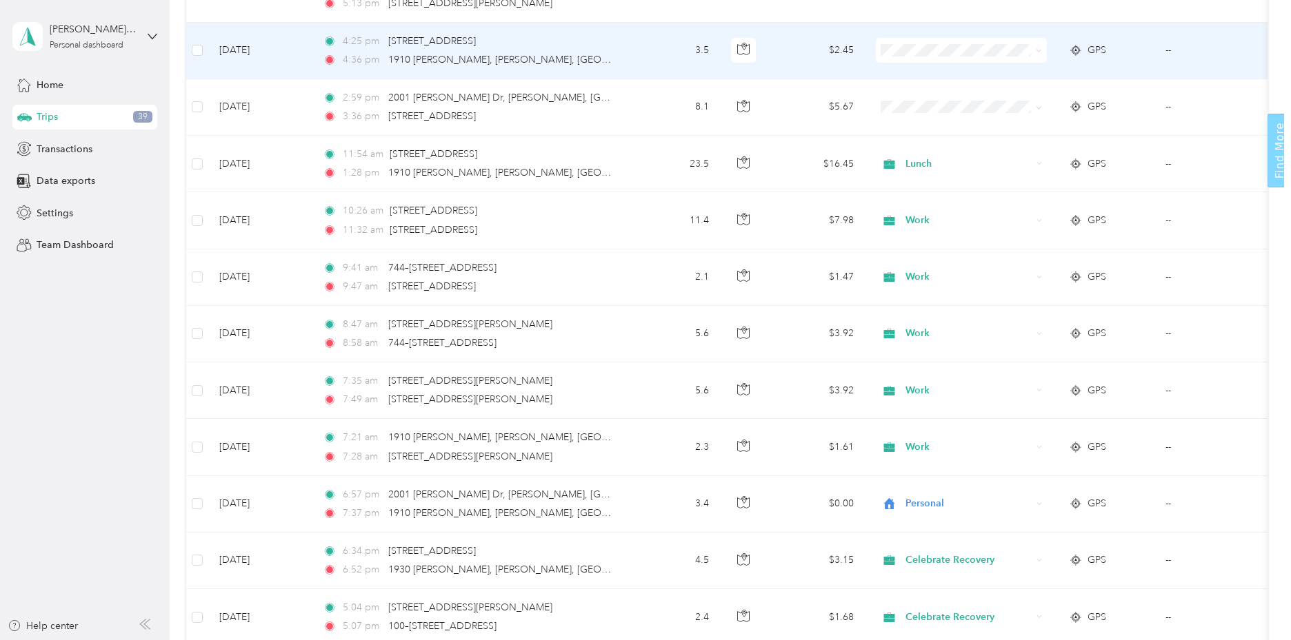
click at [1038, 50] on icon at bounding box center [1039, 51] width 4 height 3
click at [929, 74] on span "Work" at bounding box center [974, 76] width 129 height 14
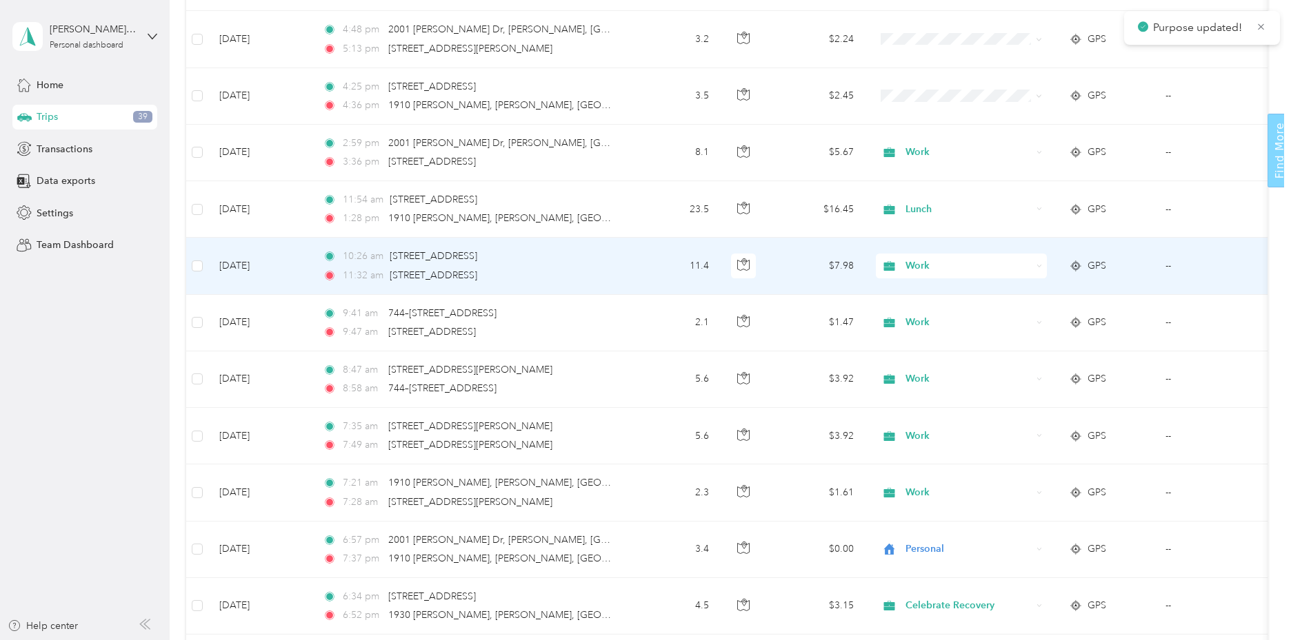
scroll to position [1773, 0]
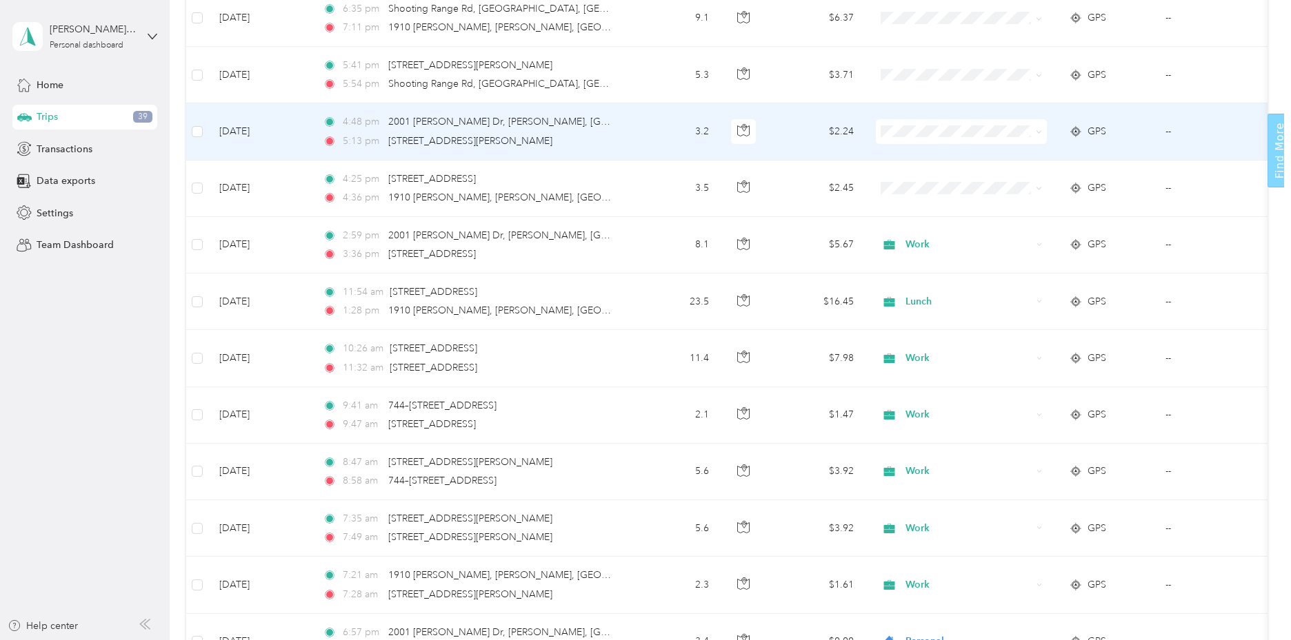
click at [1035, 133] on icon at bounding box center [1038, 132] width 6 height 6
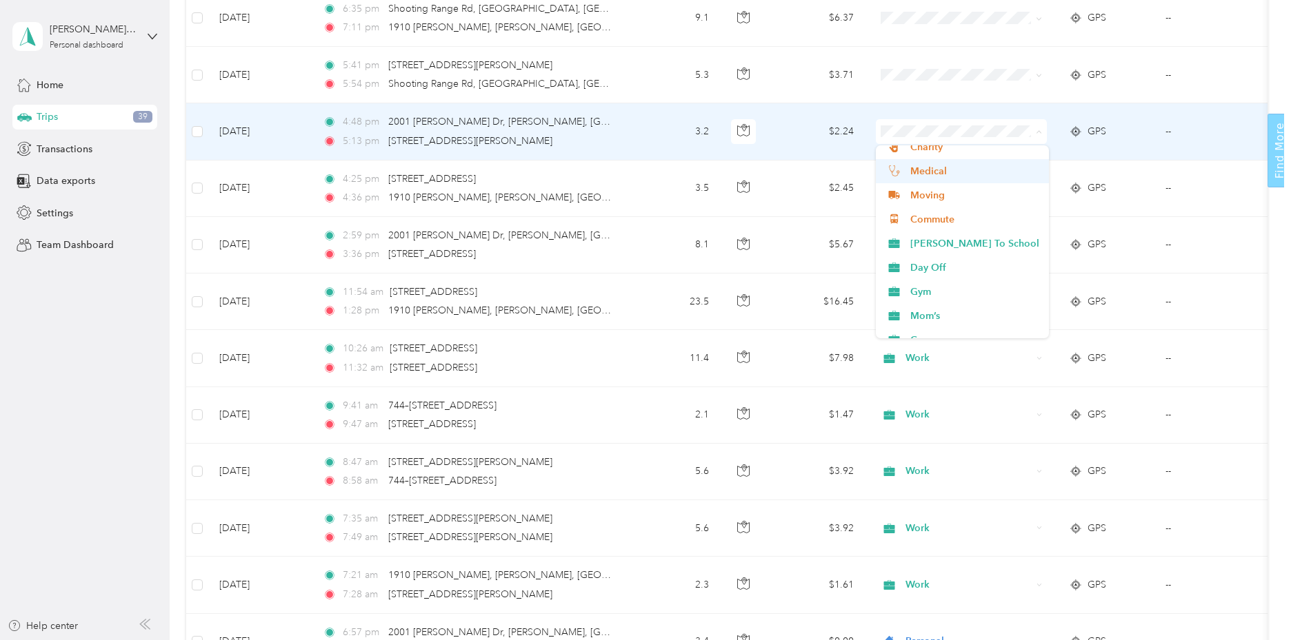
scroll to position [338, 0]
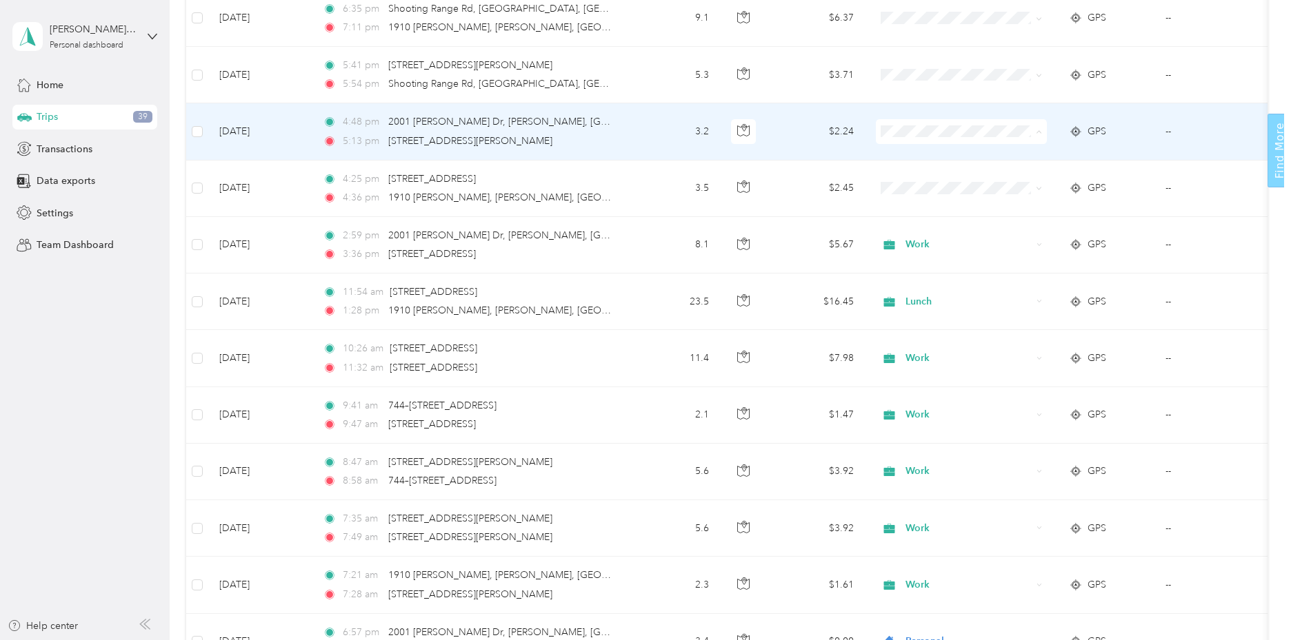
click at [924, 228] on span "Gym" at bounding box center [974, 230] width 129 height 14
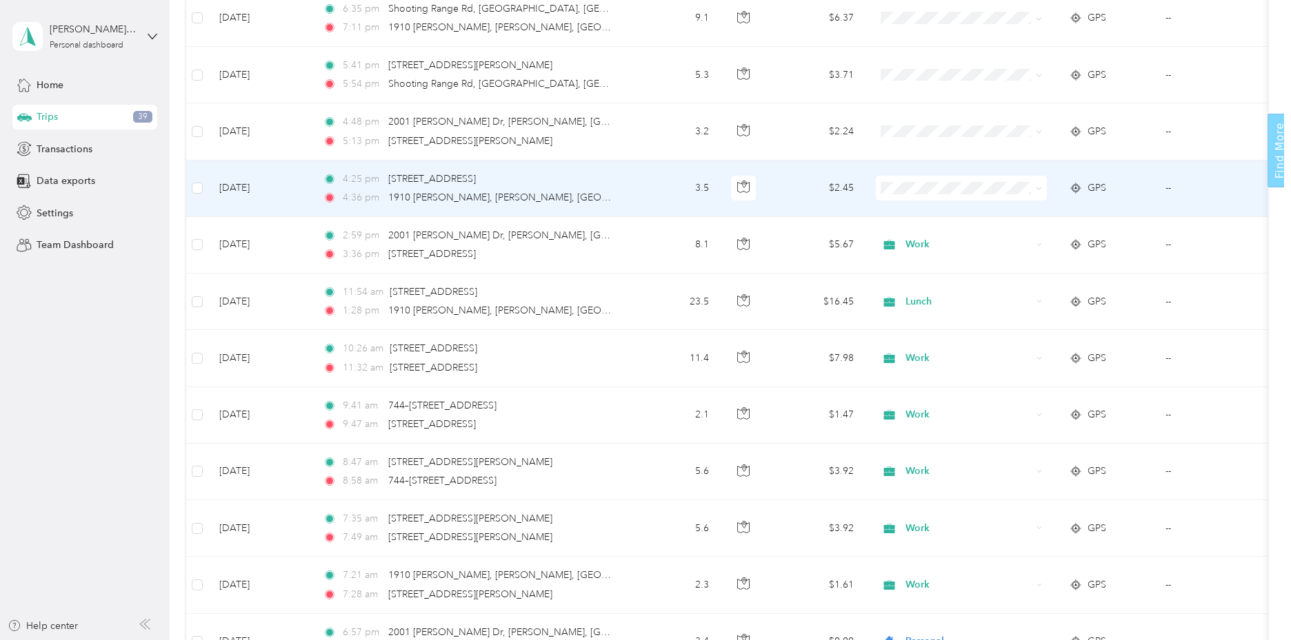
click at [1037, 187] on icon at bounding box center [1038, 188] width 6 height 6
click at [940, 212] on span "Work" at bounding box center [974, 212] width 129 height 14
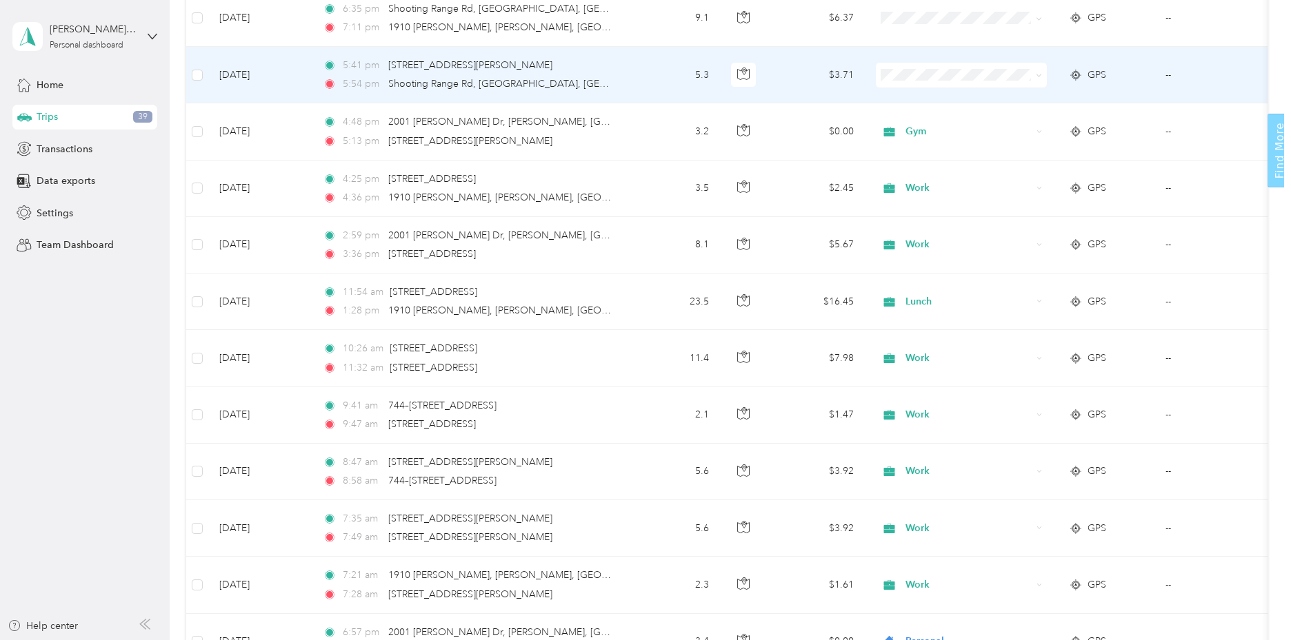
click at [1038, 75] on icon at bounding box center [1038, 75] width 6 height 6
click at [944, 123] on span "Personal" at bounding box center [974, 125] width 129 height 14
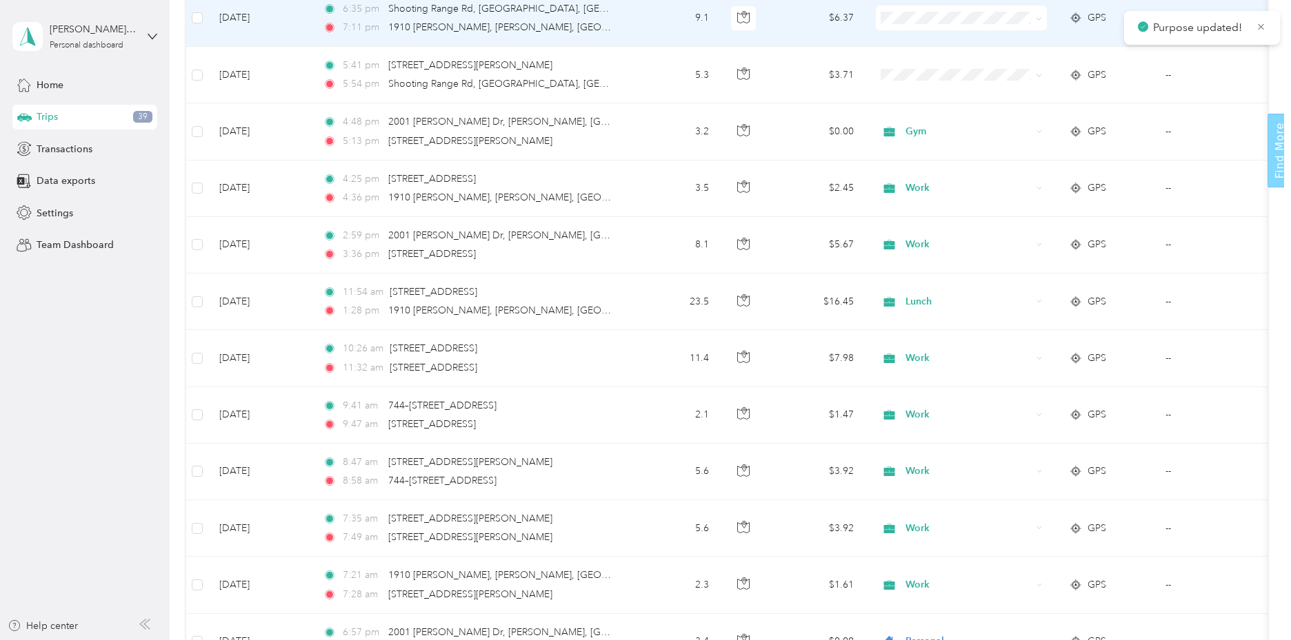
click at [1040, 17] on icon at bounding box center [1038, 19] width 6 height 6
click at [957, 68] on span "Personal" at bounding box center [974, 68] width 129 height 14
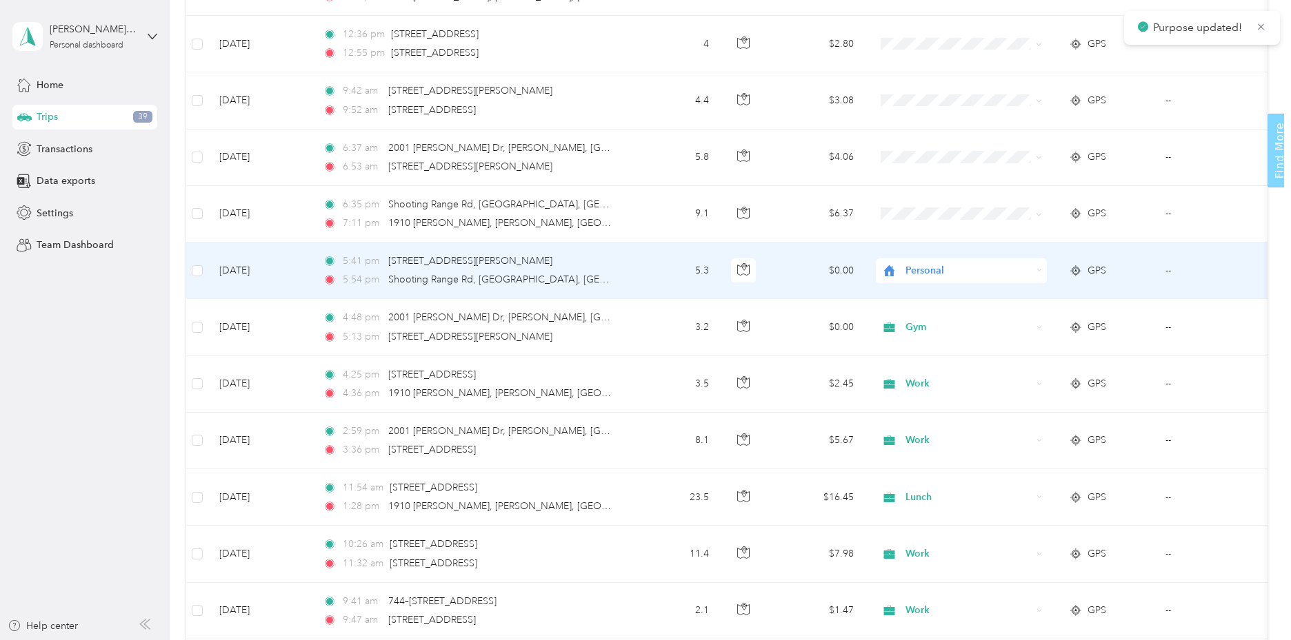
scroll to position [1566, 0]
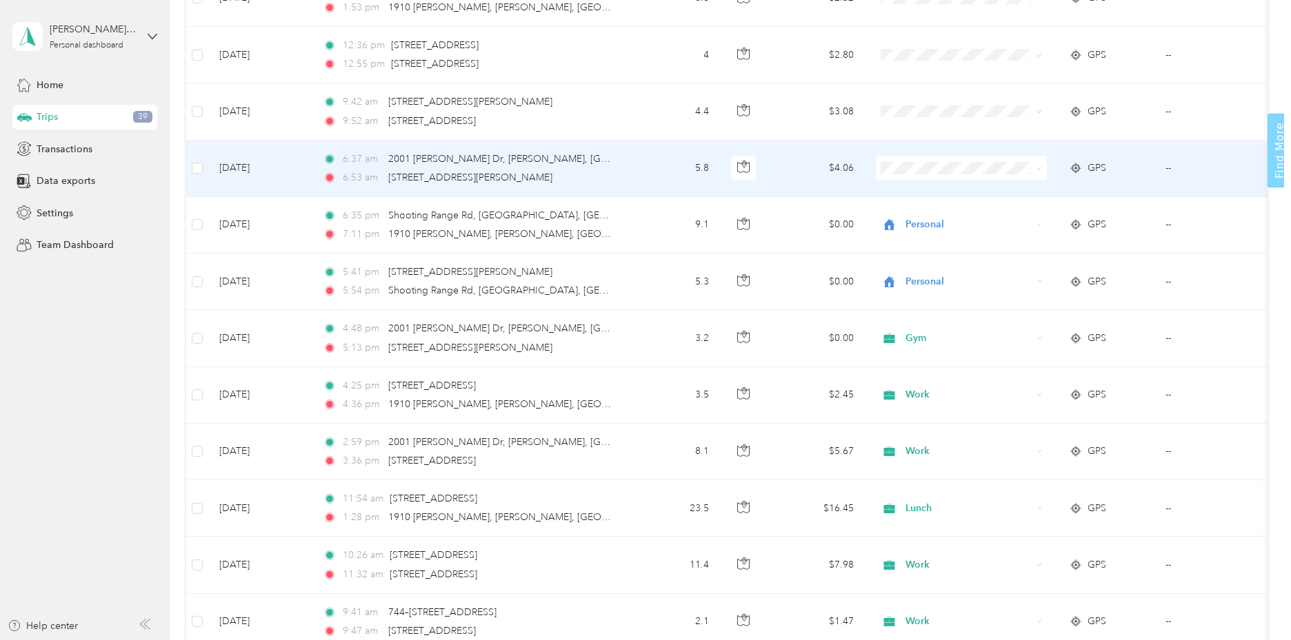
click at [1038, 168] on icon at bounding box center [1038, 168] width 6 height 6
click at [953, 191] on span "Work" at bounding box center [974, 194] width 129 height 14
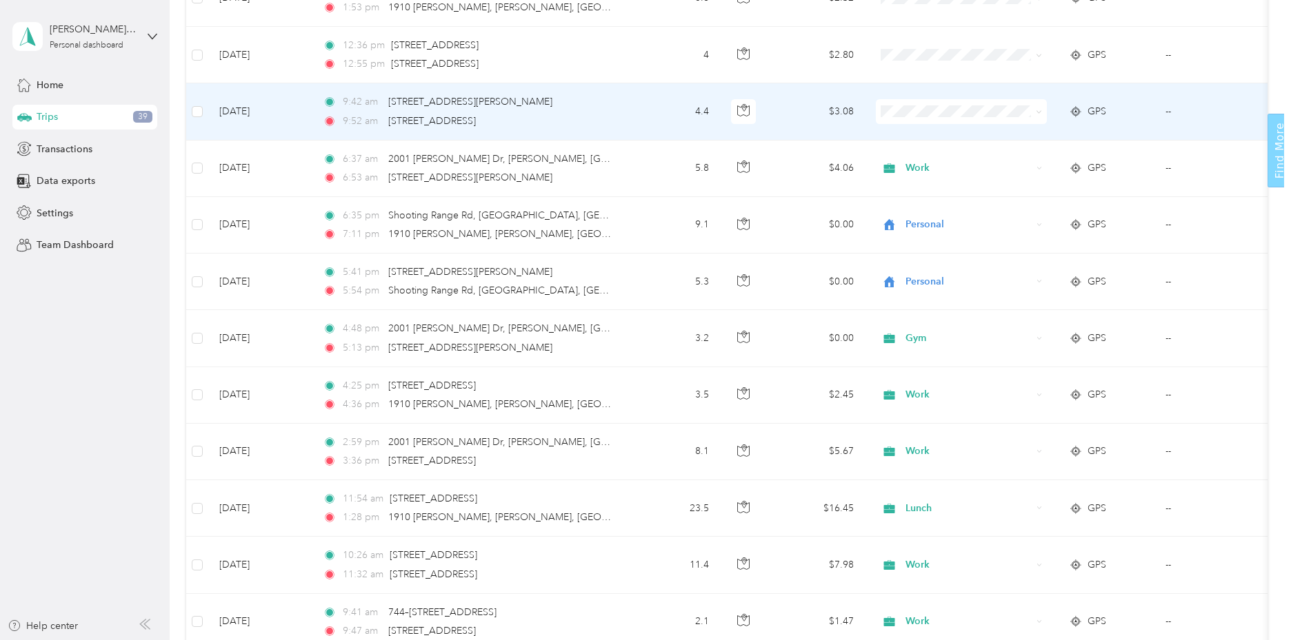
click at [1038, 112] on icon at bounding box center [1039, 112] width 4 height 3
click at [947, 136] on span "Work" at bounding box center [974, 136] width 129 height 14
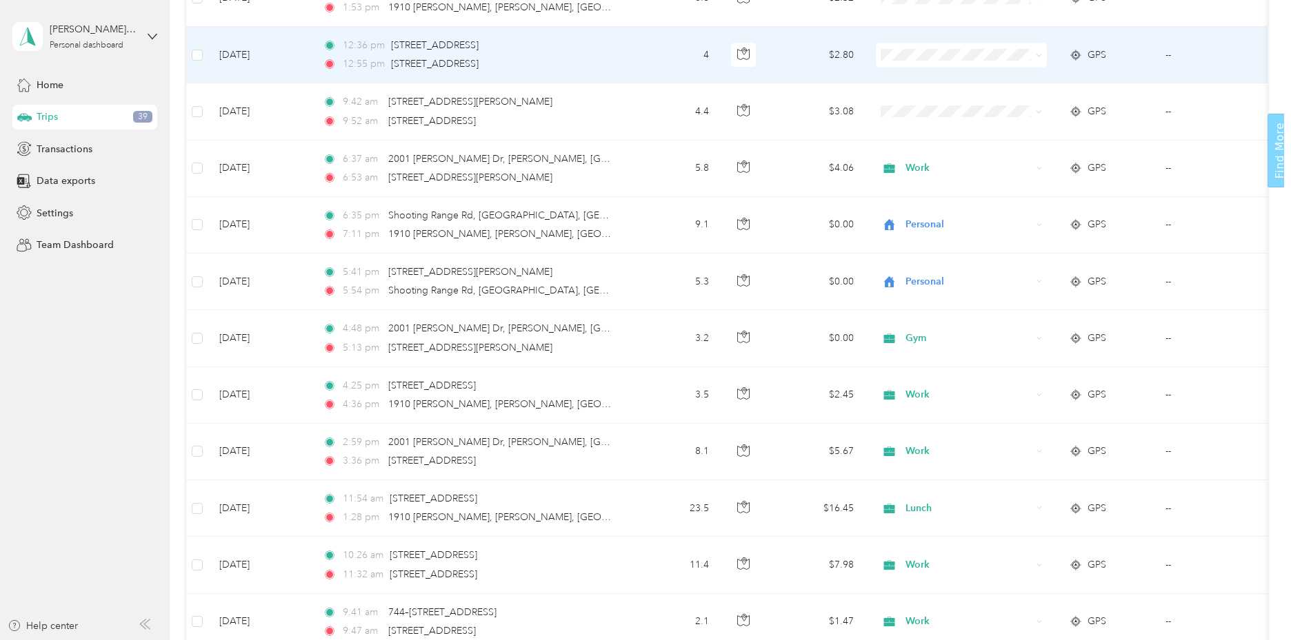
click at [1035, 60] on span at bounding box center [1036, 55] width 11 height 15
click at [1038, 56] on icon at bounding box center [1039, 55] width 4 height 3
click at [939, 176] on span "Lunch" at bounding box center [974, 177] width 129 height 14
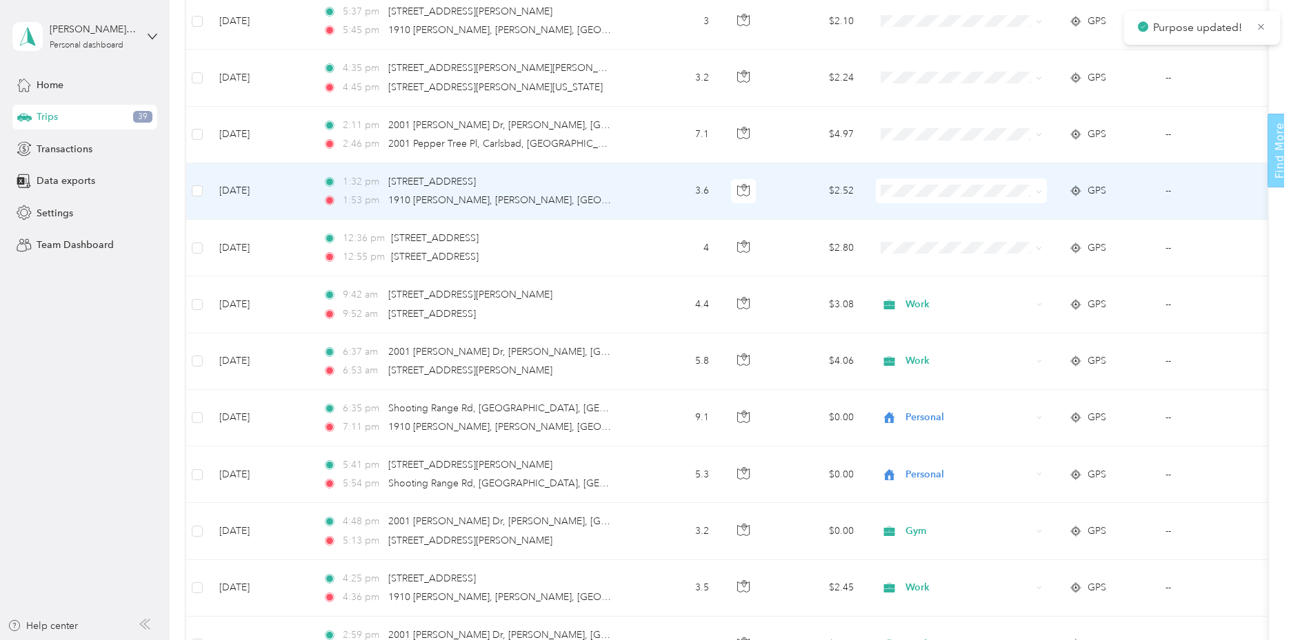
scroll to position [1359, 0]
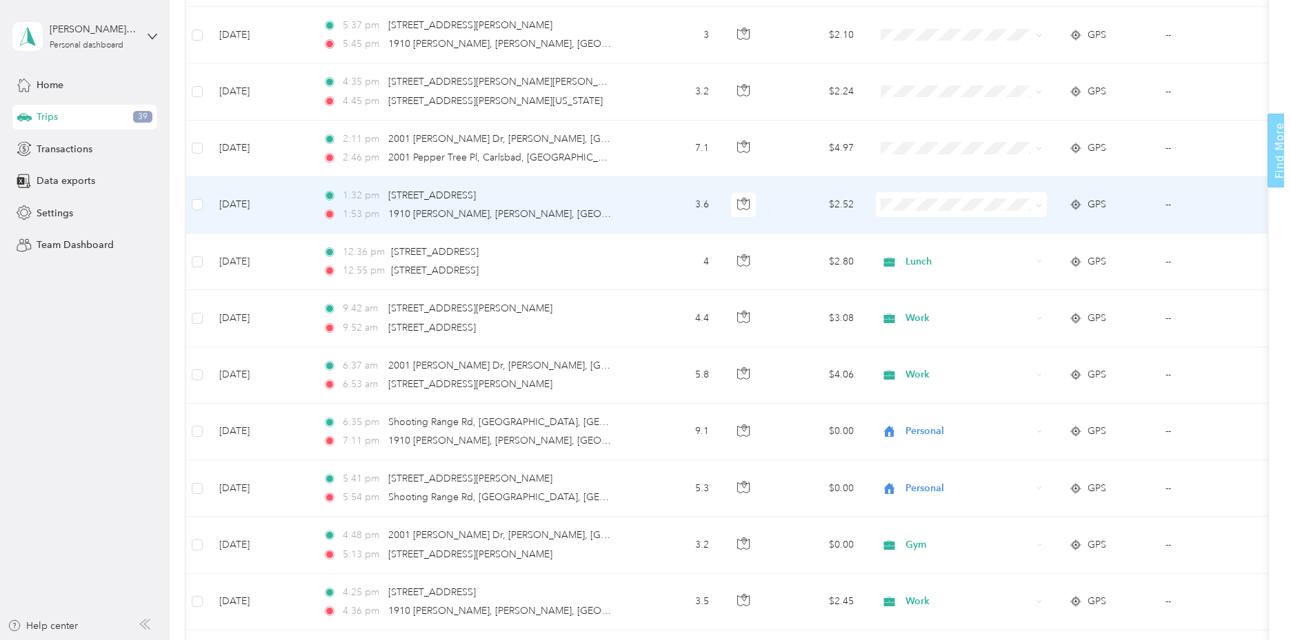
click at [1041, 205] on icon at bounding box center [1038, 206] width 6 height 6
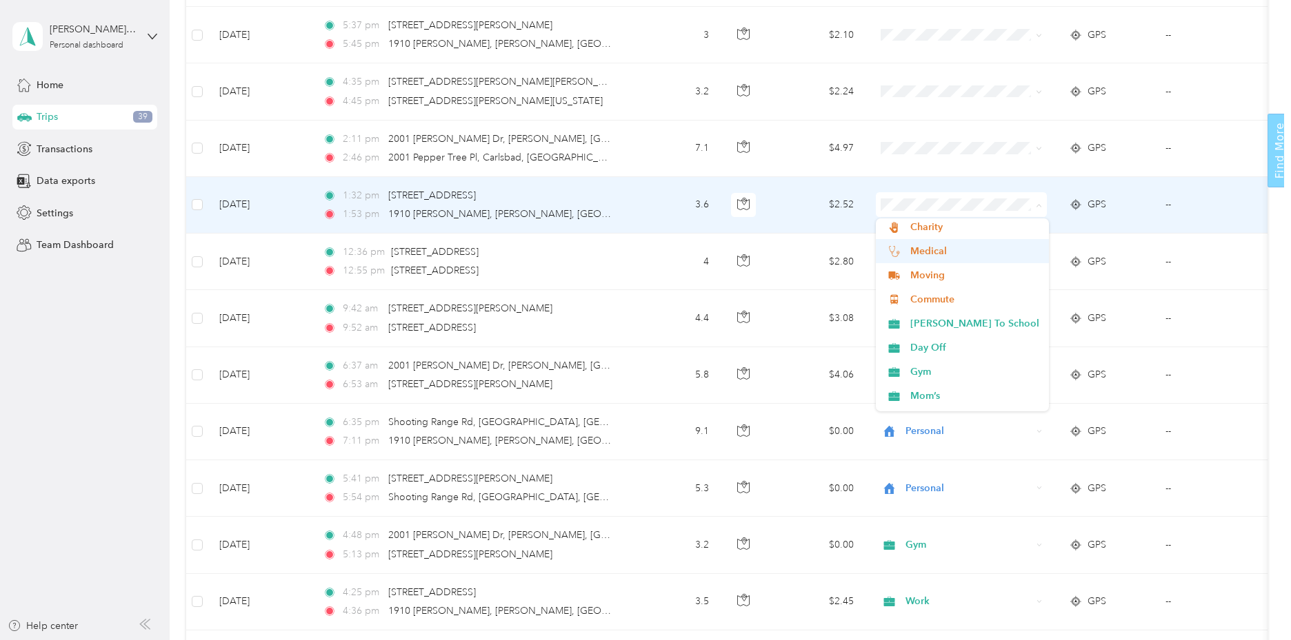
scroll to position [276, 0]
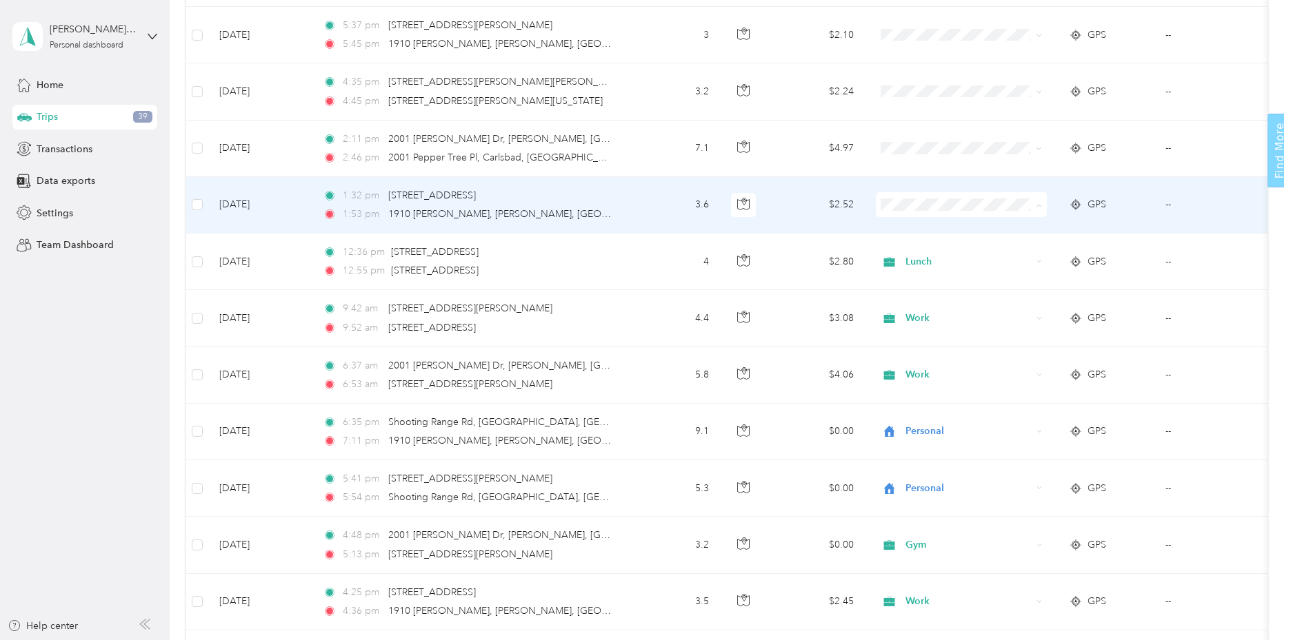
click at [945, 291] on span "Commute" at bounding box center [974, 292] width 129 height 14
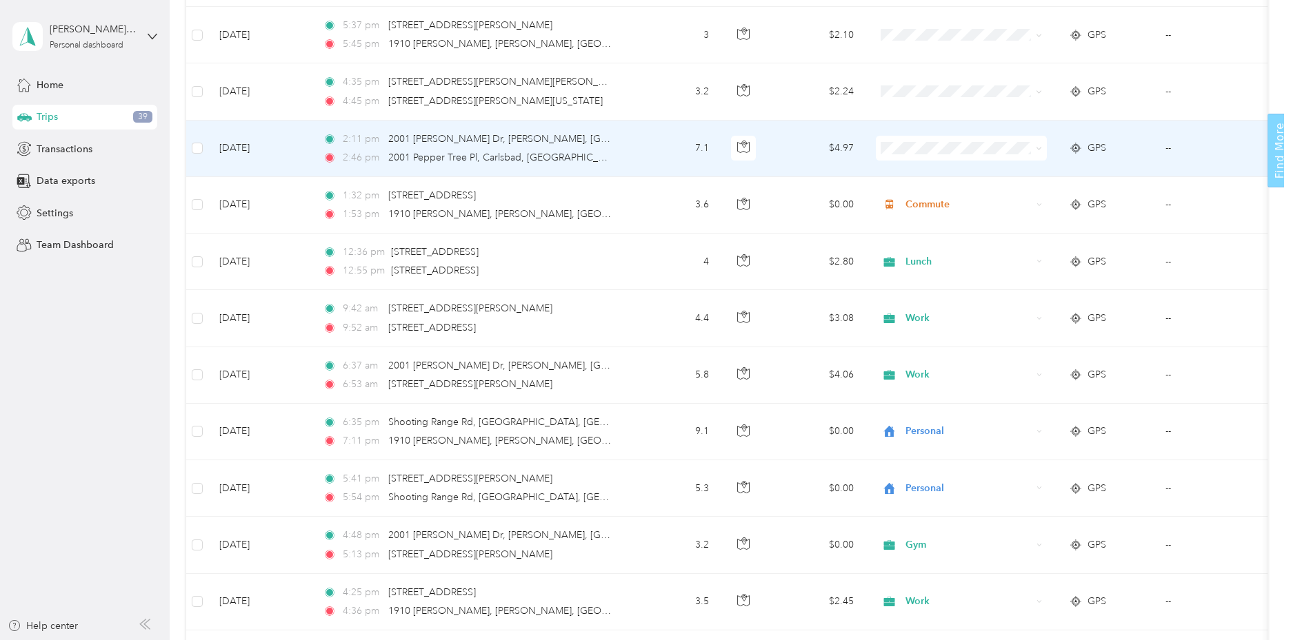
click at [1038, 146] on icon at bounding box center [1038, 148] width 6 height 6
click at [931, 168] on span "Work" at bounding box center [974, 173] width 129 height 14
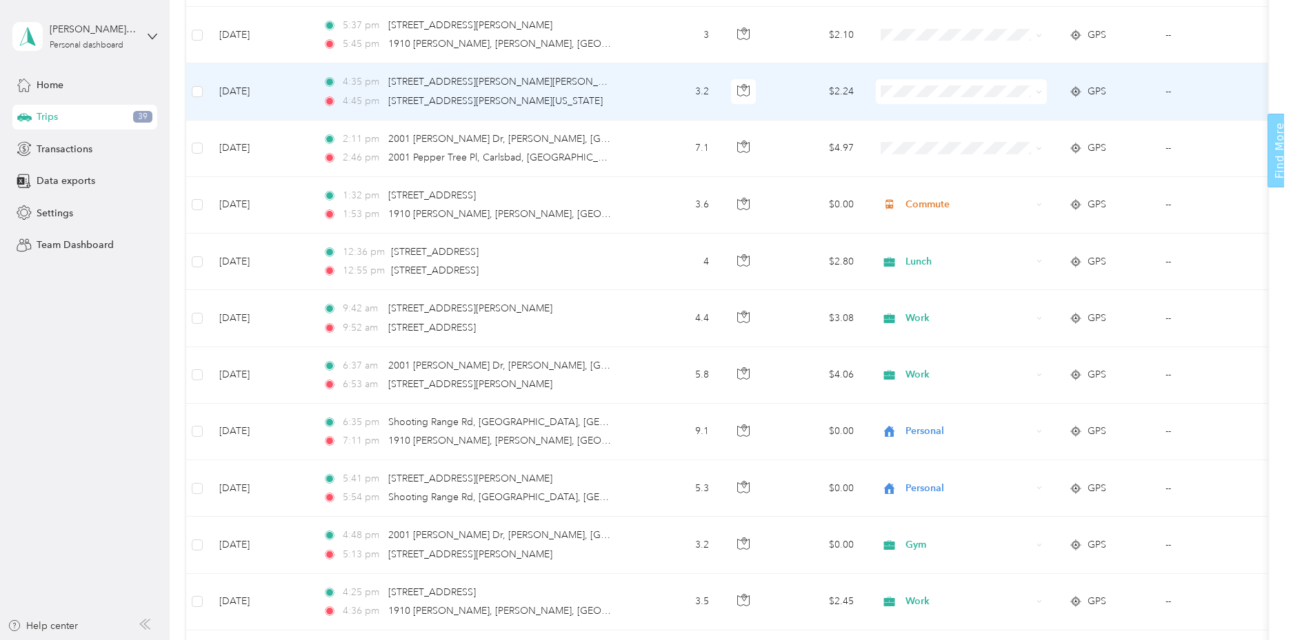
click at [1037, 94] on icon at bounding box center [1038, 92] width 6 height 6
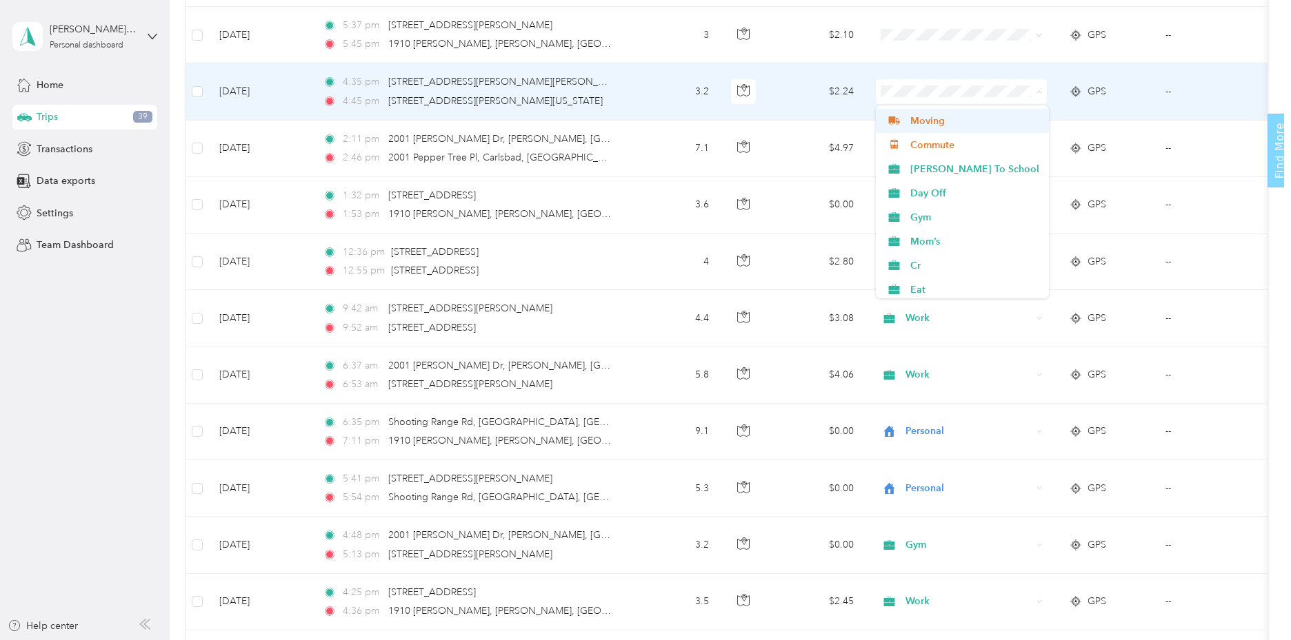
scroll to position [338, 0]
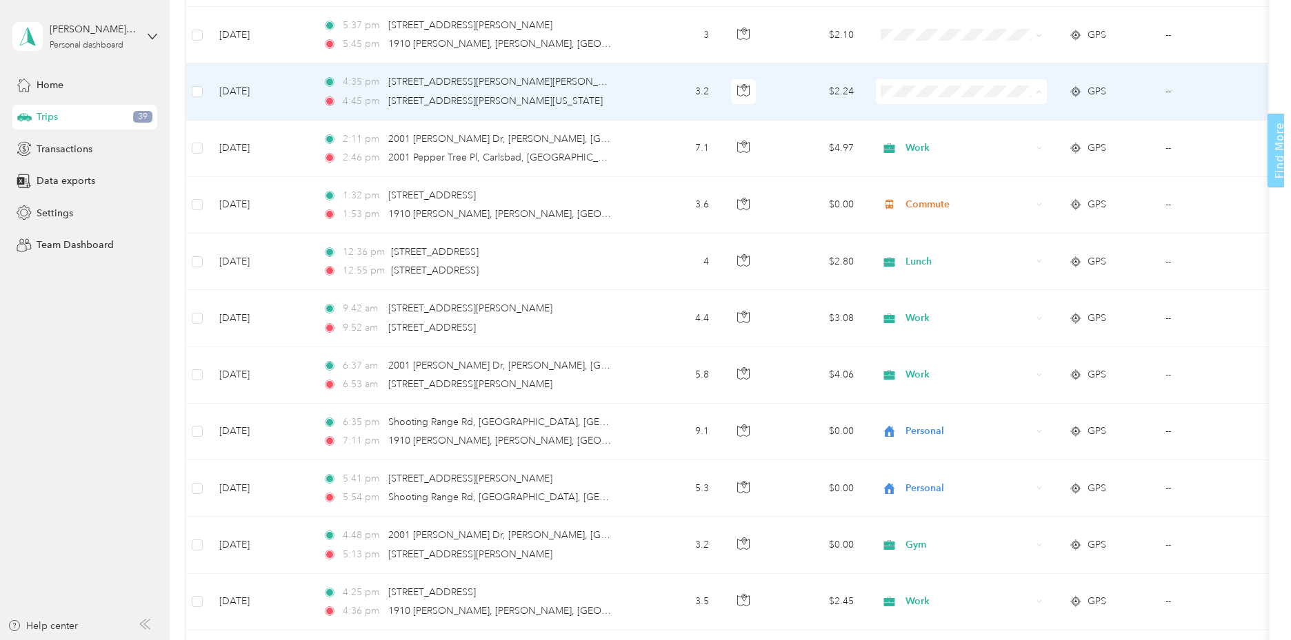
click at [924, 191] on span "Gym" at bounding box center [974, 190] width 129 height 14
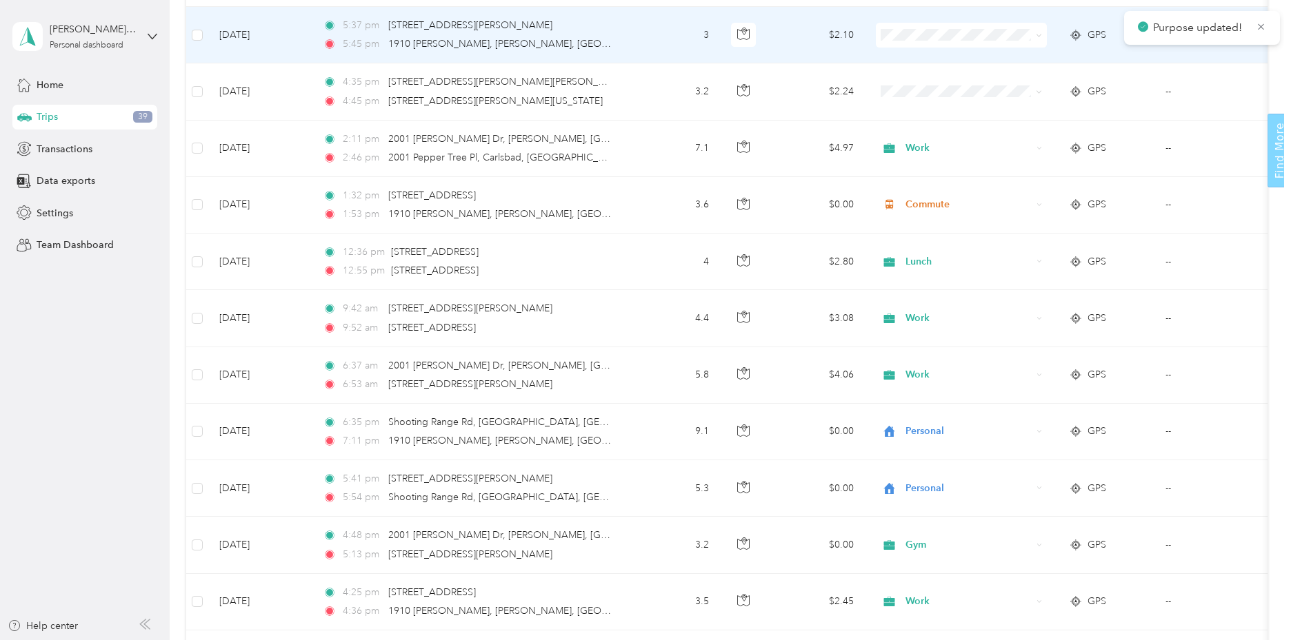
click at [1040, 36] on icon at bounding box center [1039, 35] width 4 height 3
click at [918, 132] on span "Gym" at bounding box center [974, 131] width 129 height 14
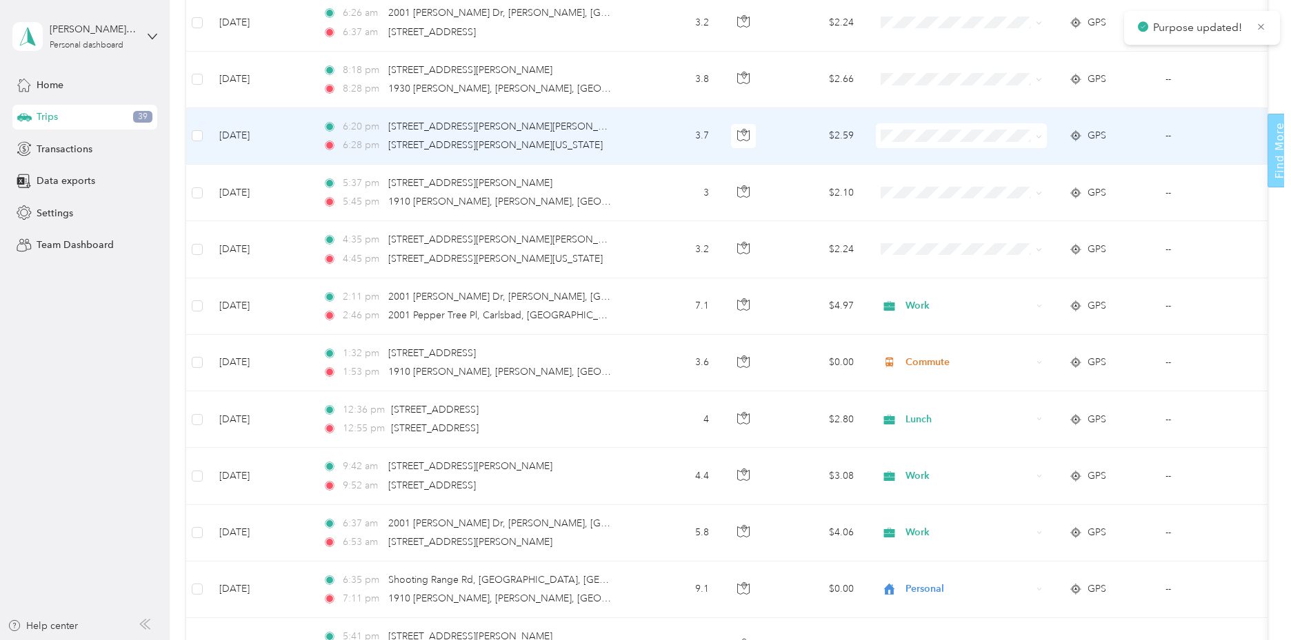
scroll to position [1084, 0]
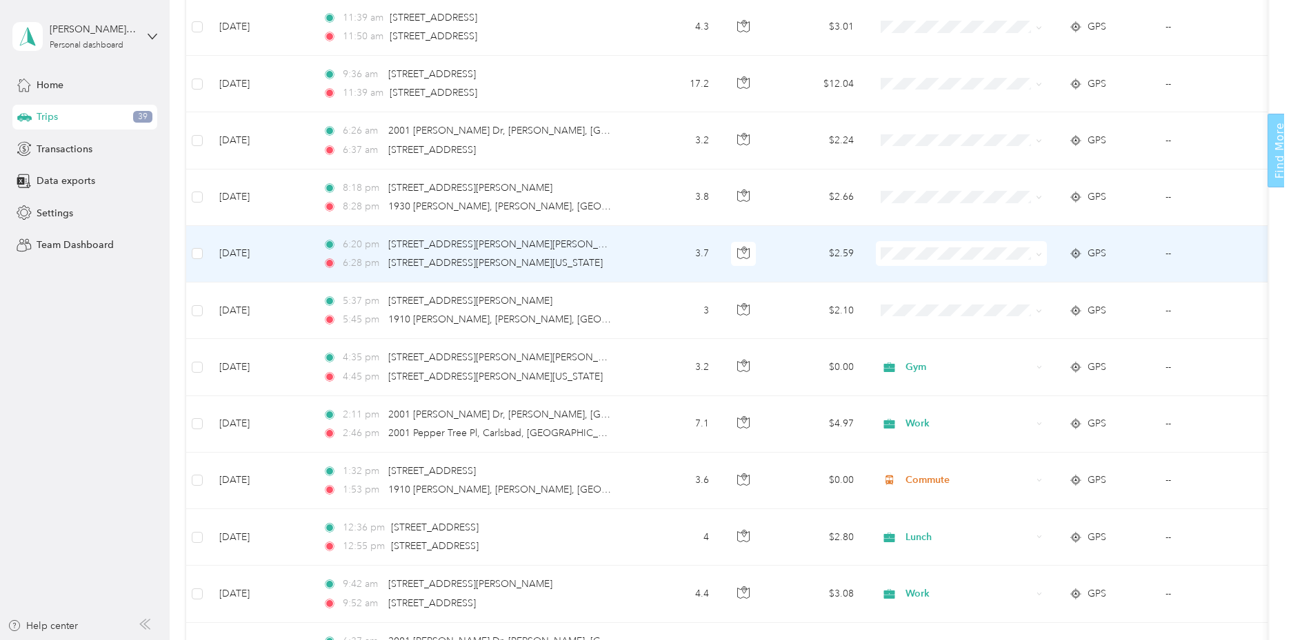
click at [1040, 255] on icon at bounding box center [1038, 255] width 6 height 6
click at [950, 430] on ol "Work Personal Fishing Moms Lunch Celebrate Recovery [DEMOGRAPHIC_DATA] Physicia…" at bounding box center [962, 363] width 173 height 193
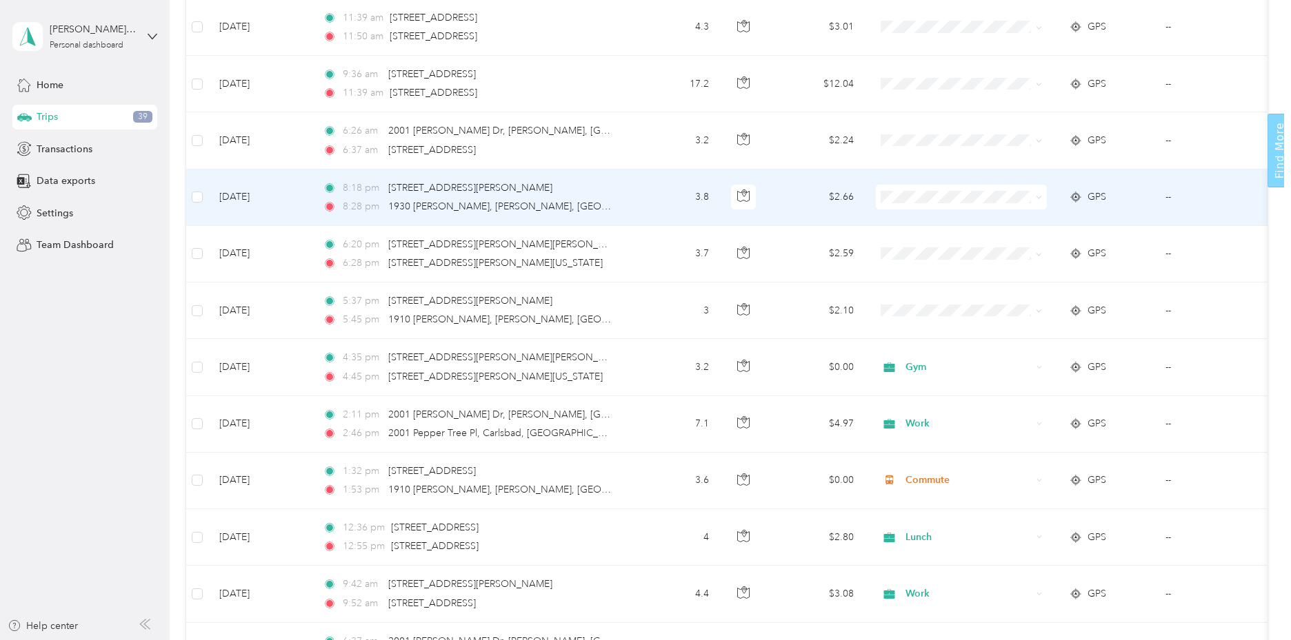
click at [1037, 196] on icon at bounding box center [1039, 197] width 4 height 3
click at [950, 367] on span "[DEMOGRAPHIC_DATA]" at bounding box center [974, 368] width 129 height 14
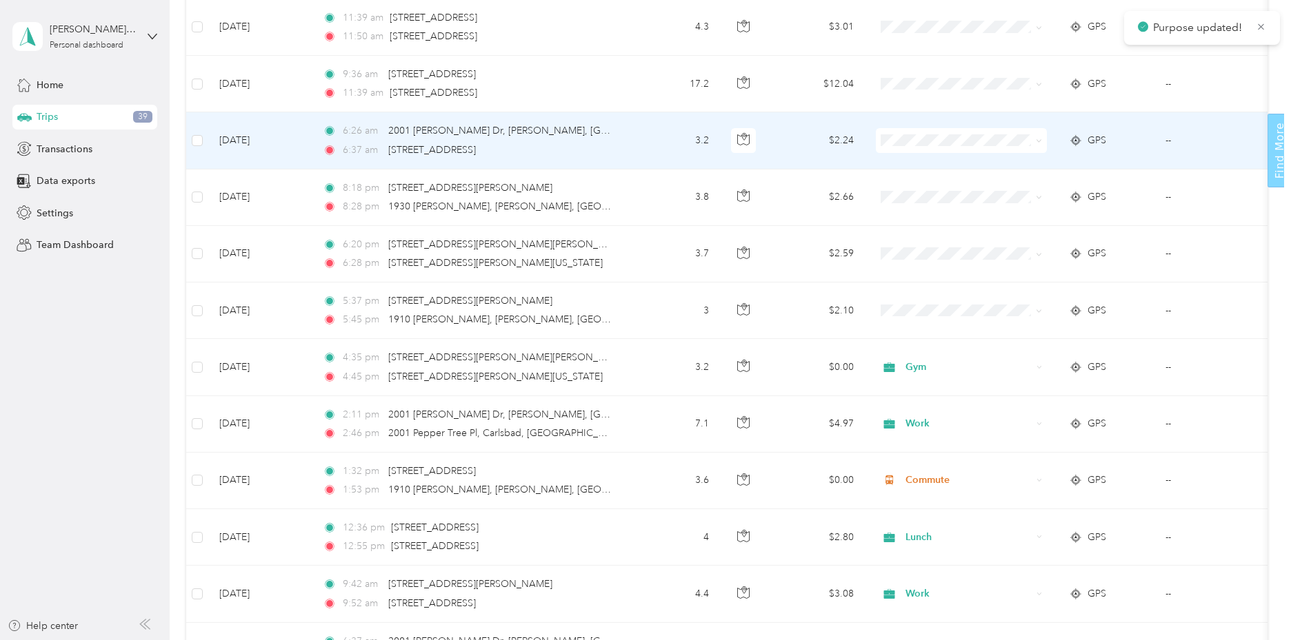
click at [1038, 139] on icon at bounding box center [1038, 141] width 6 height 6
click at [936, 165] on span "Work" at bounding box center [974, 162] width 129 height 14
click at [1041, 140] on icon at bounding box center [1039, 141] width 4 height 3
click at [918, 166] on span "Work" at bounding box center [974, 166] width 129 height 14
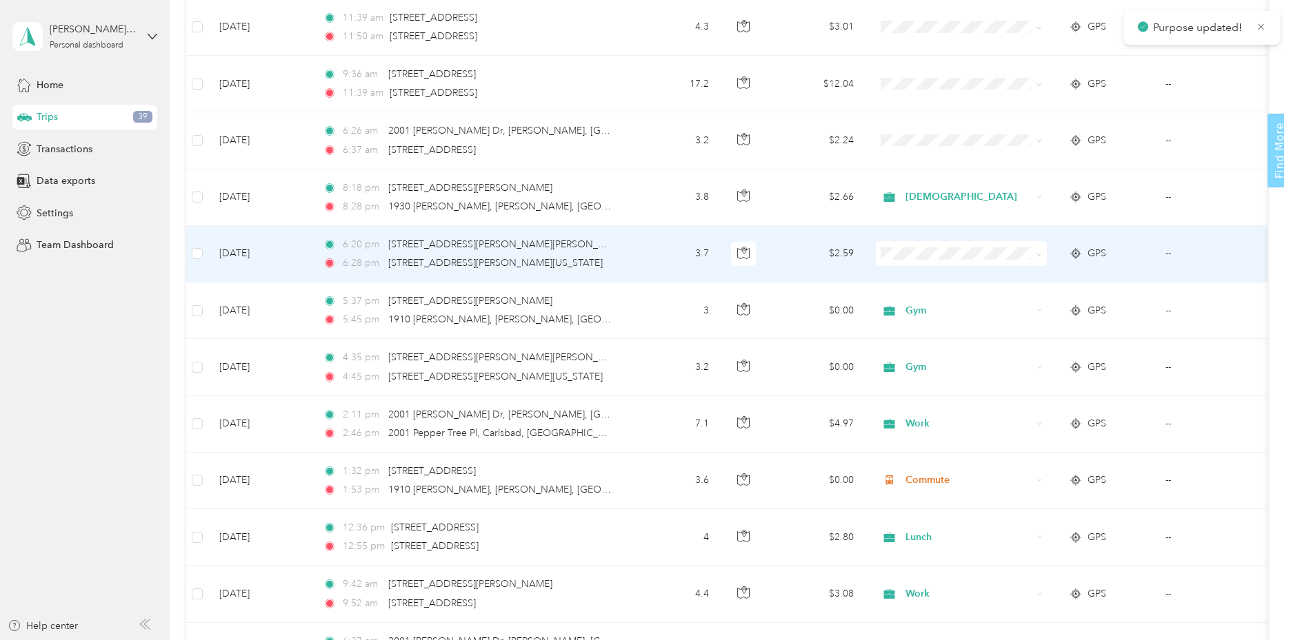
click at [1038, 254] on icon at bounding box center [1039, 254] width 4 height 3
click at [928, 425] on span "[DEMOGRAPHIC_DATA]" at bounding box center [974, 424] width 129 height 14
click at [1037, 256] on icon at bounding box center [1038, 255] width 6 height 6
click at [924, 428] on li "[DEMOGRAPHIC_DATA]" at bounding box center [962, 424] width 173 height 24
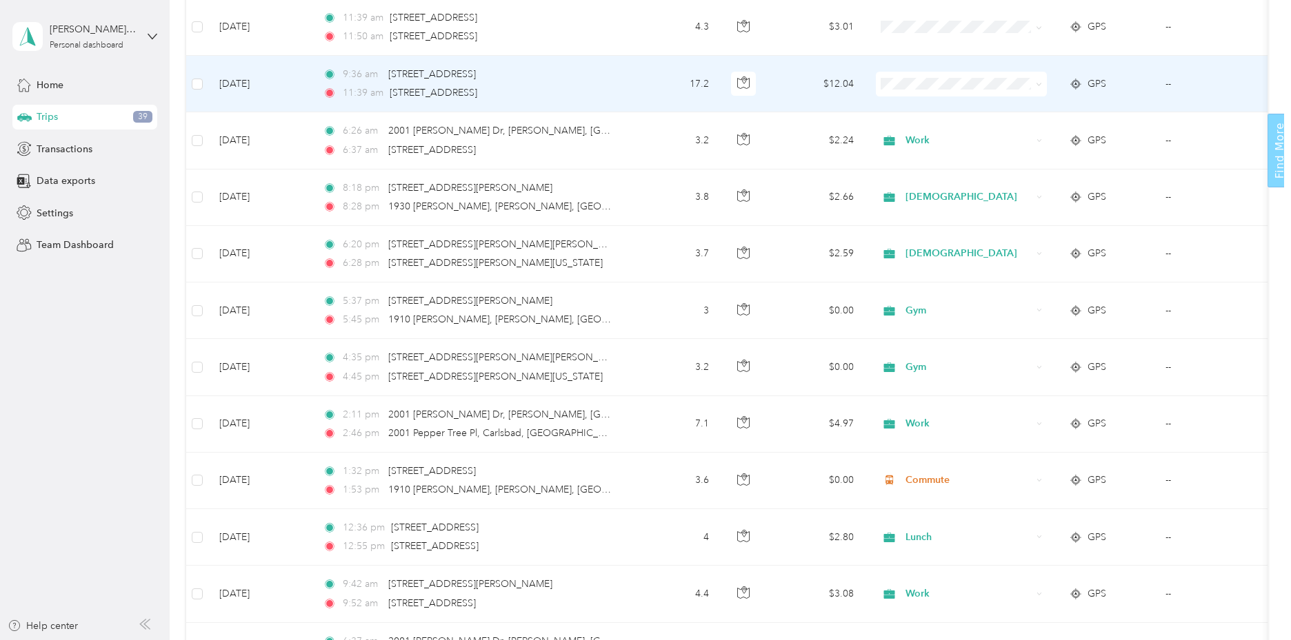
click at [1075, 83] on icon at bounding box center [1075, 83] width 3 height 3
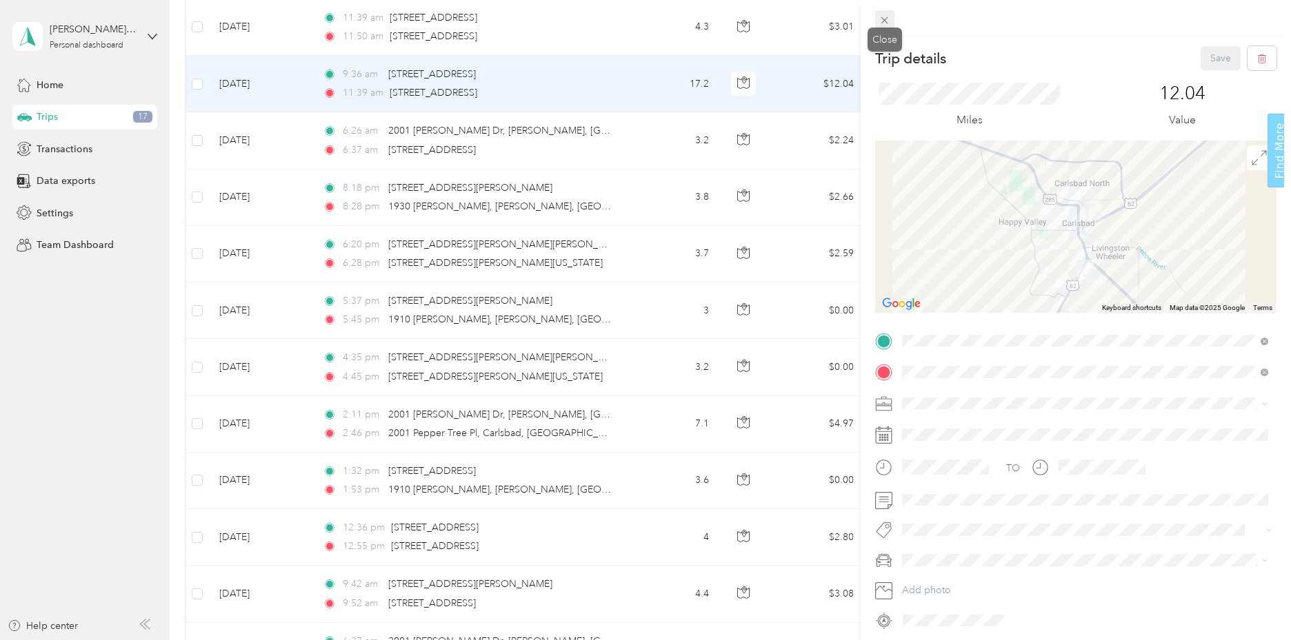
click at [880, 18] on icon at bounding box center [884, 20] width 12 height 12
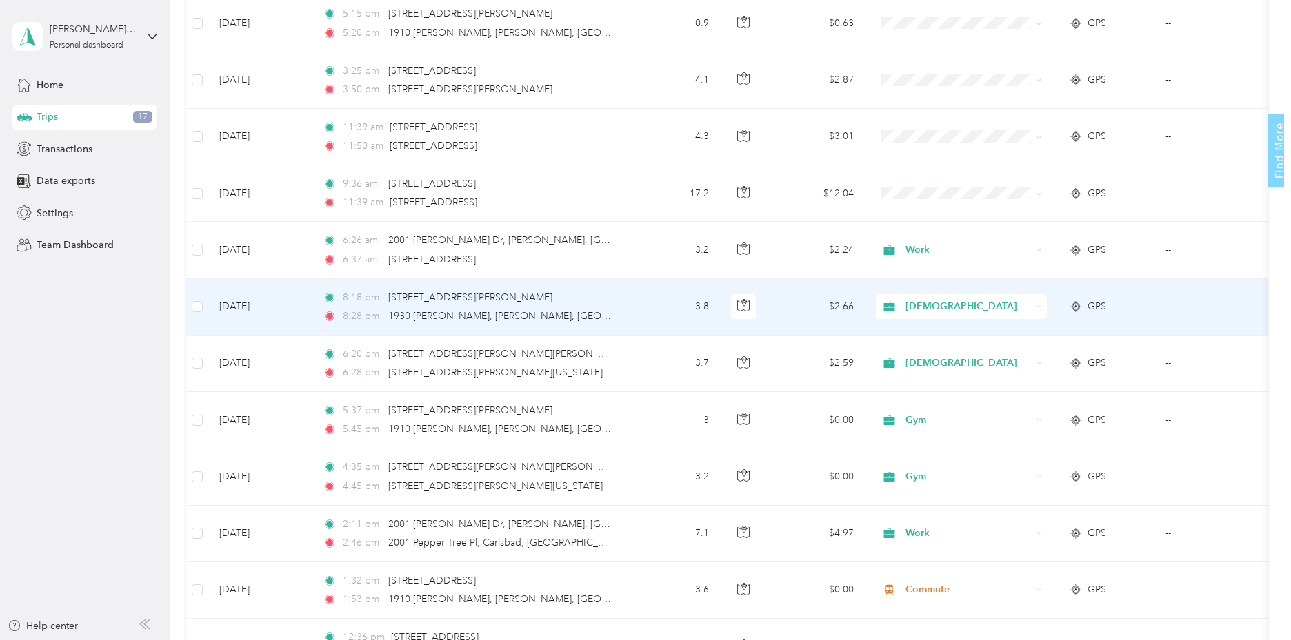
scroll to position [946, 0]
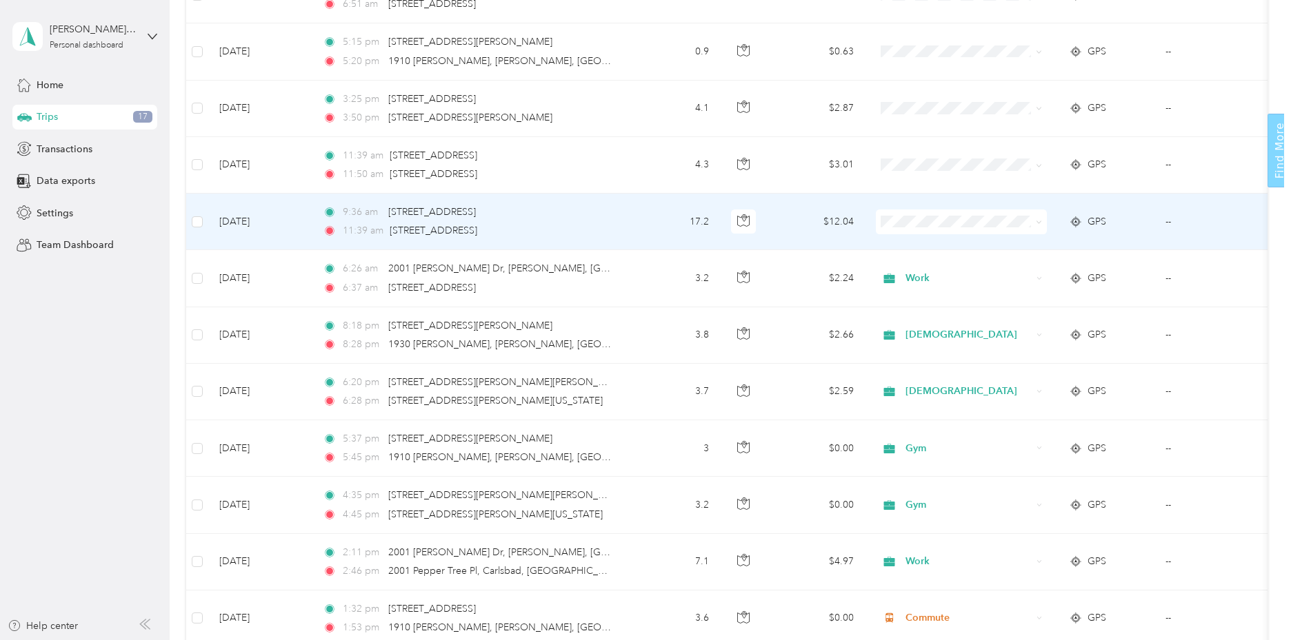
click at [1040, 222] on icon at bounding box center [1038, 222] width 6 height 6
click at [931, 250] on span "Work" at bounding box center [974, 248] width 129 height 14
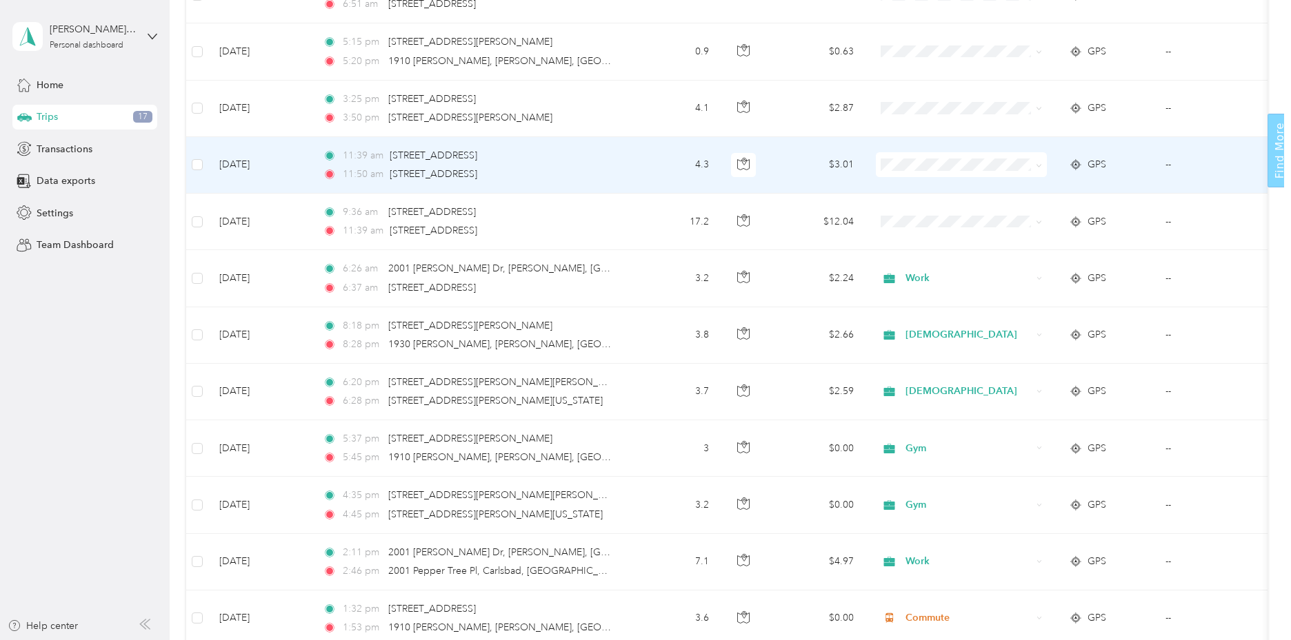
click at [1039, 165] on icon at bounding box center [1038, 166] width 6 height 6
click at [938, 186] on span "Work" at bounding box center [974, 190] width 129 height 14
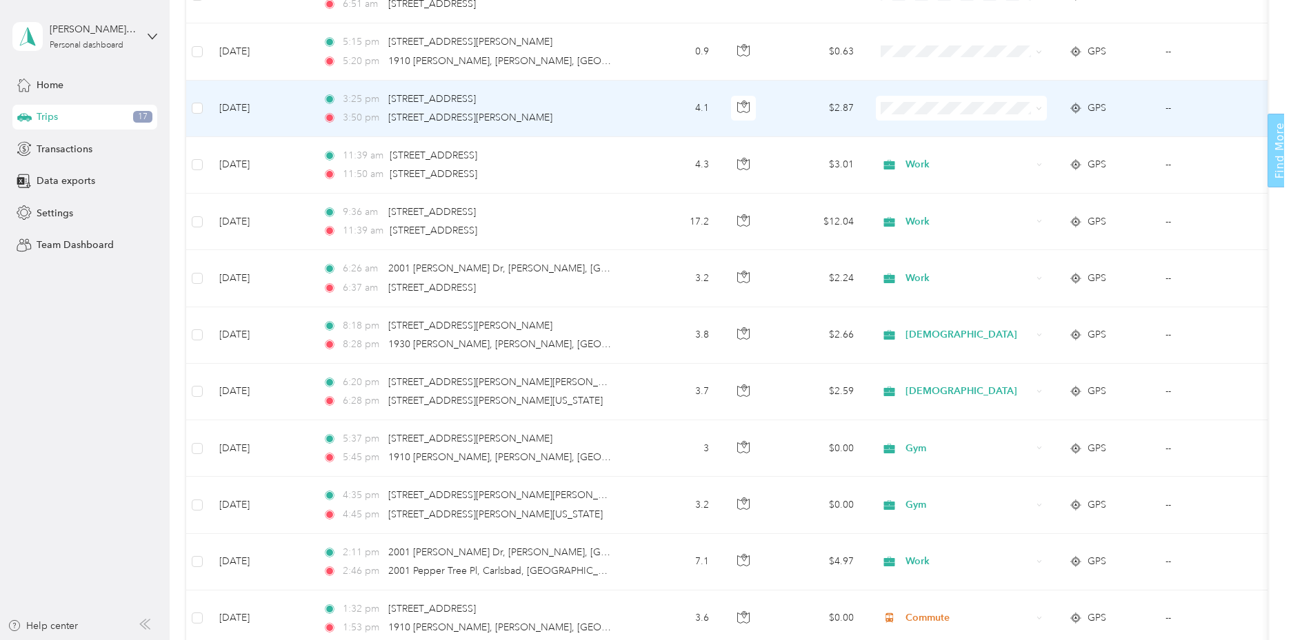
click at [1075, 108] on icon at bounding box center [1076, 108] width 14 height 11
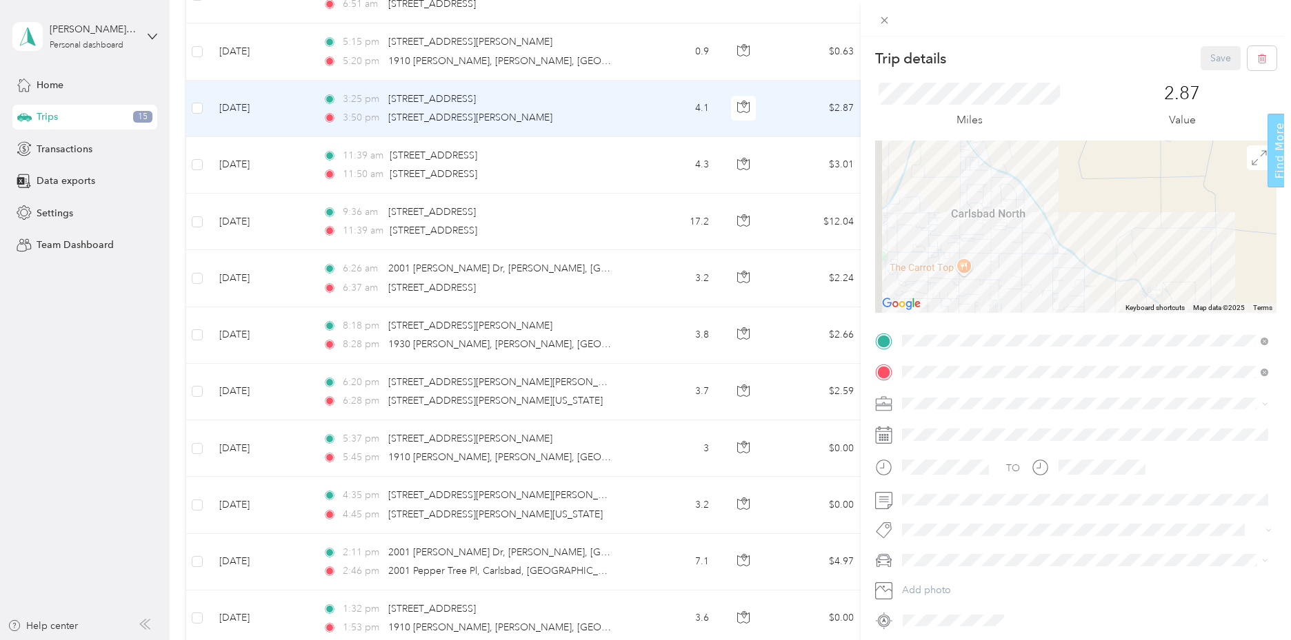
drag, startPoint x: 990, startPoint y: 183, endPoint x: 1107, endPoint y: 241, distance: 130.7
click at [1107, 241] on div at bounding box center [1075, 227] width 401 height 172
click at [879, 15] on icon at bounding box center [884, 20] width 12 height 12
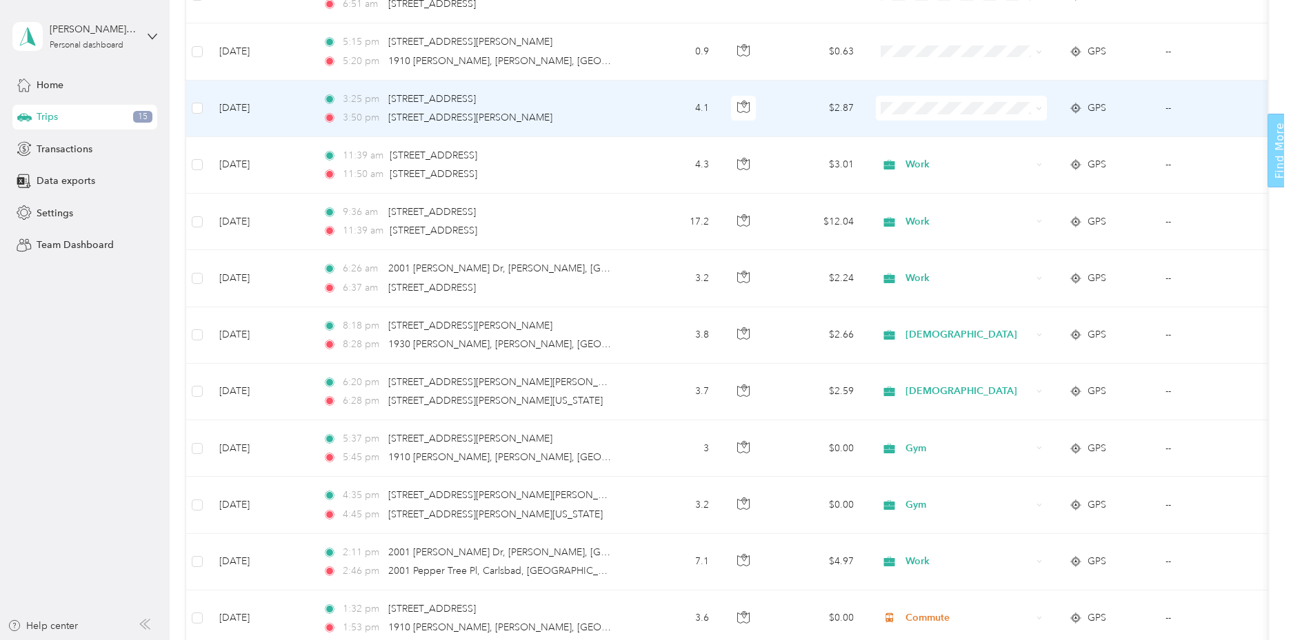
click at [1040, 108] on icon at bounding box center [1038, 108] width 6 height 6
click at [933, 158] on span "Personal" at bounding box center [974, 158] width 129 height 14
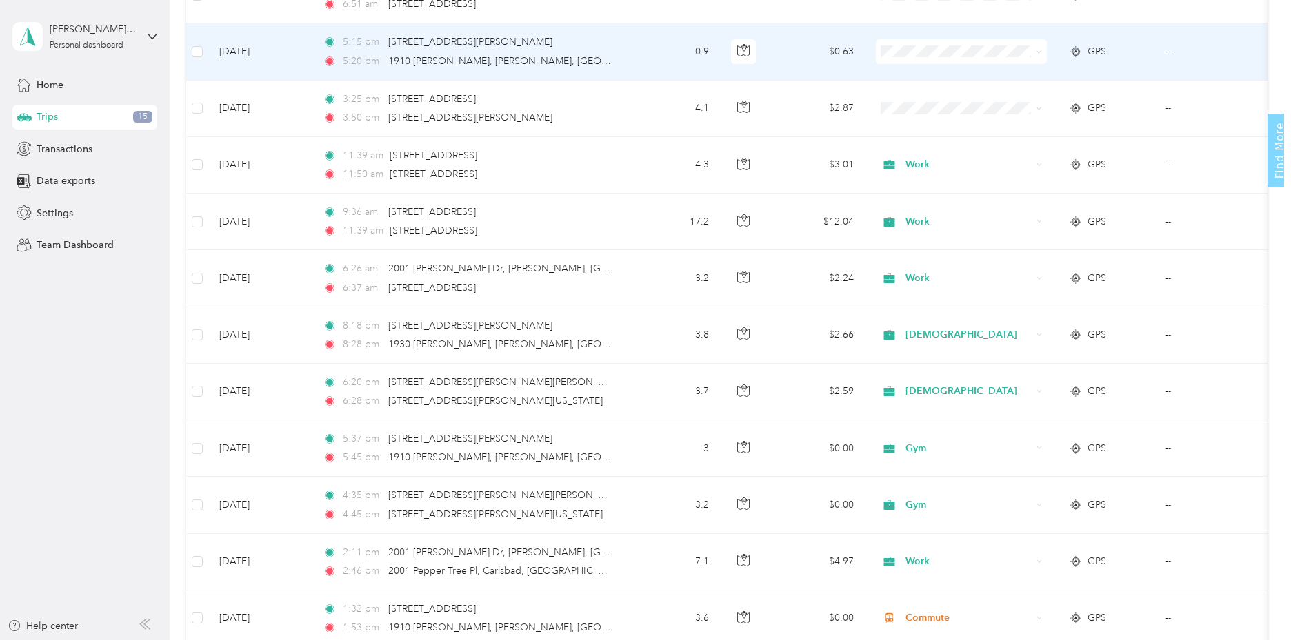
click at [1042, 51] on span at bounding box center [961, 51] width 171 height 25
click at [1041, 54] on icon at bounding box center [1038, 52] width 6 height 6
click at [947, 104] on li "Personal" at bounding box center [962, 102] width 173 height 24
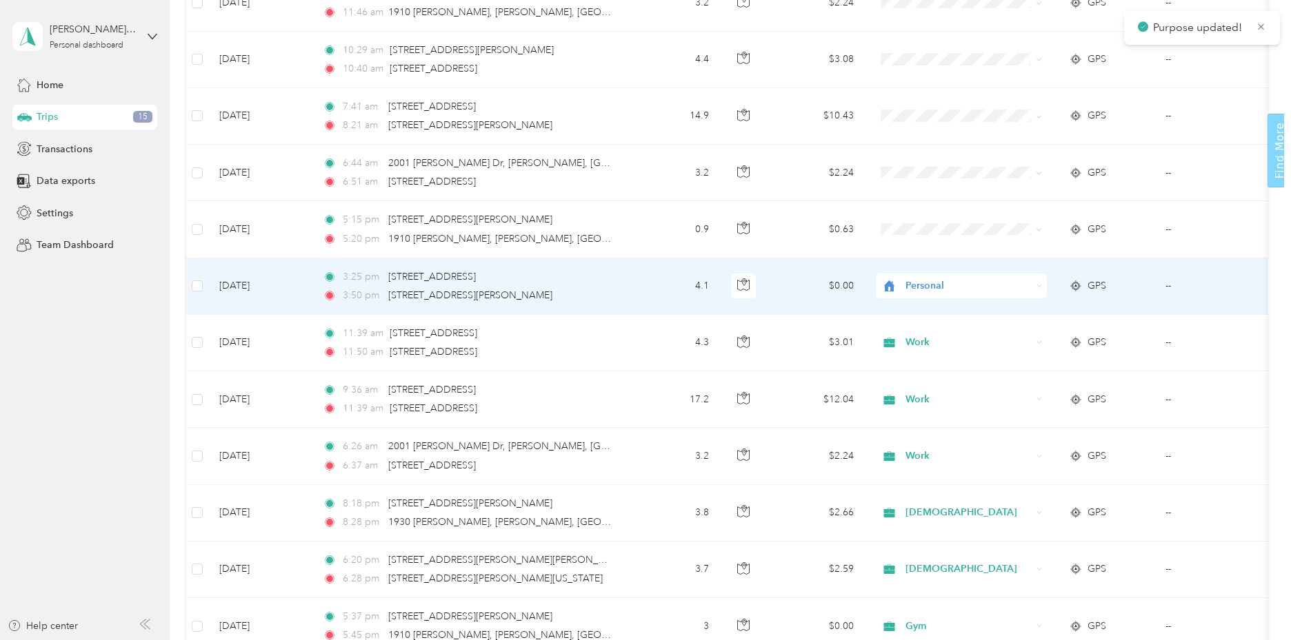
scroll to position [739, 0]
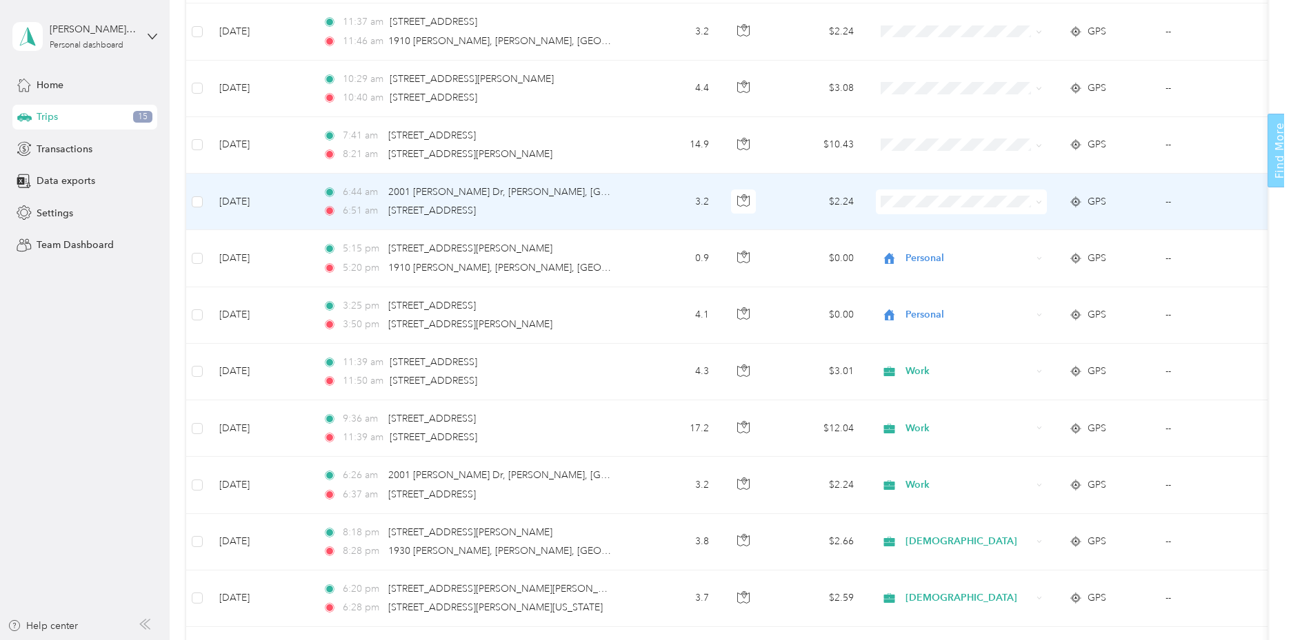
click at [1040, 203] on icon at bounding box center [1038, 202] width 6 height 6
click at [936, 228] on span "Work" at bounding box center [974, 228] width 129 height 14
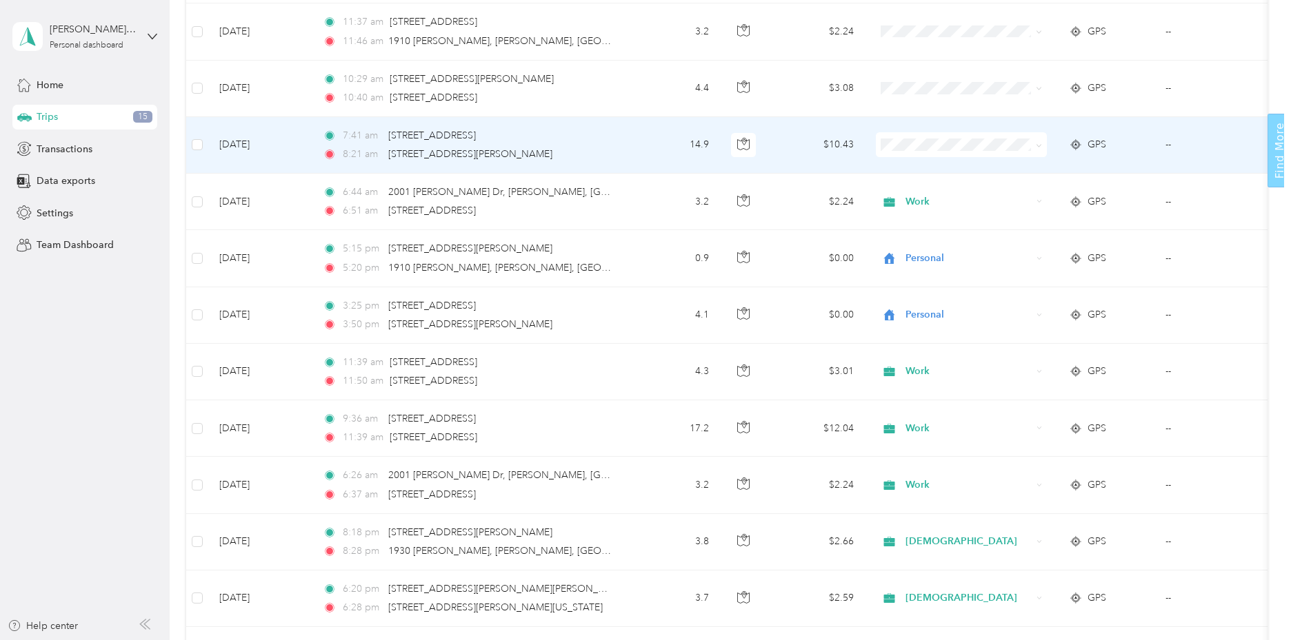
click at [1041, 146] on icon at bounding box center [1038, 146] width 6 height 6
click at [922, 167] on span "Work" at bounding box center [974, 170] width 129 height 14
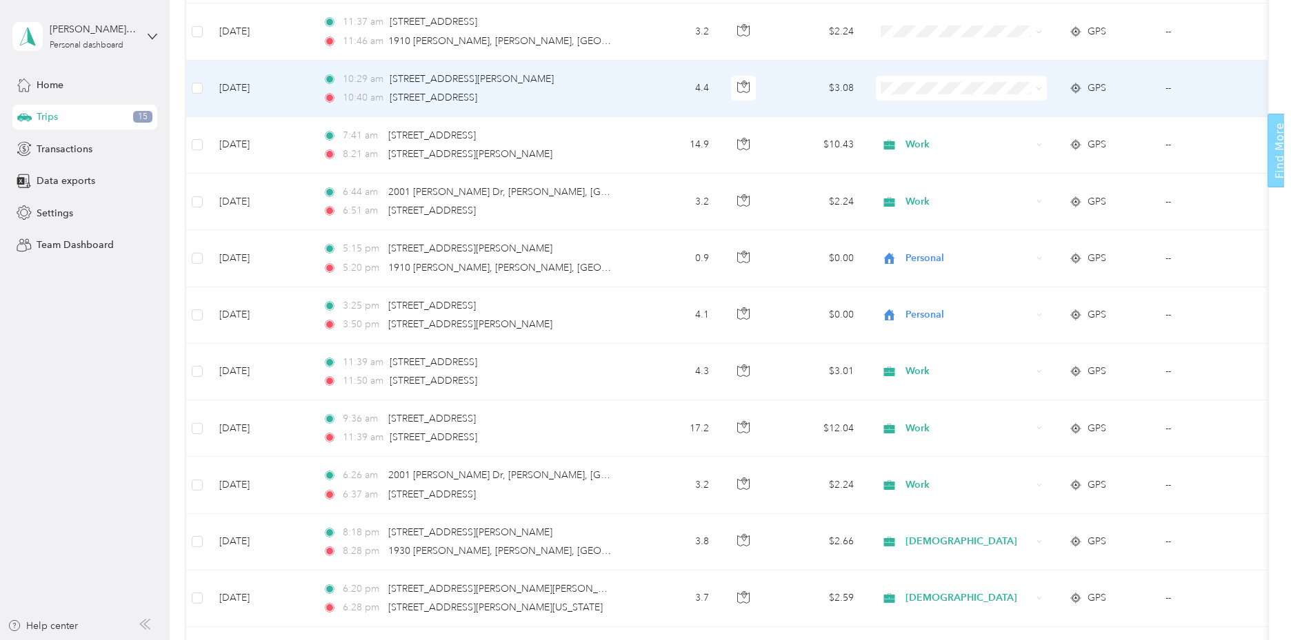
click at [1036, 88] on icon at bounding box center [1038, 88] width 6 height 6
click at [938, 109] on span "Work" at bounding box center [974, 114] width 129 height 14
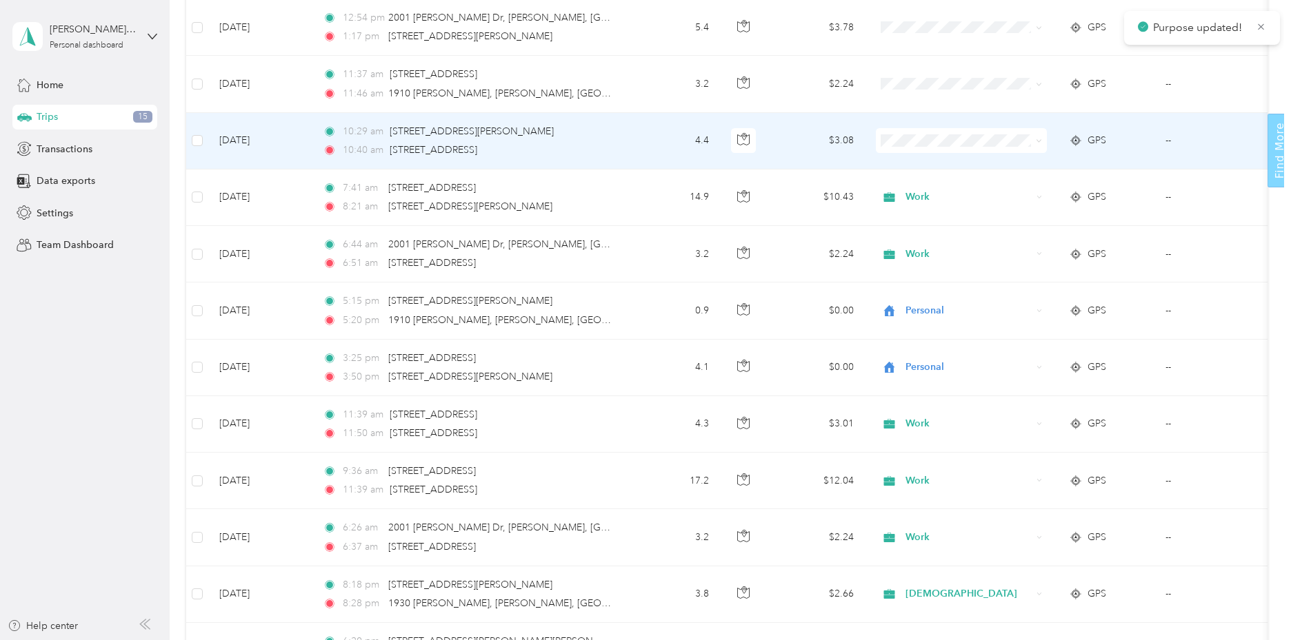
scroll to position [670, 0]
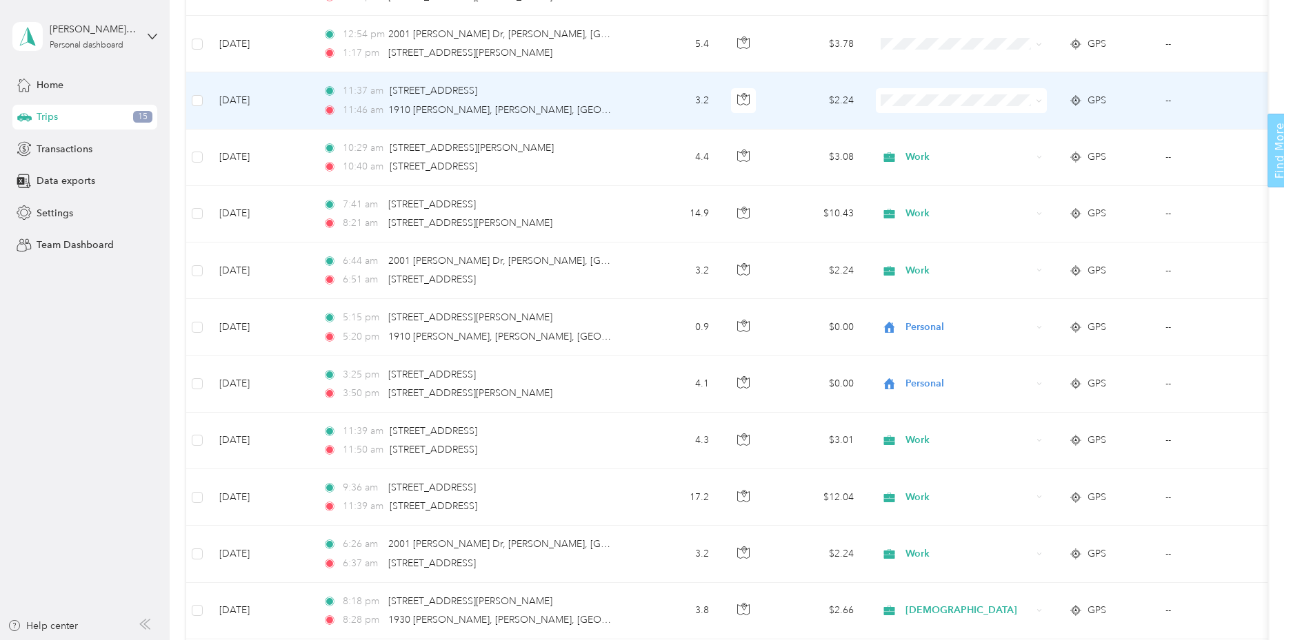
click at [1036, 104] on icon at bounding box center [1038, 101] width 6 height 6
click at [947, 128] on span "Work" at bounding box center [974, 121] width 129 height 14
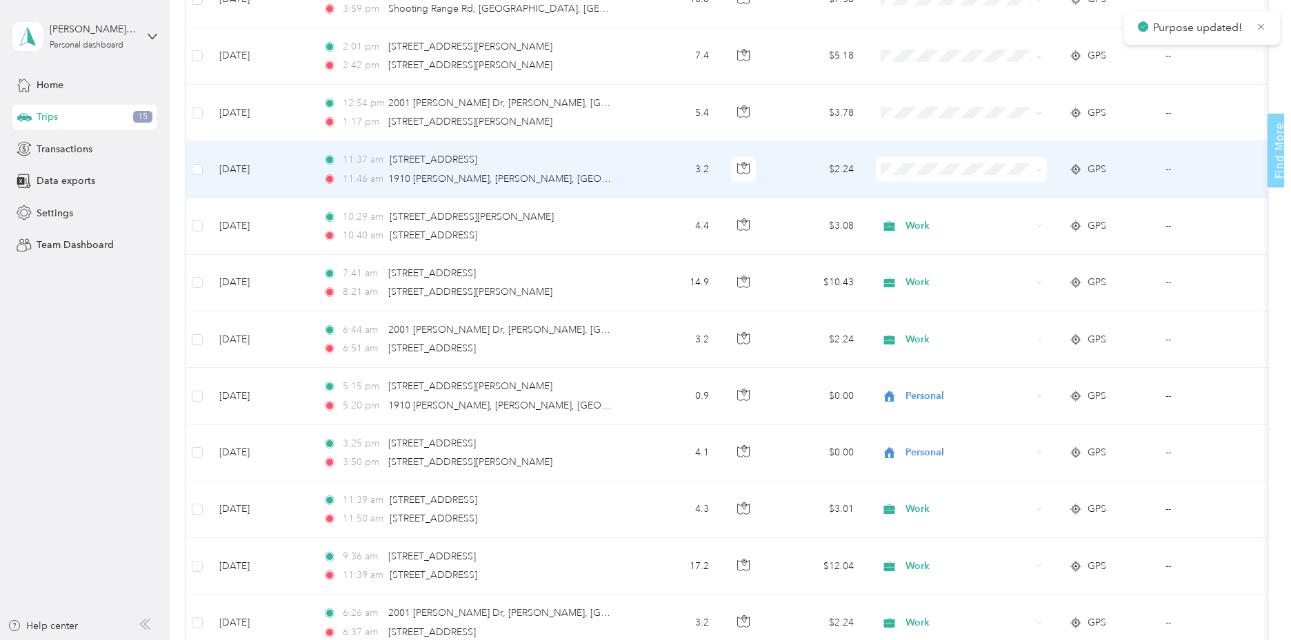
scroll to position [532, 0]
